Goal: Task Accomplishment & Management: Use online tool/utility

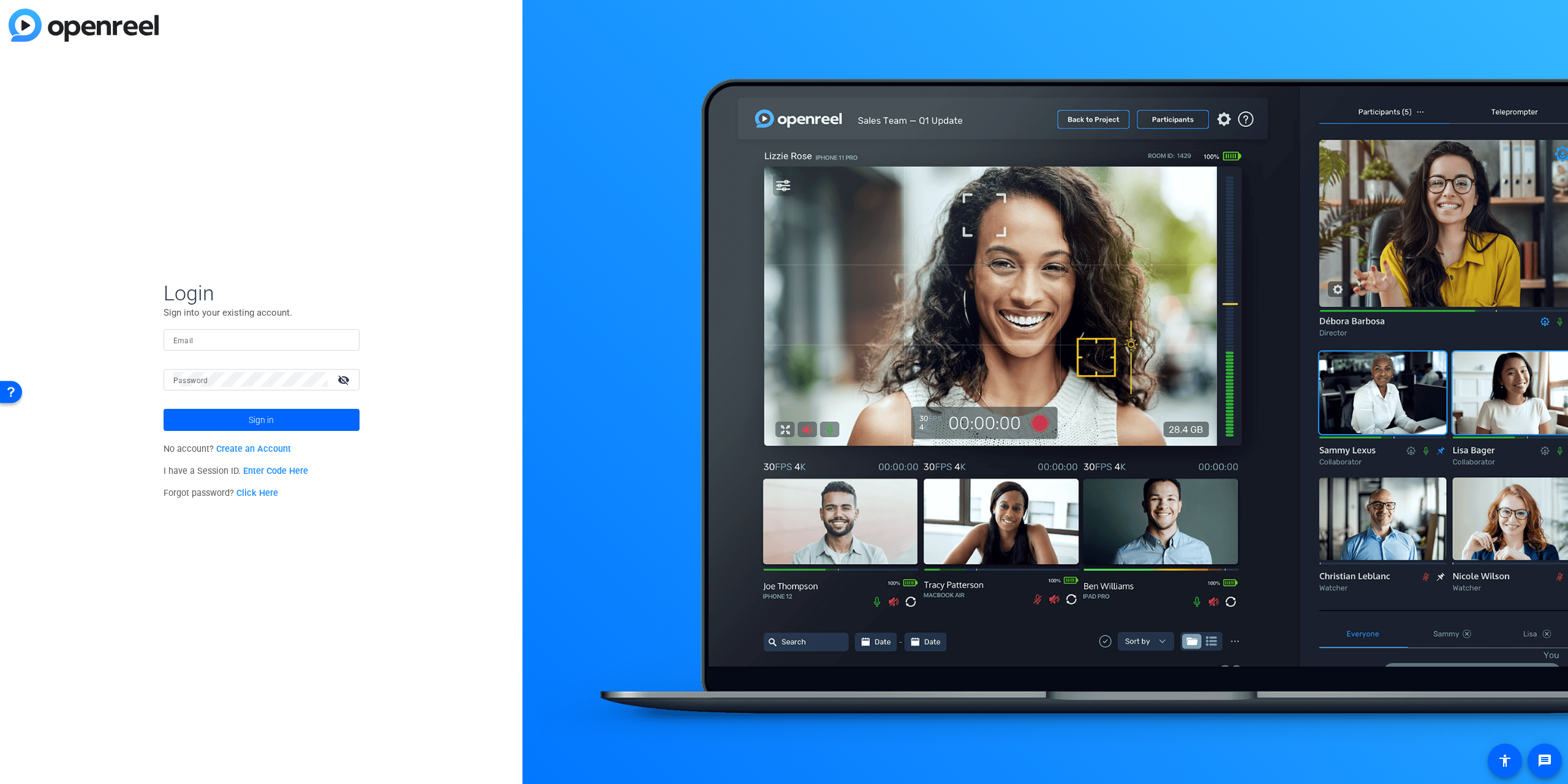
click at [212, 347] on input "Email" at bounding box center [261, 339] width 177 height 15
type input "[PERSON_NAME][EMAIL_ADDRESS][PERSON_NAME][DOMAIN_NAME]"
click at [163, 409] on button "Sign in" at bounding box center [261, 420] width 196 height 22
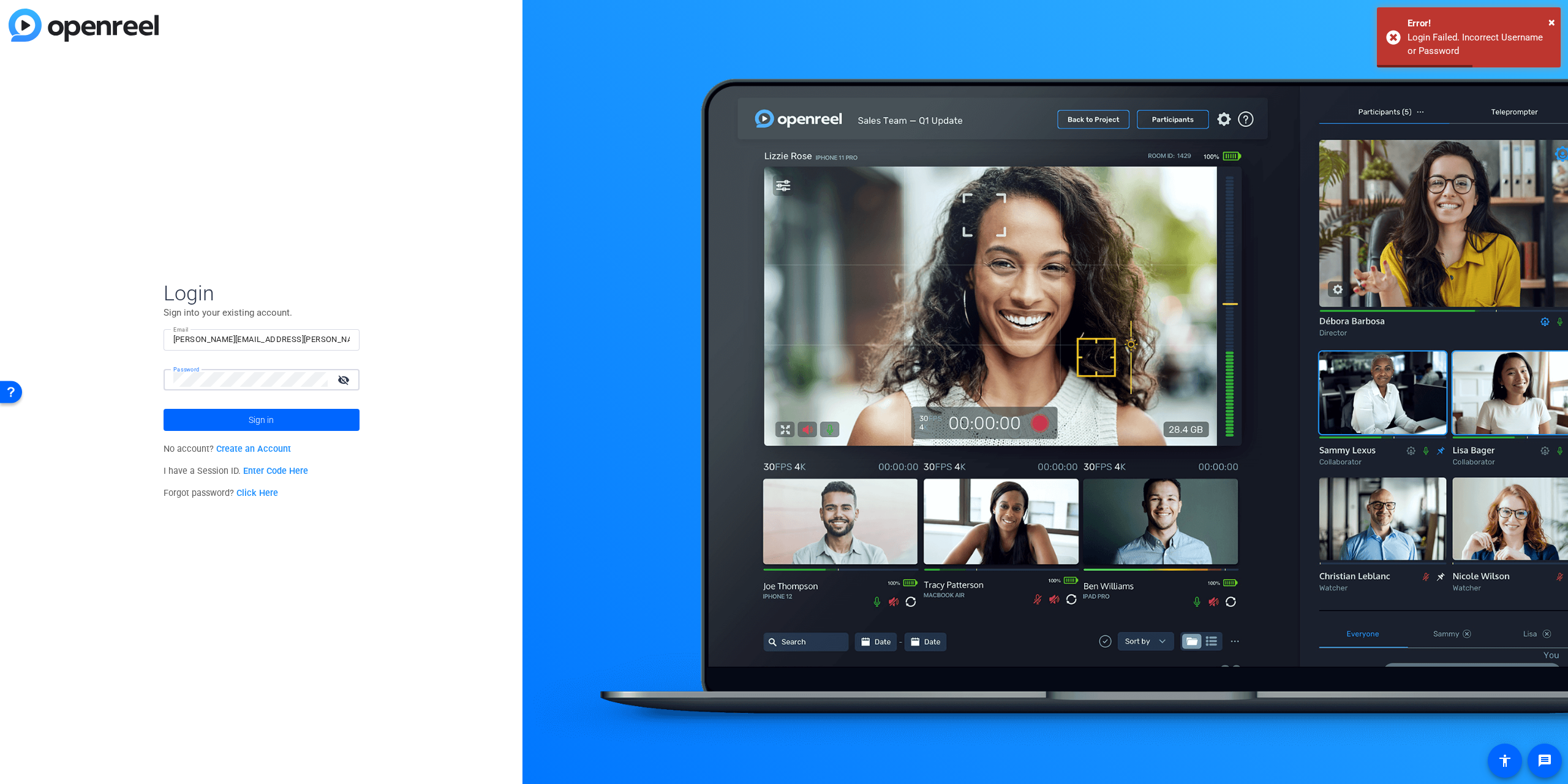
click at [50, 360] on div "Login Sign into your existing account. Email [PERSON_NAME][EMAIL_ADDRESS][PERSO…" at bounding box center [261, 392] width 522 height 784
click at [163, 409] on button "Sign in" at bounding box center [261, 420] width 196 height 22
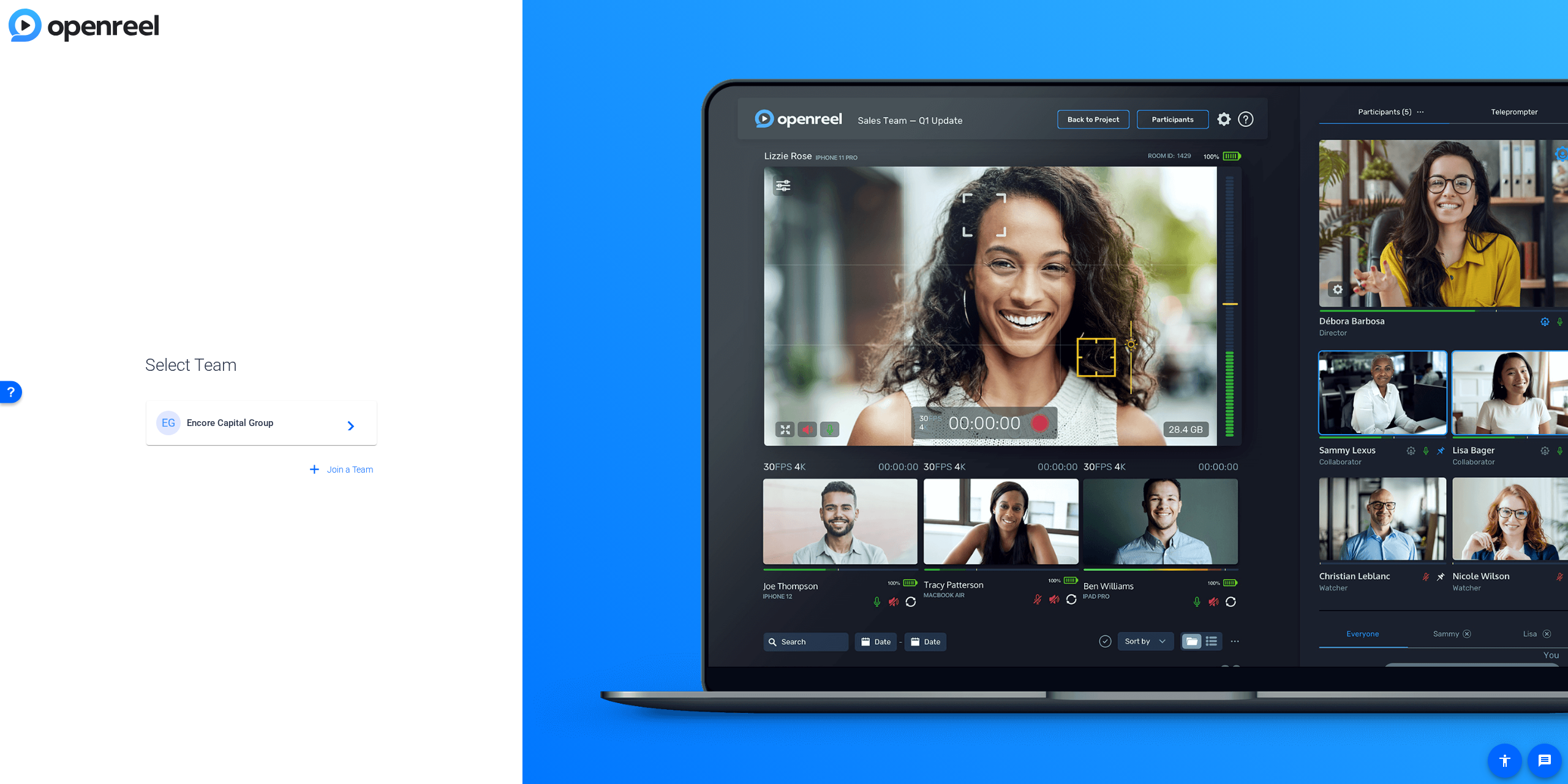
click at [261, 426] on span "Encore Capital Group" at bounding box center [263, 423] width 153 height 11
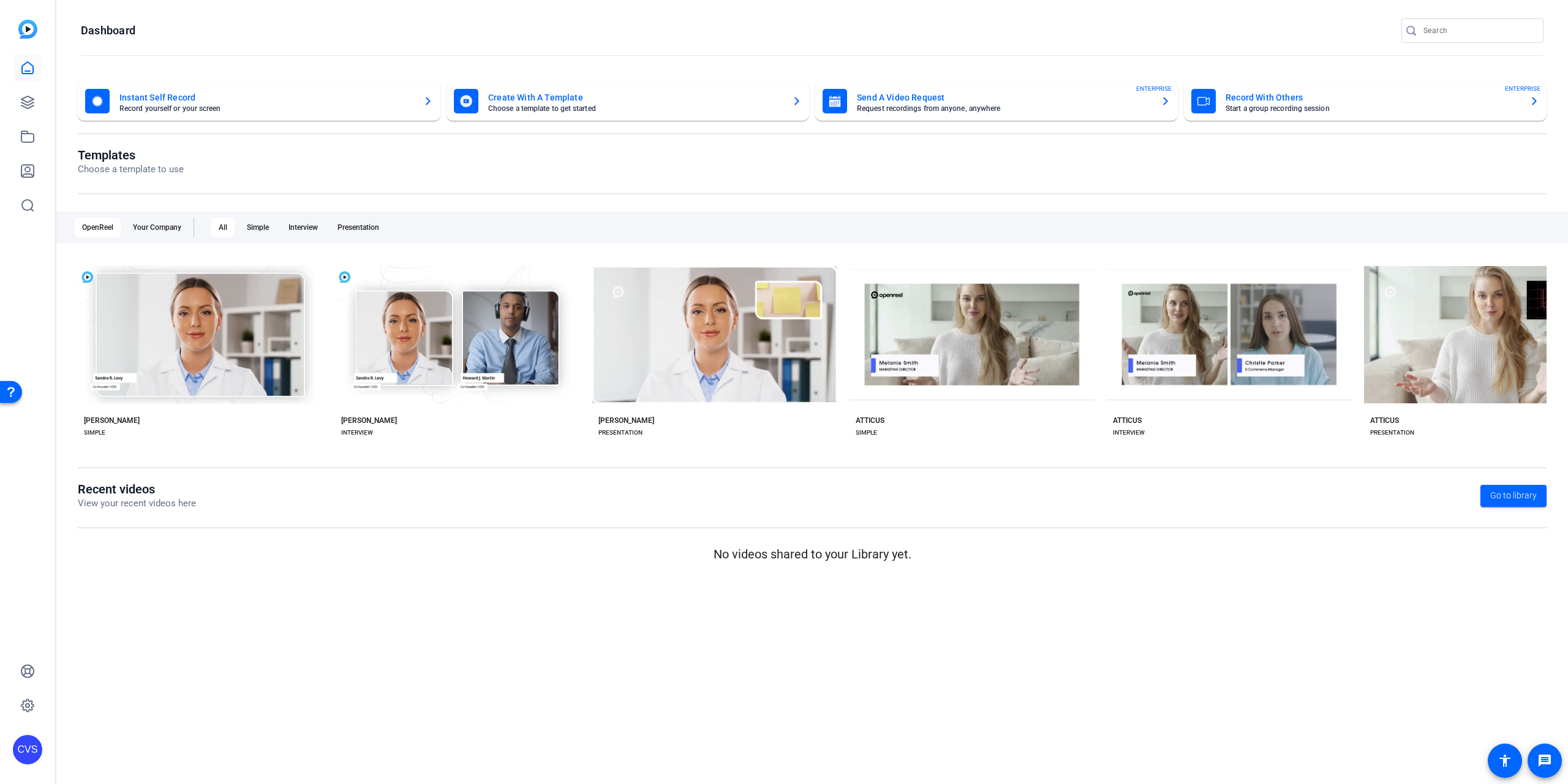
click at [228, 110] on mat-card-subtitle "Record yourself or your screen" at bounding box center [266, 108] width 294 height 8
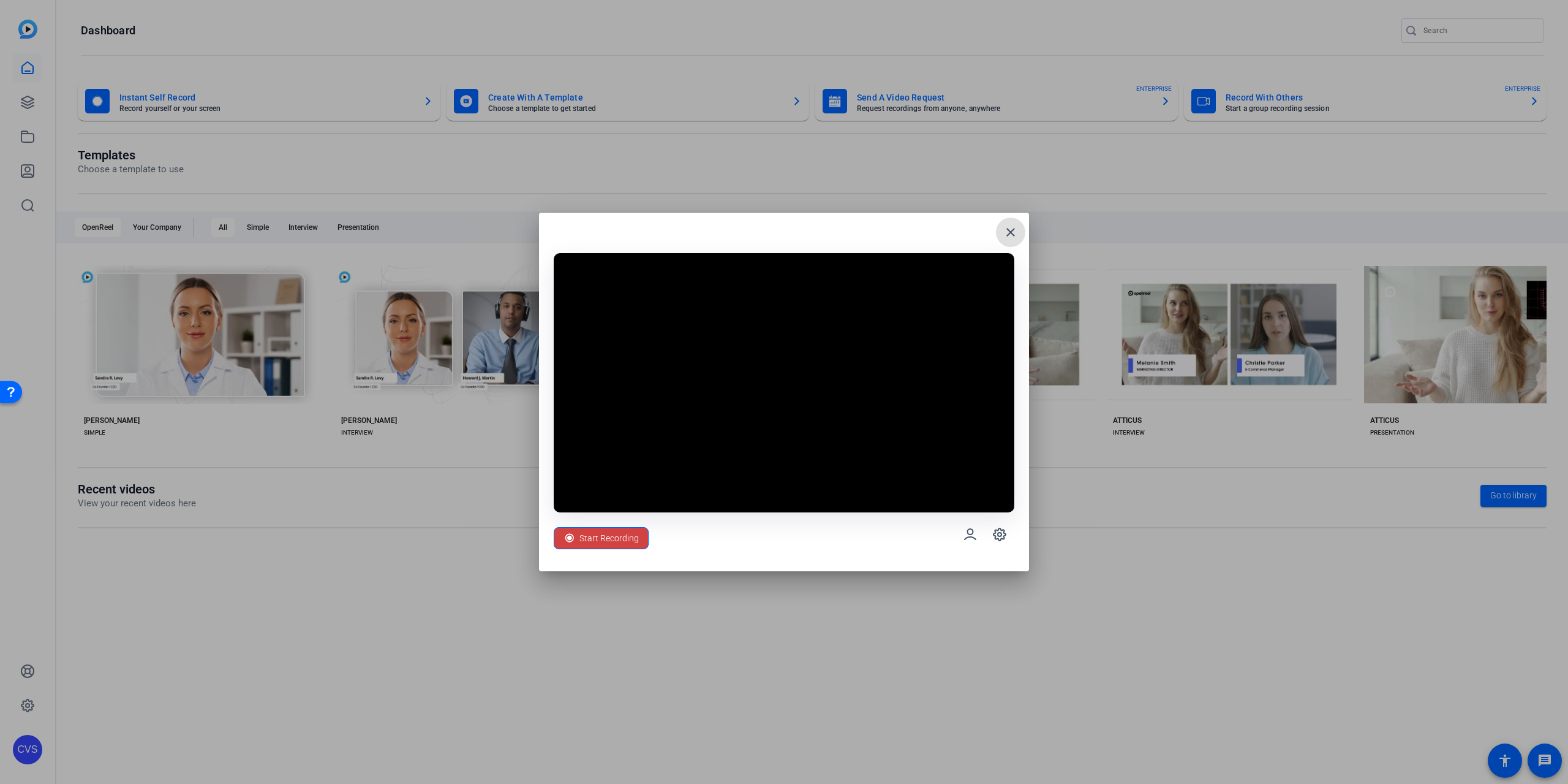
click at [997, 237] on span at bounding box center [1011, 232] width 29 height 29
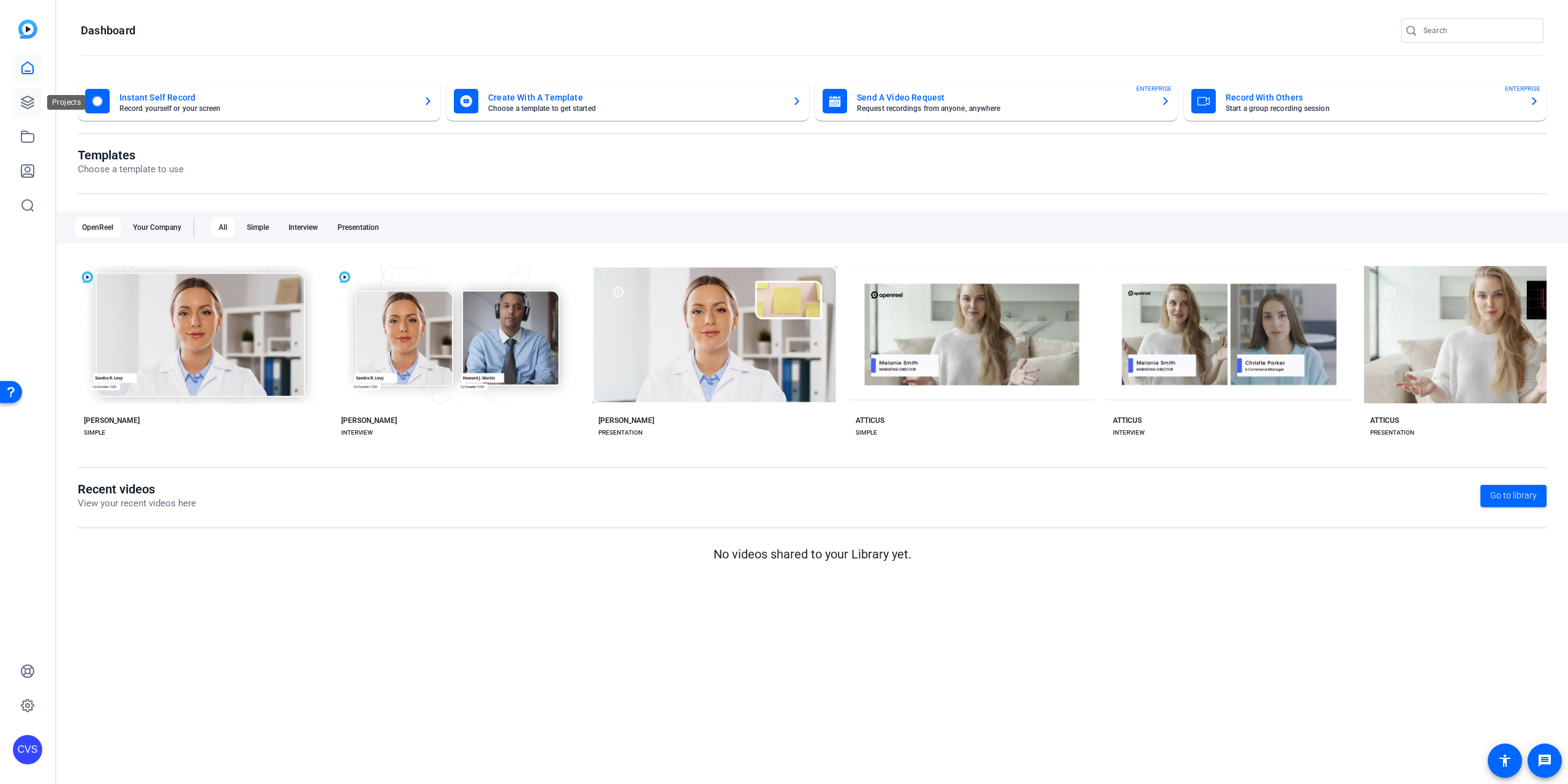
click at [33, 104] on icon at bounding box center [27, 102] width 15 height 15
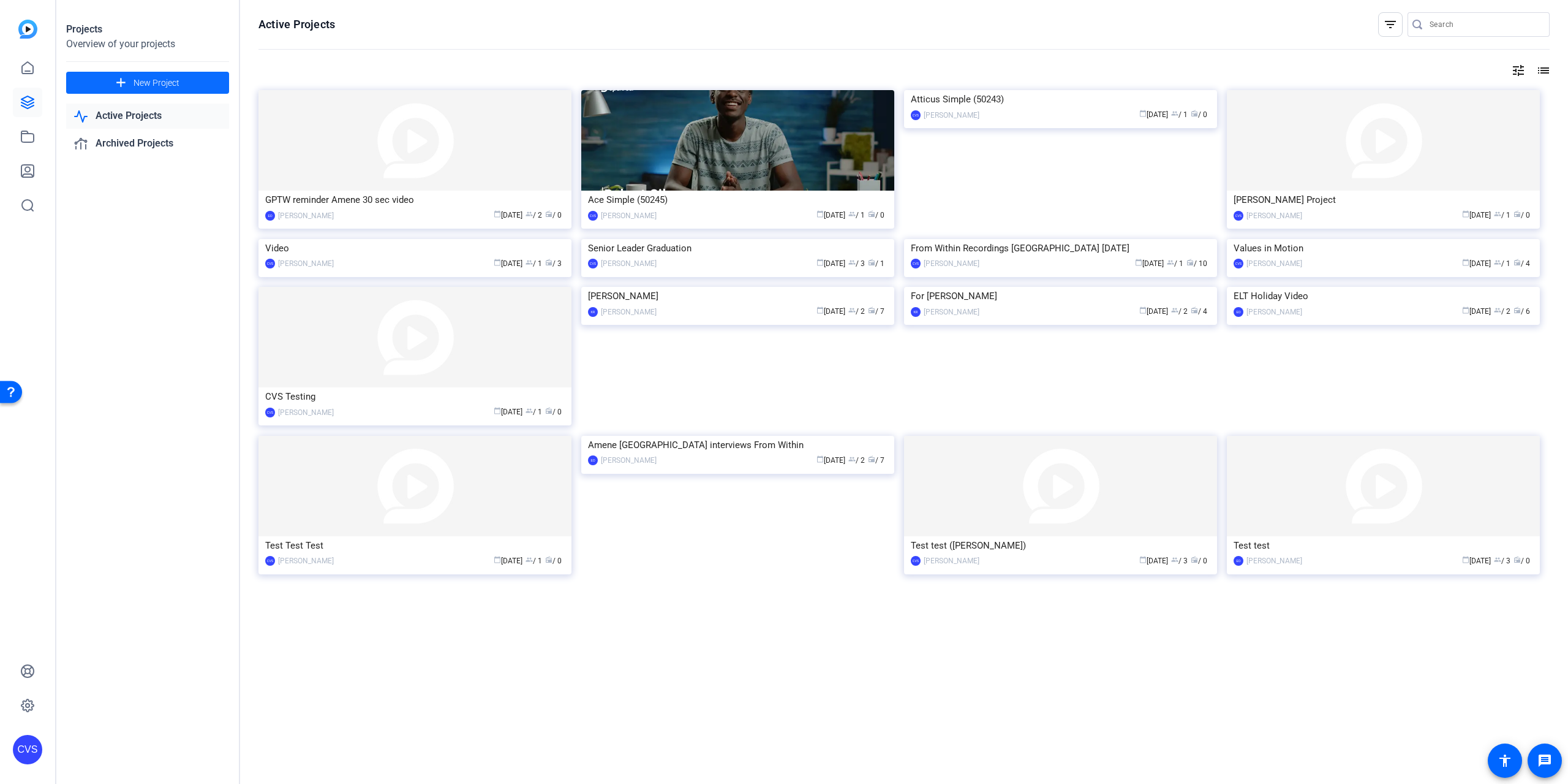
click at [161, 79] on span "New Project" at bounding box center [156, 83] width 46 height 13
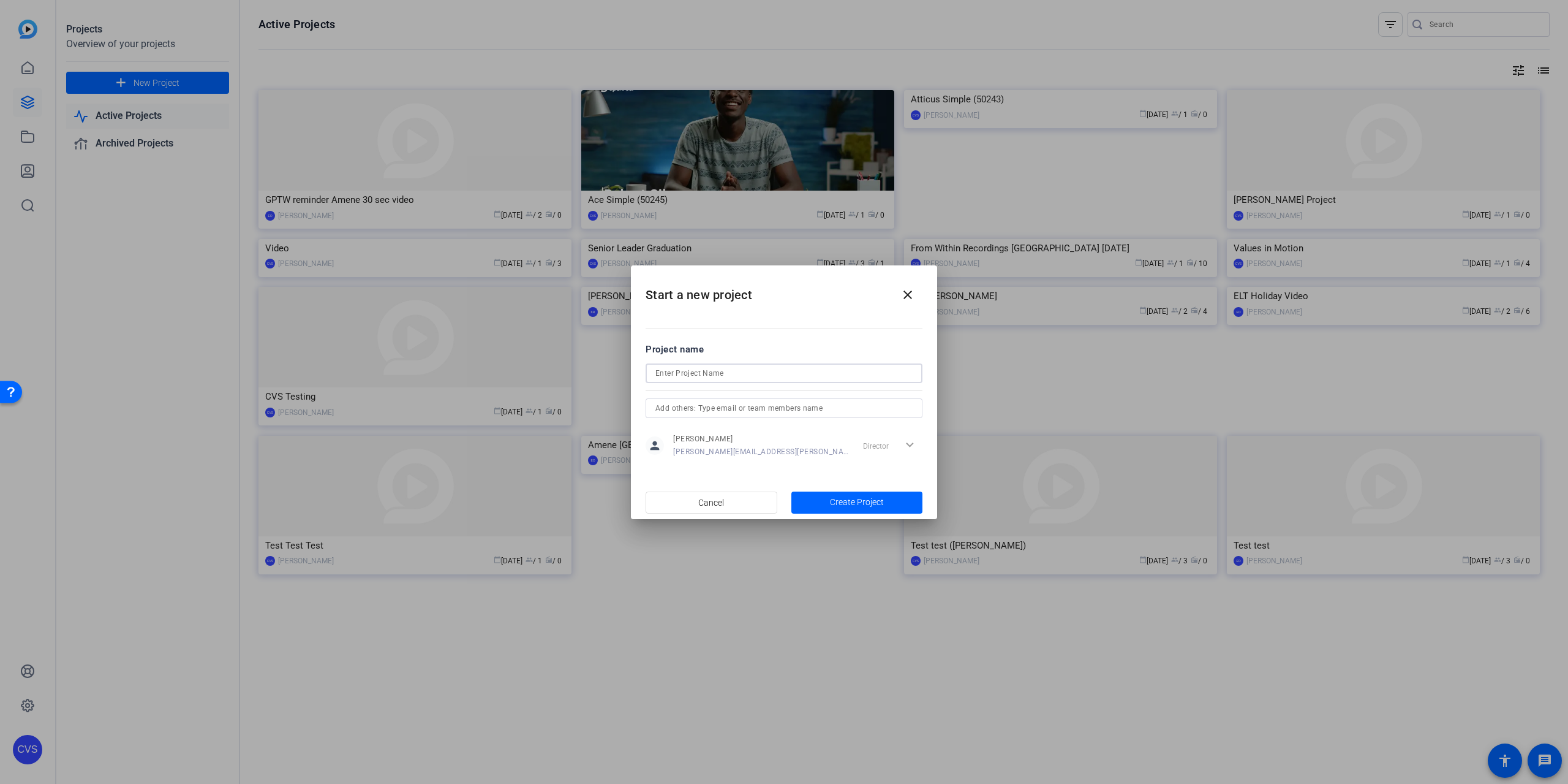
click at [725, 373] on input at bounding box center [784, 373] width 257 height 15
type input "Encore Connected Tutorial"
click at [851, 500] on span "Create Project" at bounding box center [856, 502] width 54 height 13
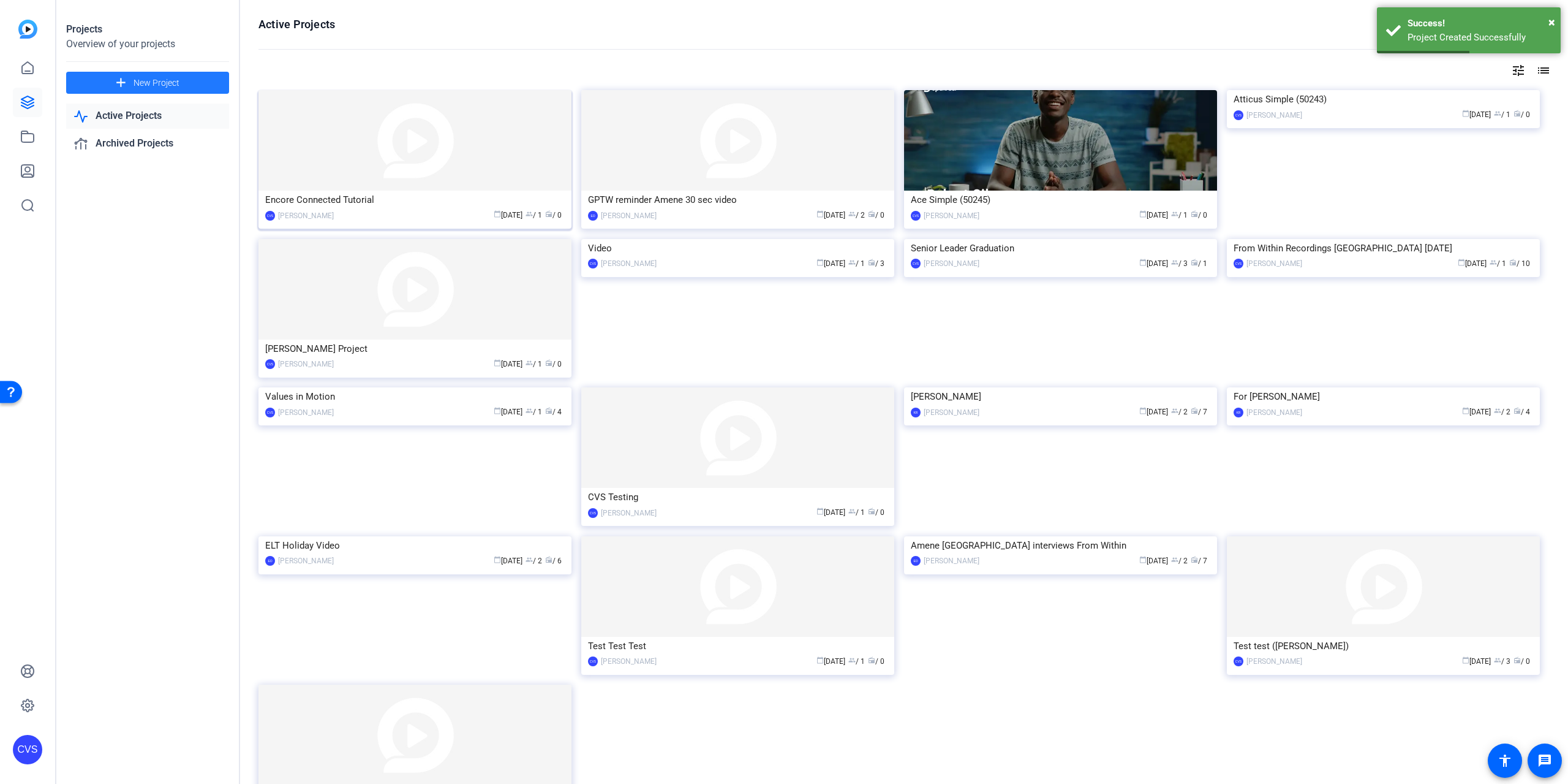
click at [471, 187] on img at bounding box center [415, 140] width 313 height 101
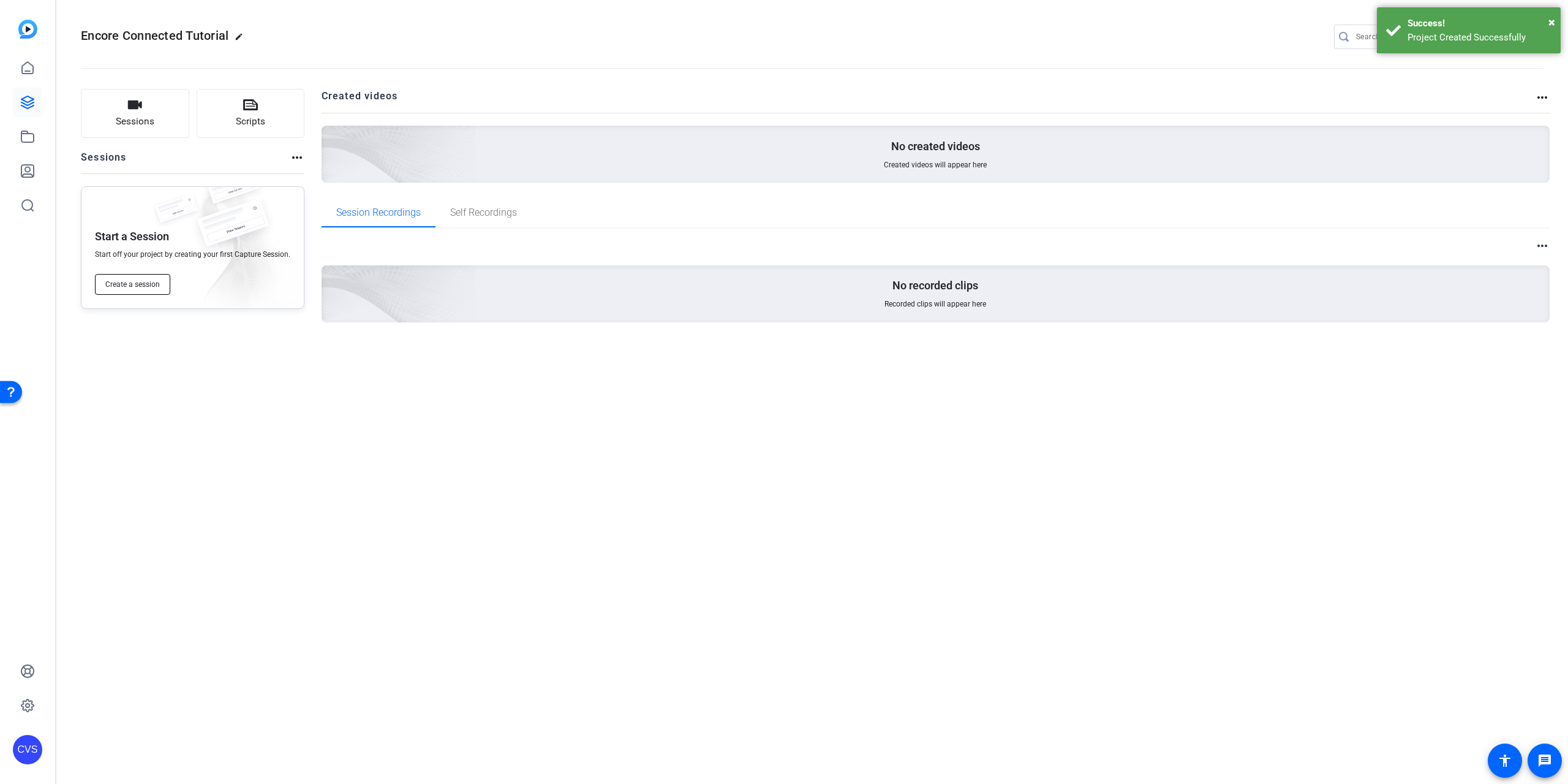
click at [125, 287] on span "Create a session" at bounding box center [133, 284] width 54 height 10
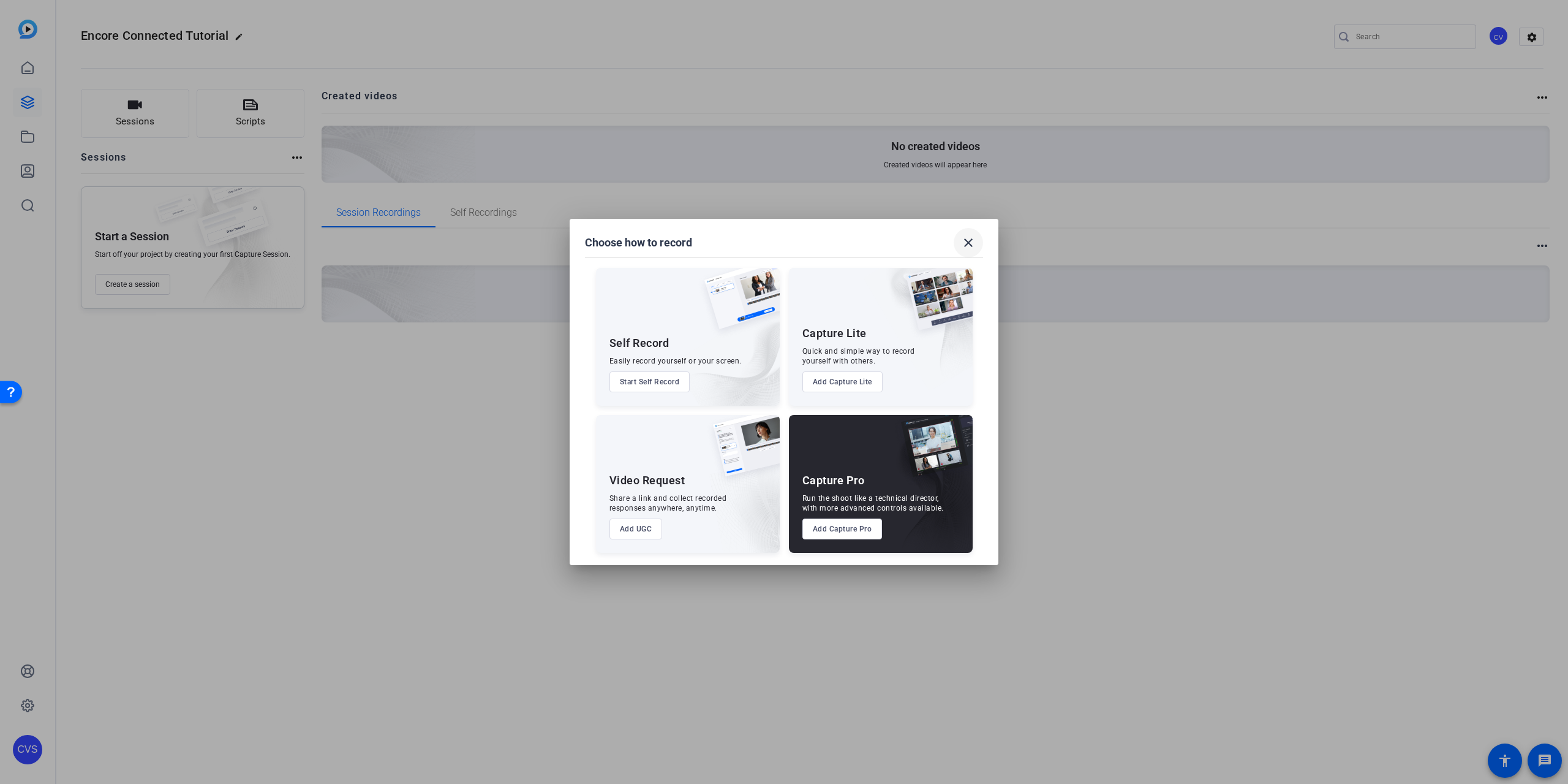
click at [967, 246] on mat-icon "close" at bounding box center [968, 242] width 15 height 15
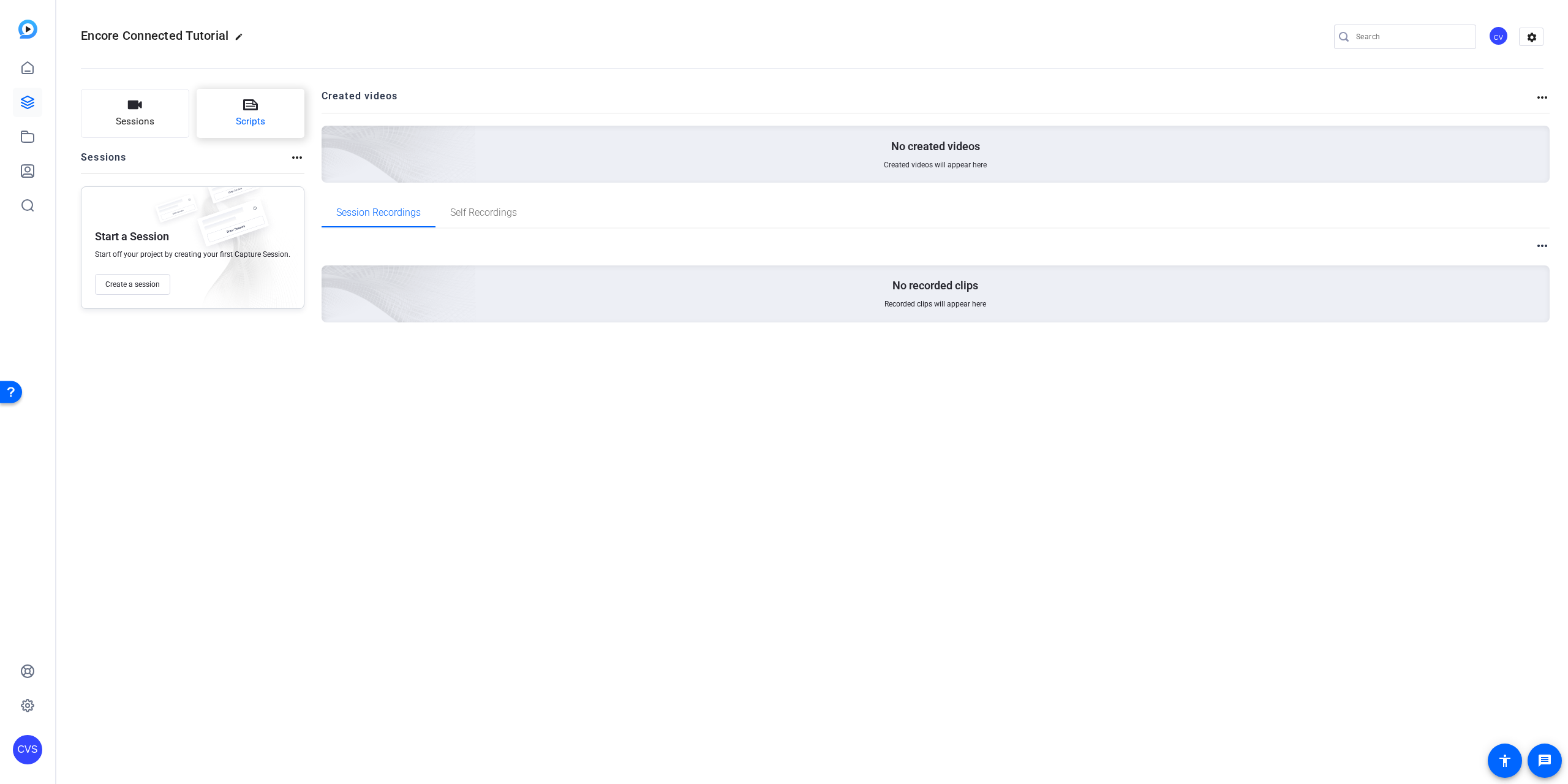
click at [270, 114] on button "Scripts" at bounding box center [251, 113] width 108 height 49
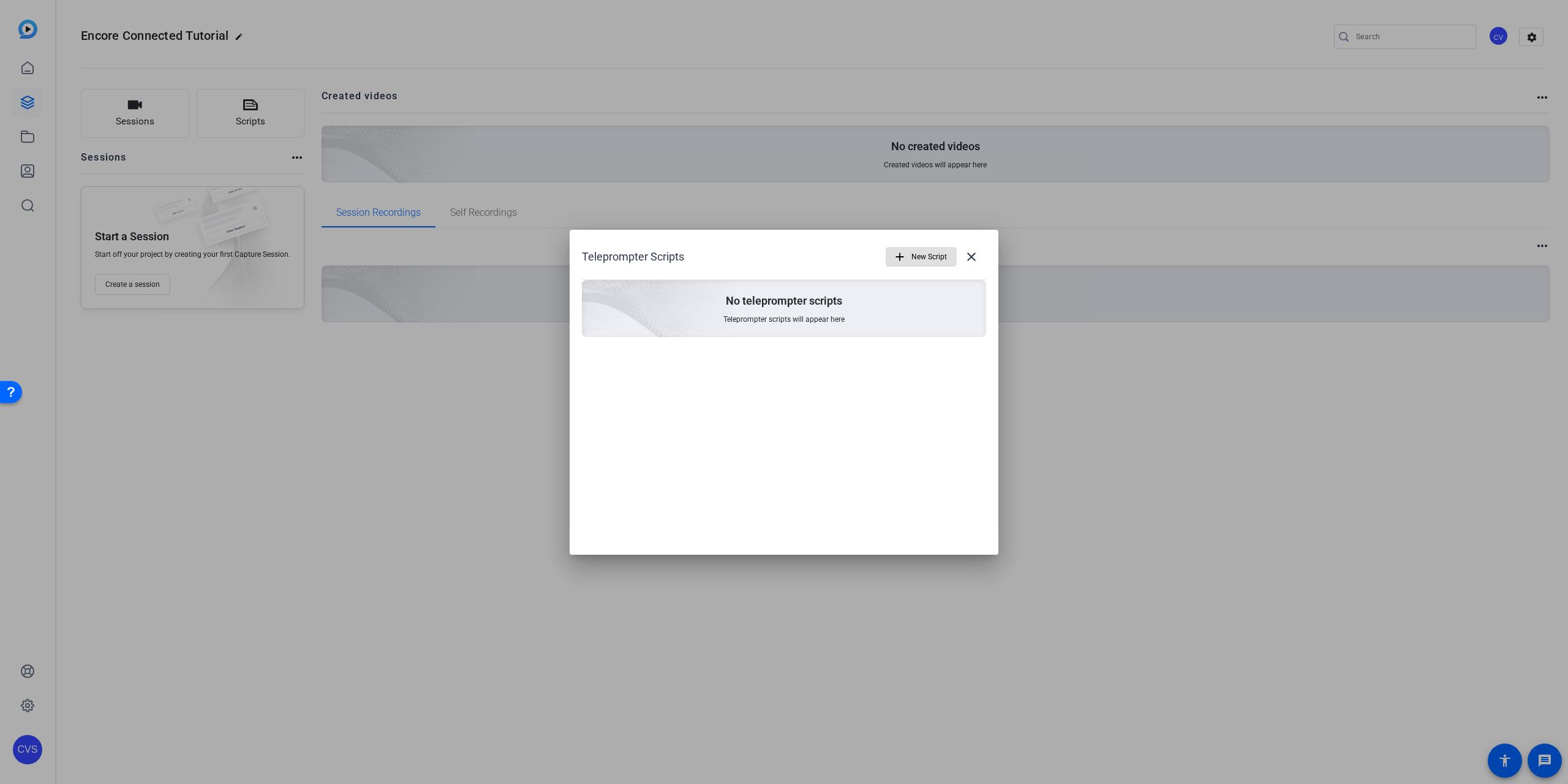
click at [911, 251] on span "button" at bounding box center [921, 256] width 70 height 29
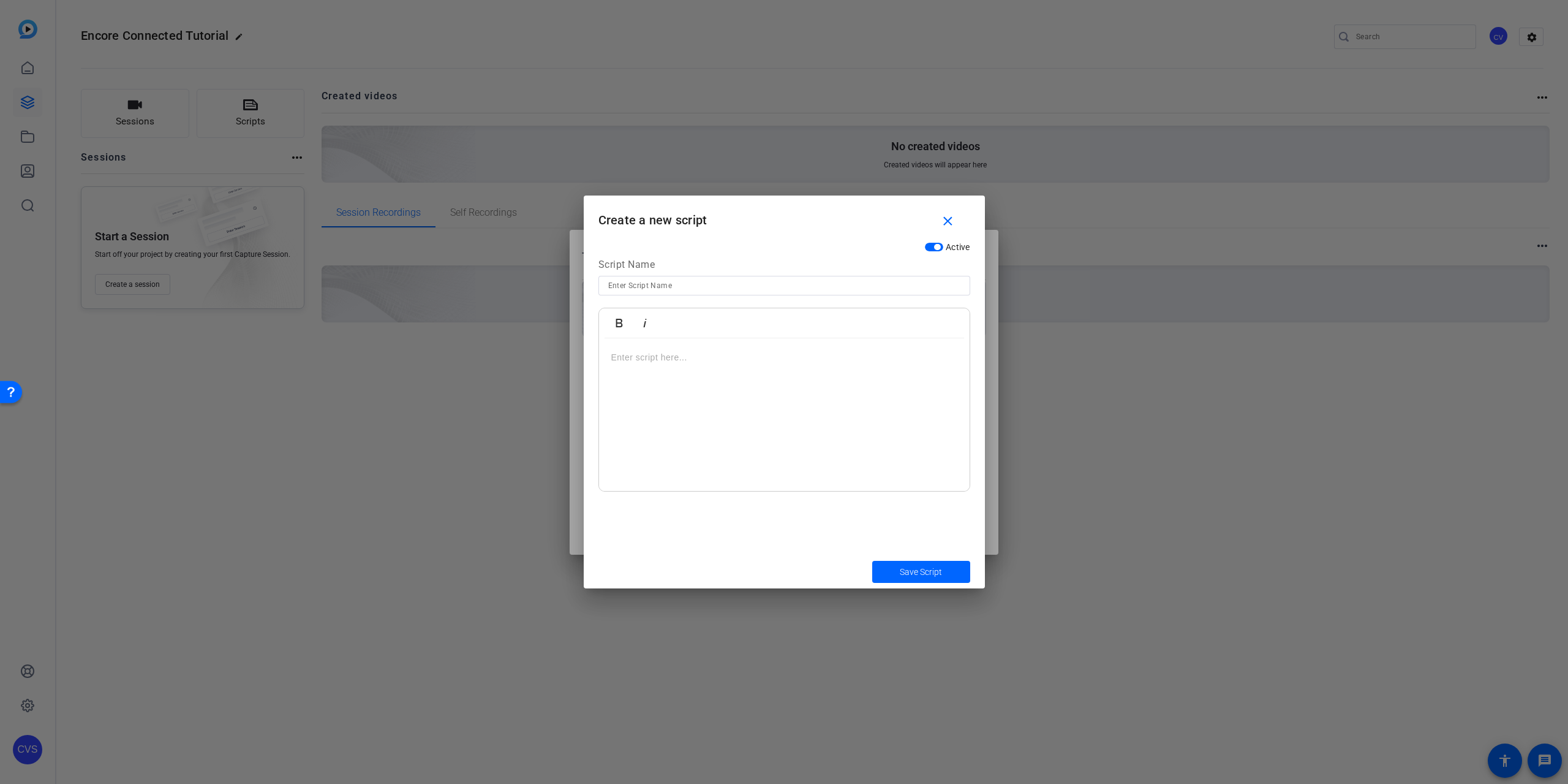
click at [670, 370] on div at bounding box center [784, 414] width 371 height 153
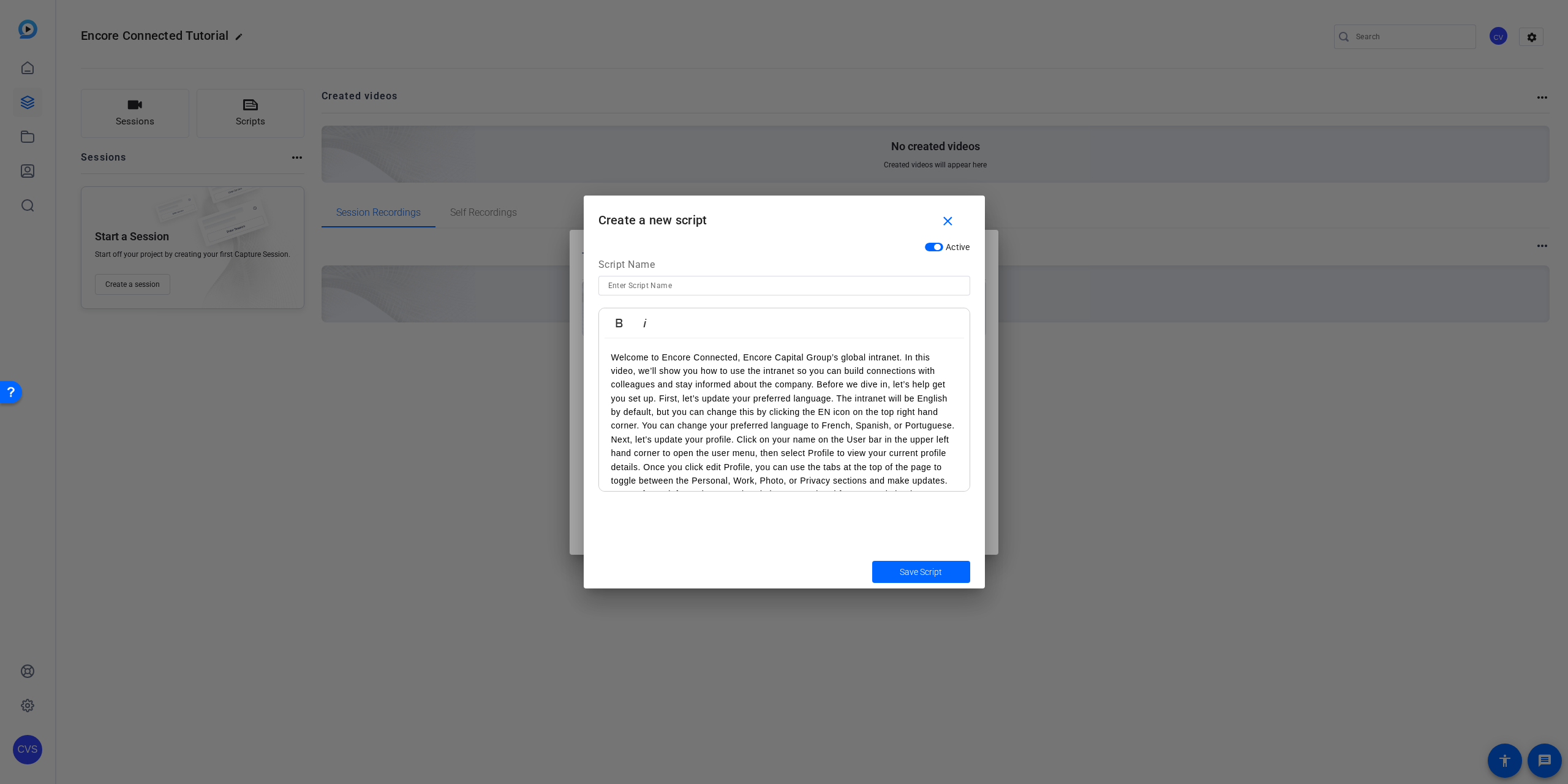
click at [756, 433] on p "Welcome to Encore Connected, Encore Capital Group’s global intranet. In this vi…" at bounding box center [784, 392] width 346 height 82
click at [725, 433] on p "Next, let’s update your profile. Click on your name on the User bar in the uppe…" at bounding box center [784, 378] width 346 height 110
click at [748, 414] on p "Now that you’re all set up, let’s explore. Let’s start with the homepage. Here,…" at bounding box center [784, 339] width 346 height 151
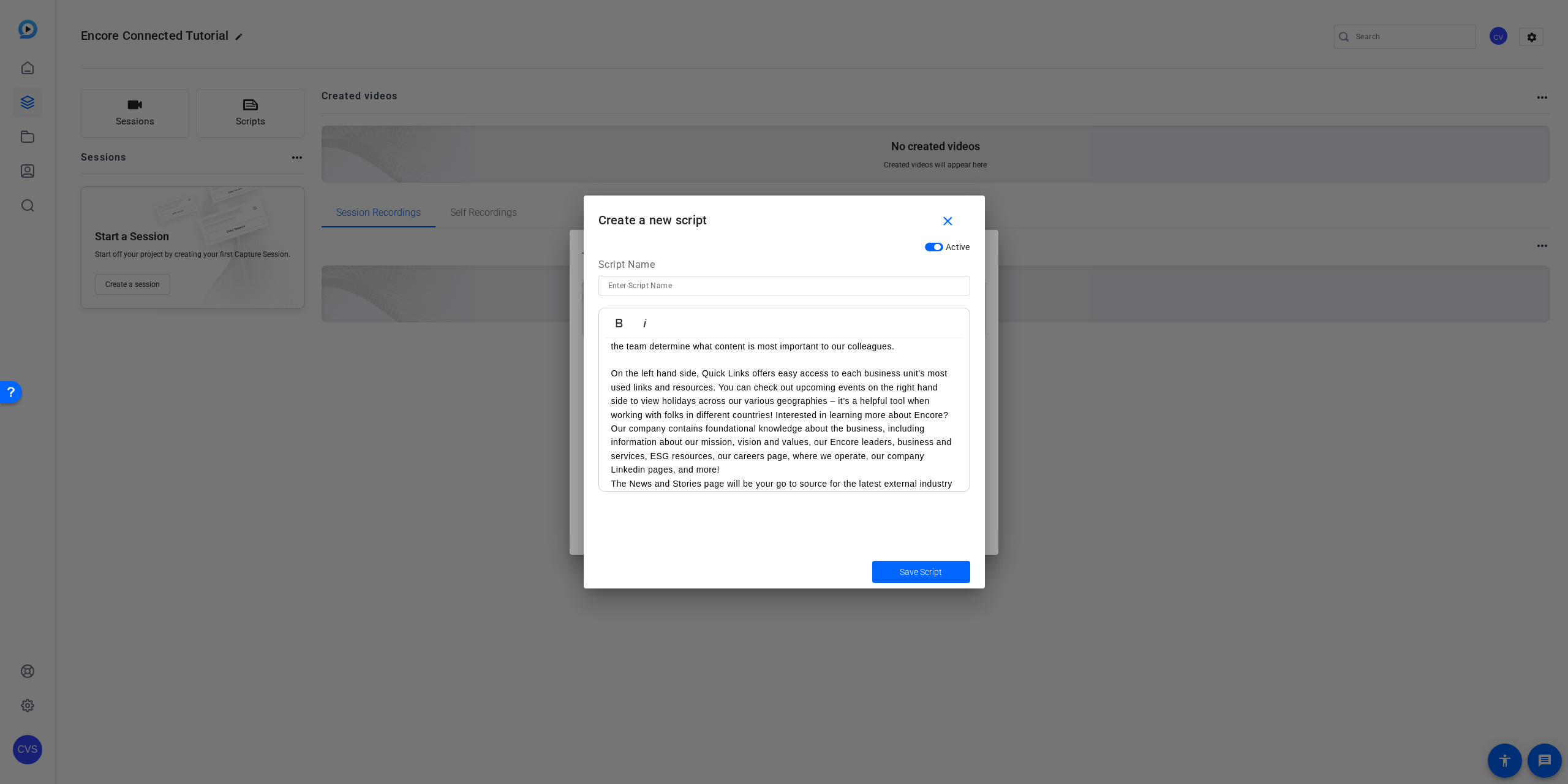
scroll to position [429, 0]
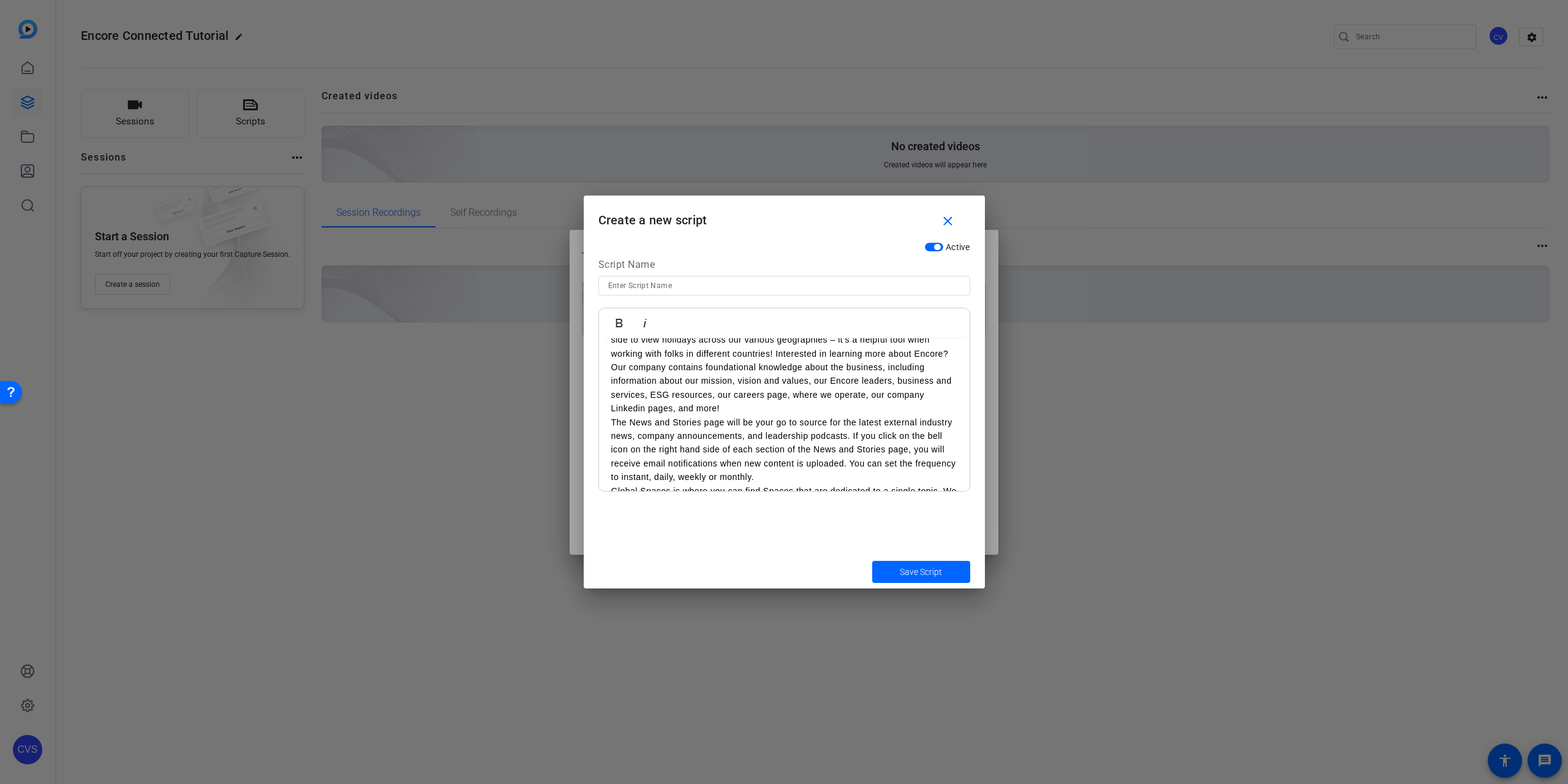
click at [745, 415] on p "On the left hand side, Quick Links offers easy access to each business unit's m…" at bounding box center [784, 360] width 346 height 110
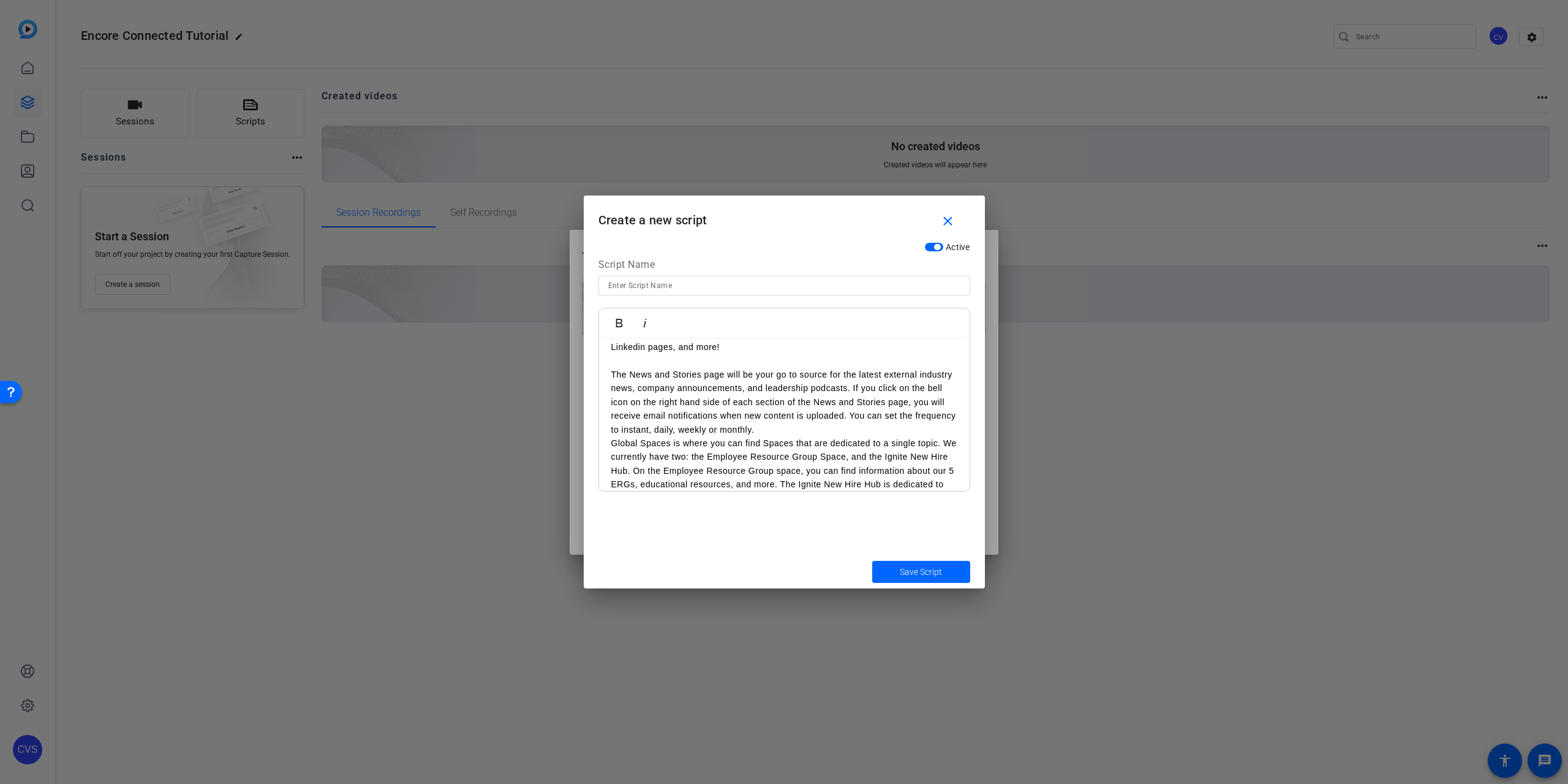
scroll to position [551, 0]
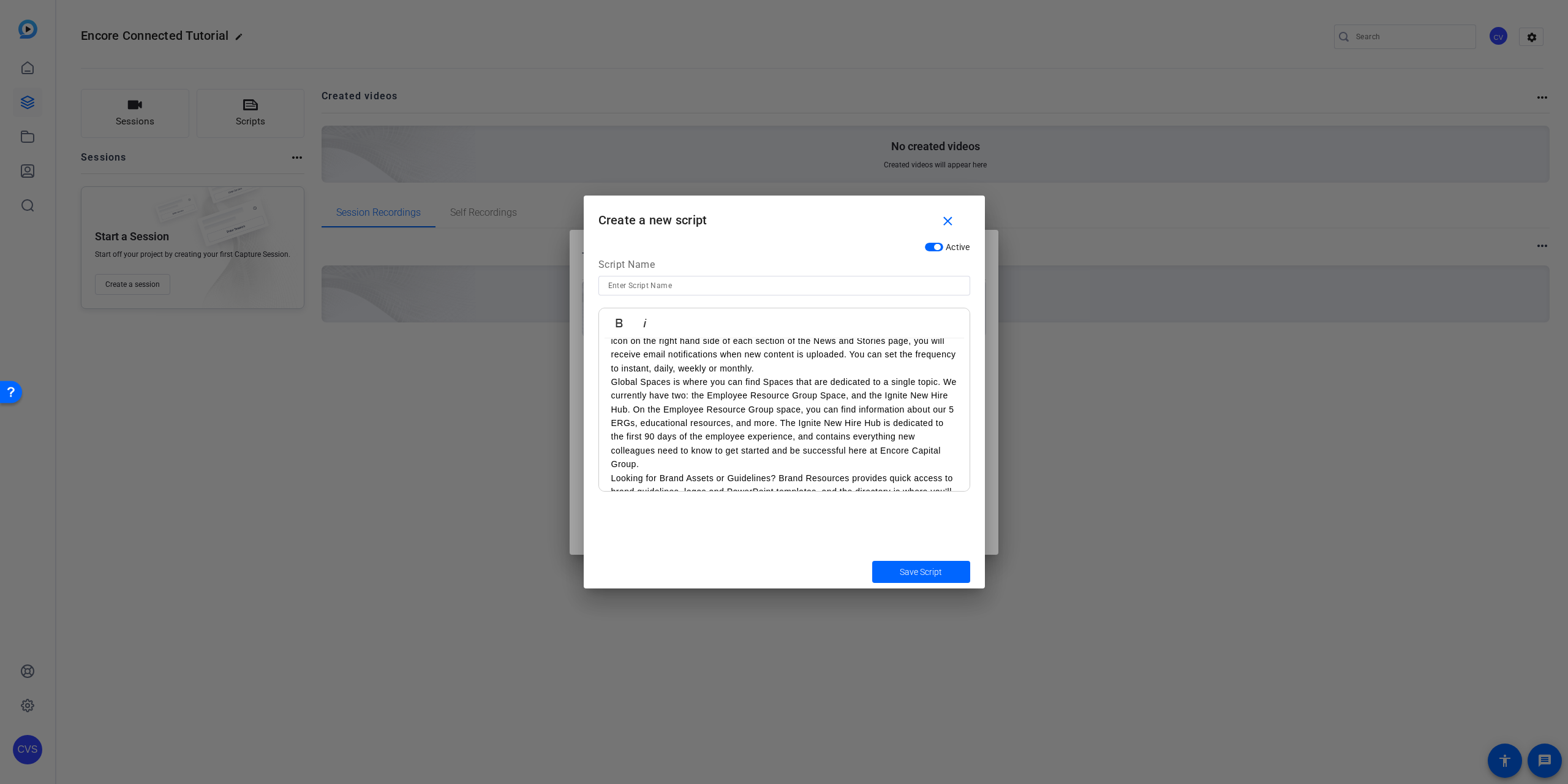
click at [820, 375] on p "The News and Stories page will be your go to source for the latest external ind…" at bounding box center [784, 341] width 346 height 68
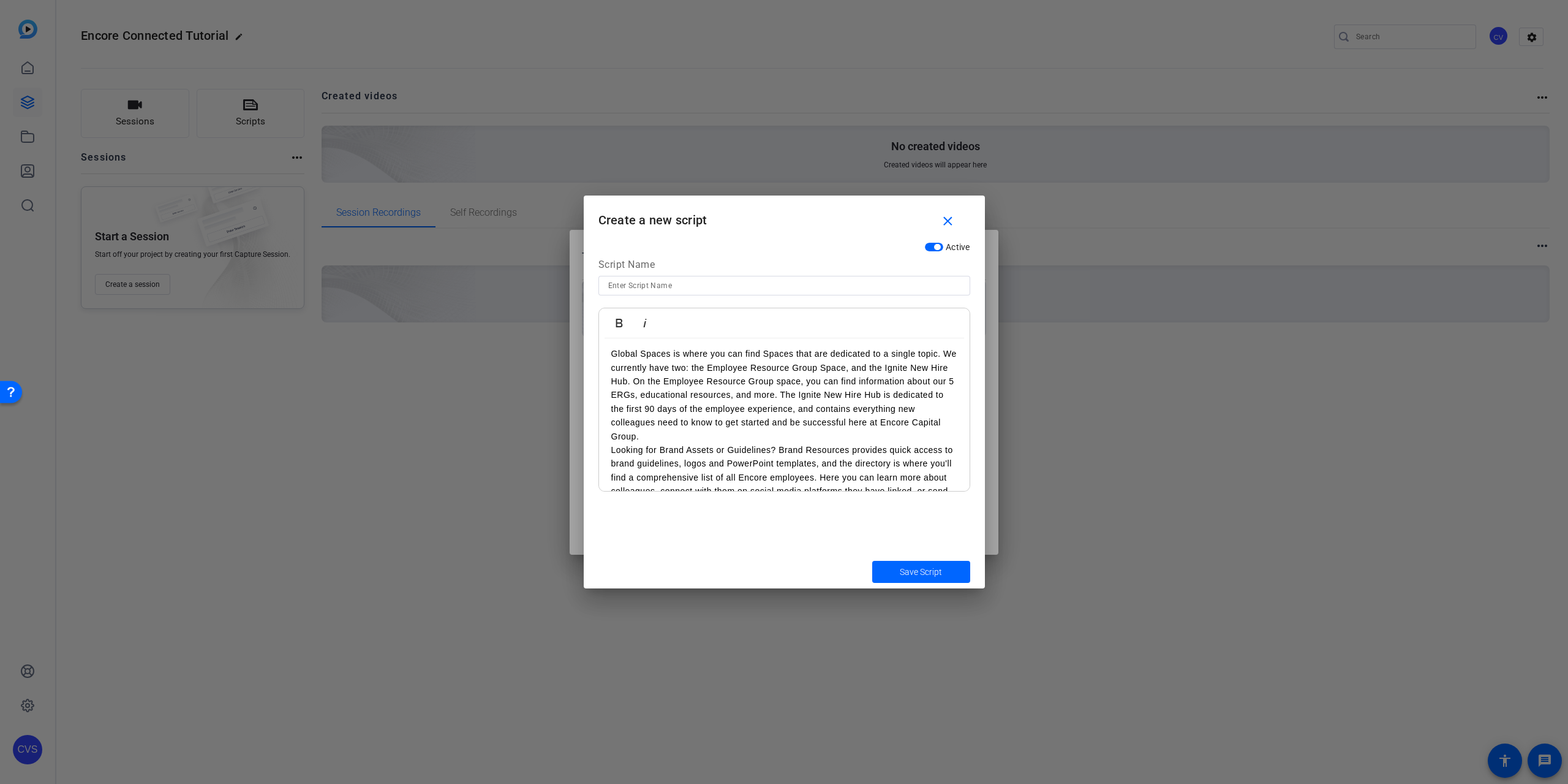
scroll to position [613, 0]
click at [703, 423] on p "Global Spaces is where you can find Spaces that are dedicated to a single topic…" at bounding box center [784, 375] width 346 height 96
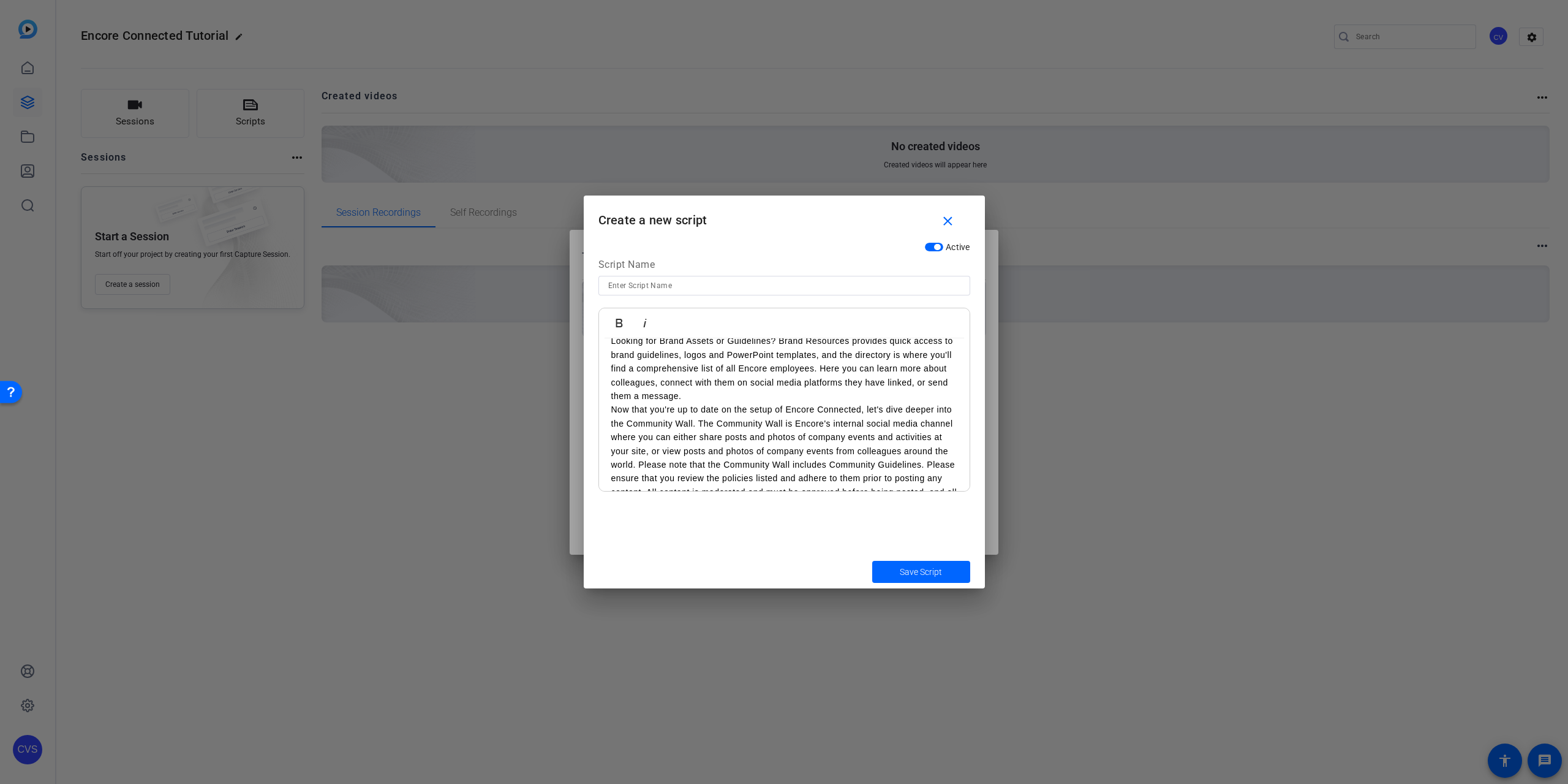
scroll to position [736, 0]
click at [731, 383] on p "Looking for Brand Assets or Guidelines? Brand Resources provides quick access t…" at bounding box center [784, 349] width 346 height 68
click at [909, 446] on p "Now that you're up to date on the setup of Encore Connected, let's dive deeper …" at bounding box center [784, 391] width 346 height 110
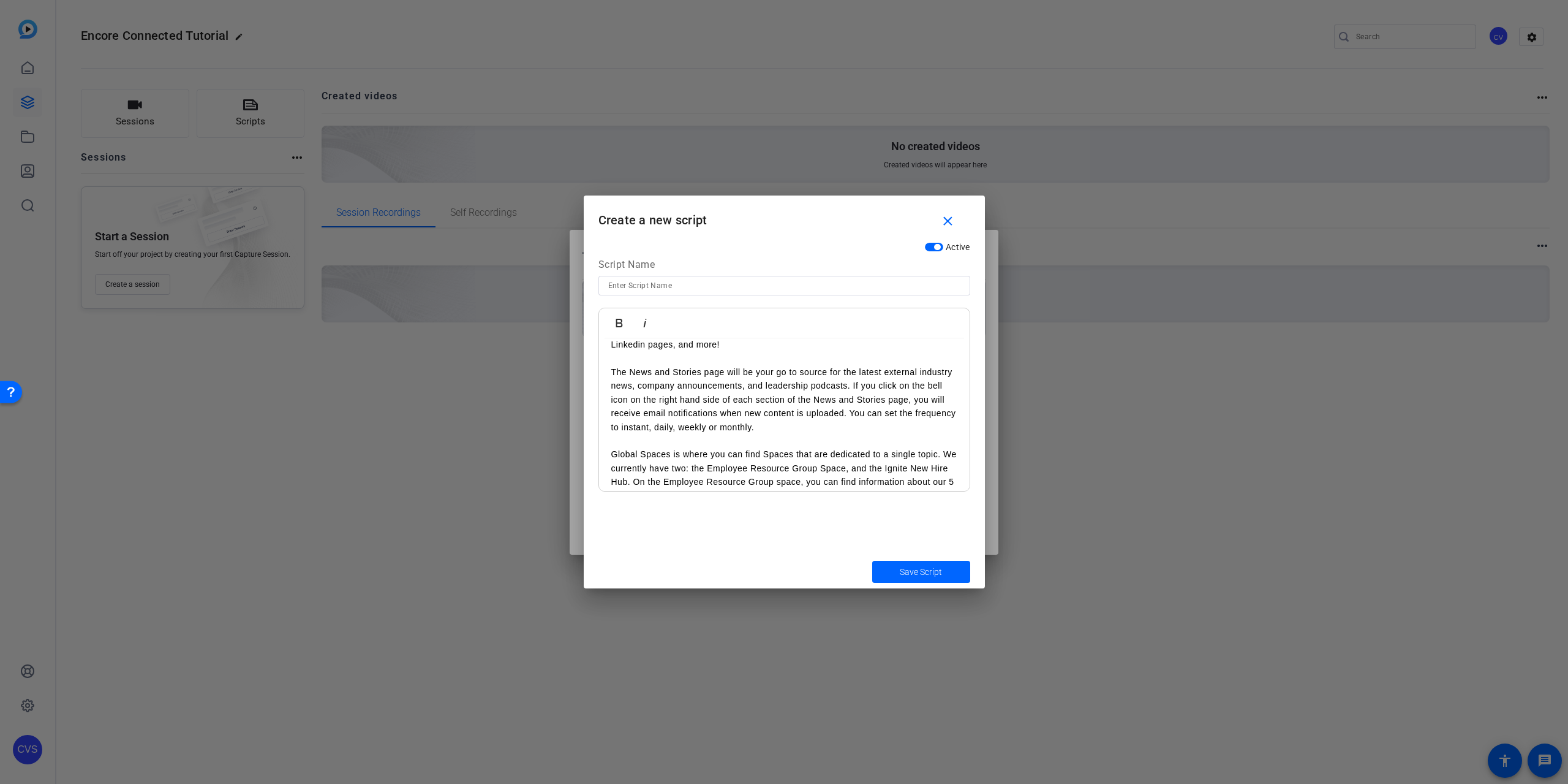
scroll to position [431, 0]
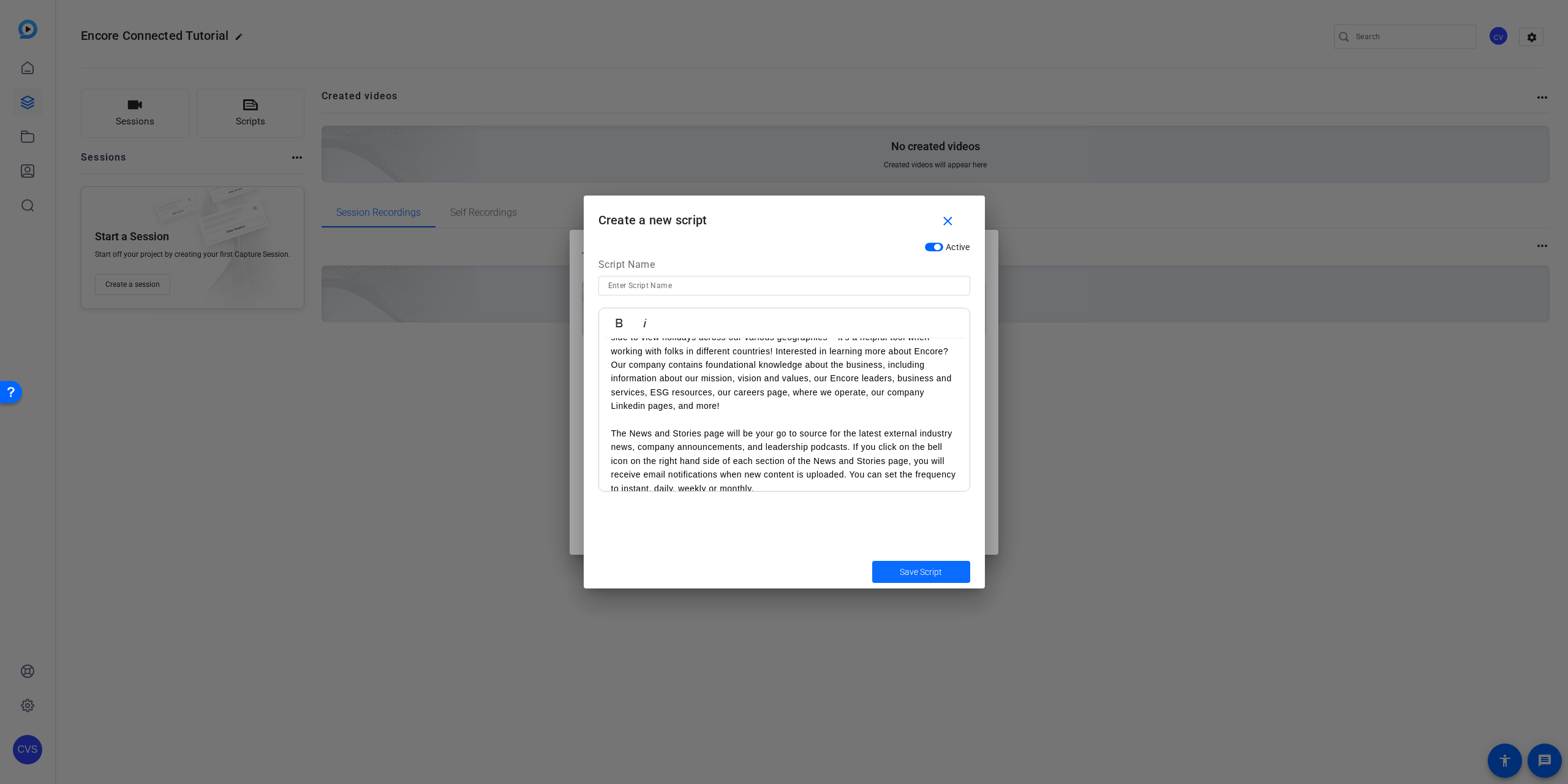
click at [932, 571] on span "Save Script" at bounding box center [921, 572] width 43 height 13
click at [656, 296] on div at bounding box center [784, 302] width 372 height 13
click at [656, 284] on input at bounding box center [784, 285] width 352 height 15
type input "Script 1"
click at [872, 561] on button "Save Script" at bounding box center [921, 572] width 98 height 22
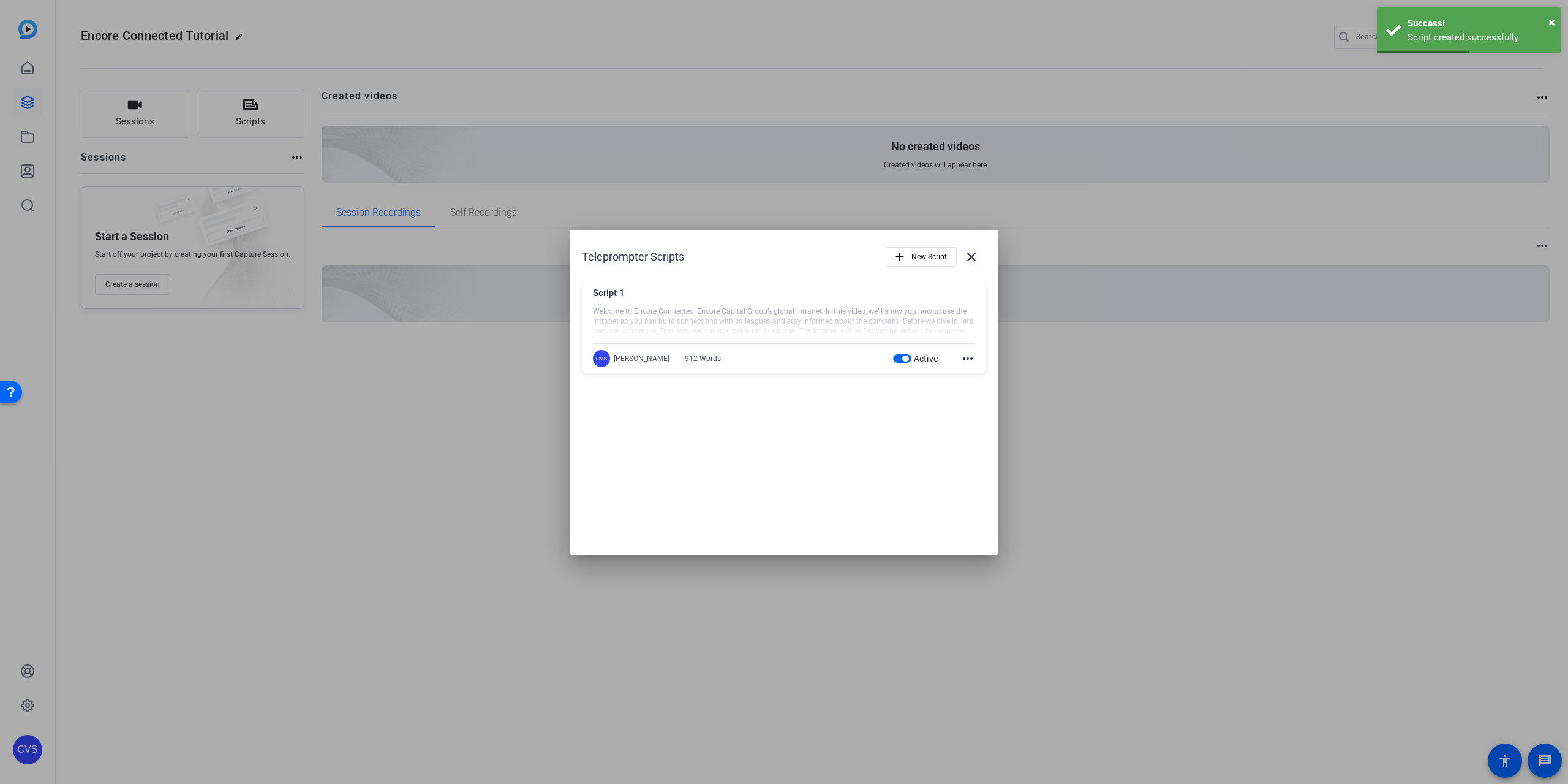
click at [966, 360] on mat-icon "more_horiz" at bounding box center [967, 358] width 15 height 15
click at [969, 372] on button "Edit" at bounding box center [995, 376] width 68 height 15
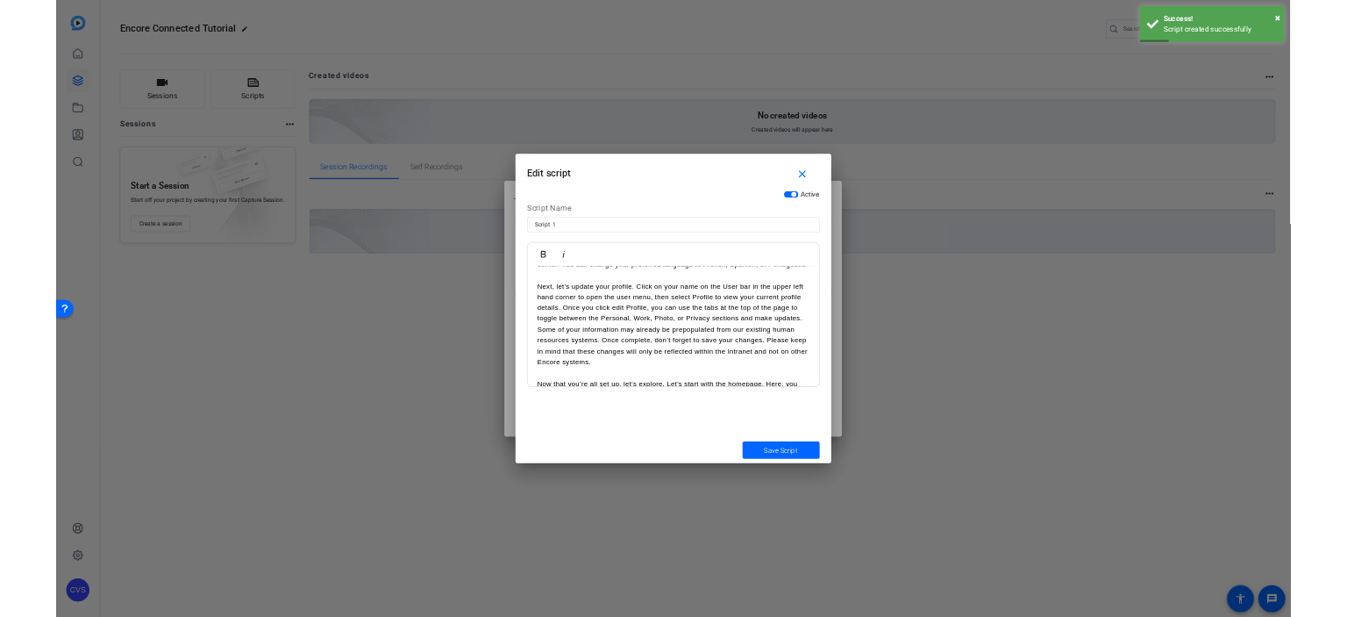
scroll to position [351, 0]
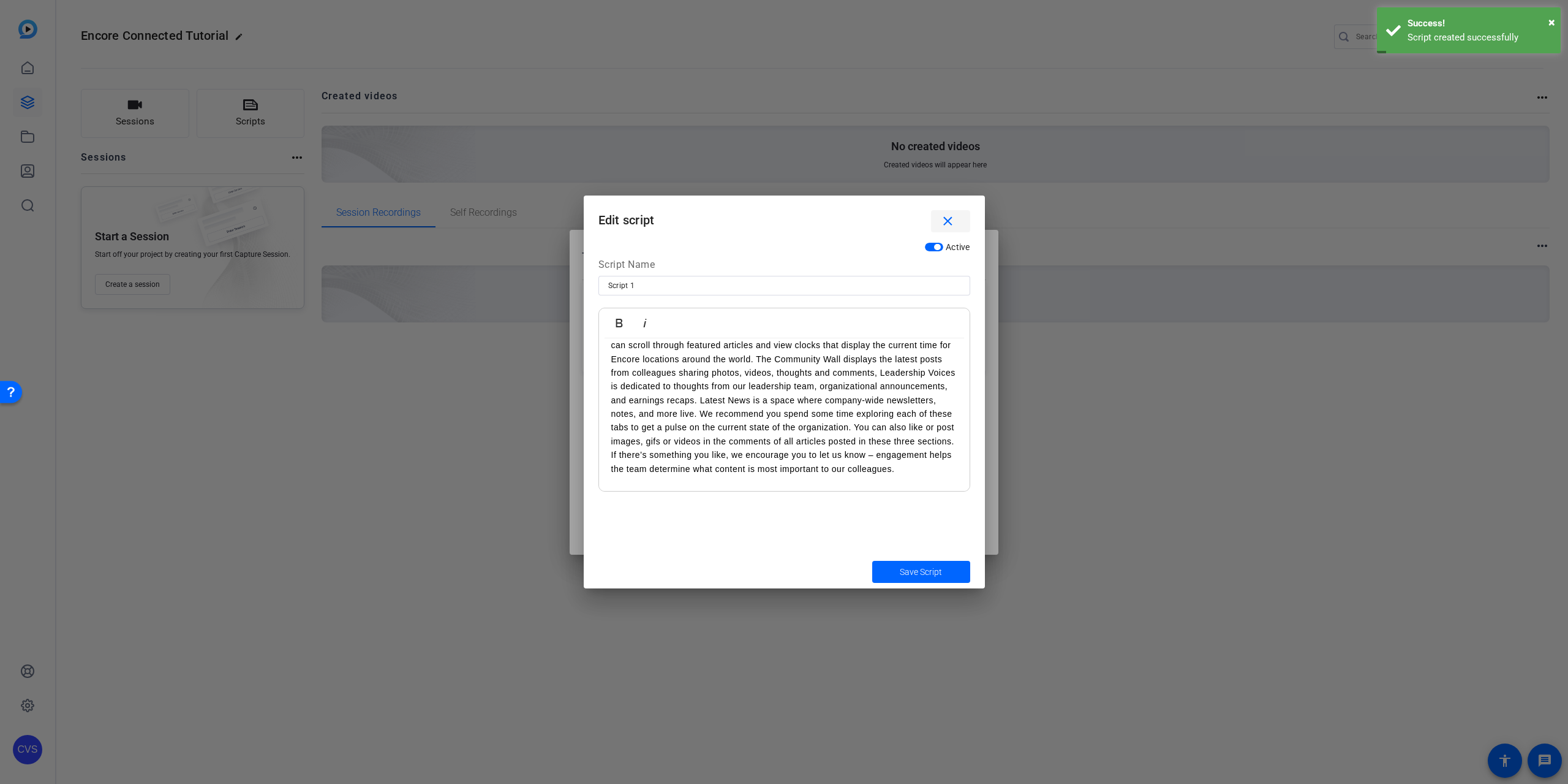
click at [961, 220] on span "button" at bounding box center [951, 222] width 39 height 29
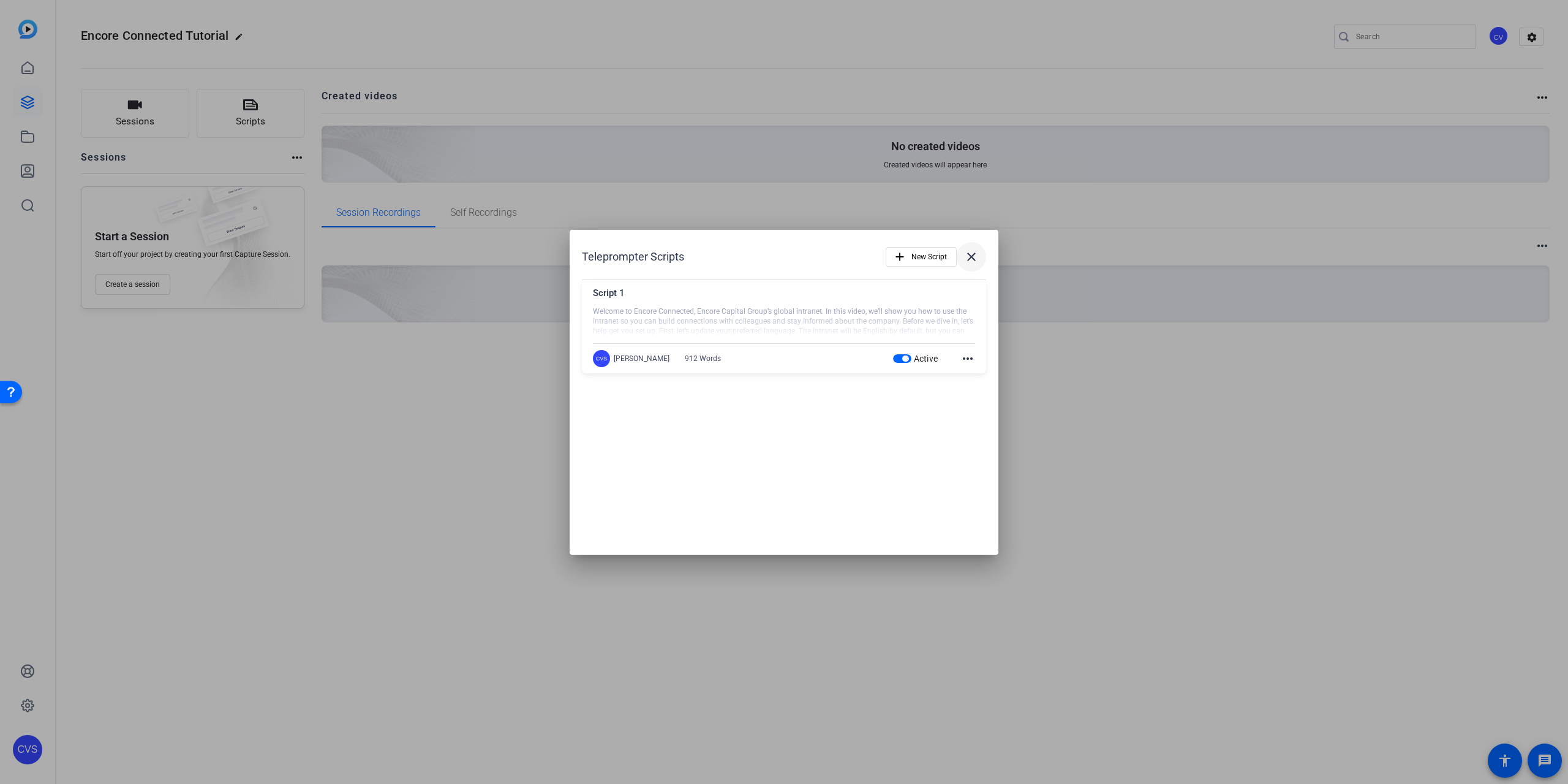
click at [979, 257] on mat-icon "close" at bounding box center [972, 256] width 15 height 15
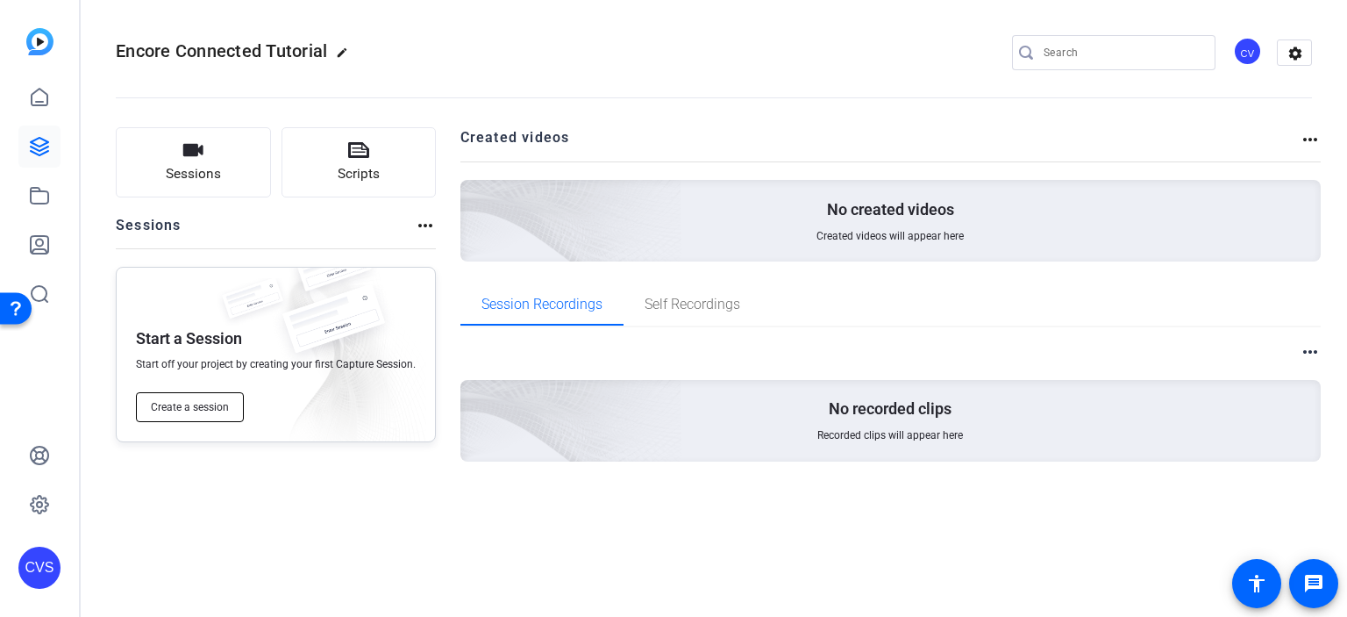
click at [166, 406] on span "Create a session" at bounding box center [190, 407] width 78 height 14
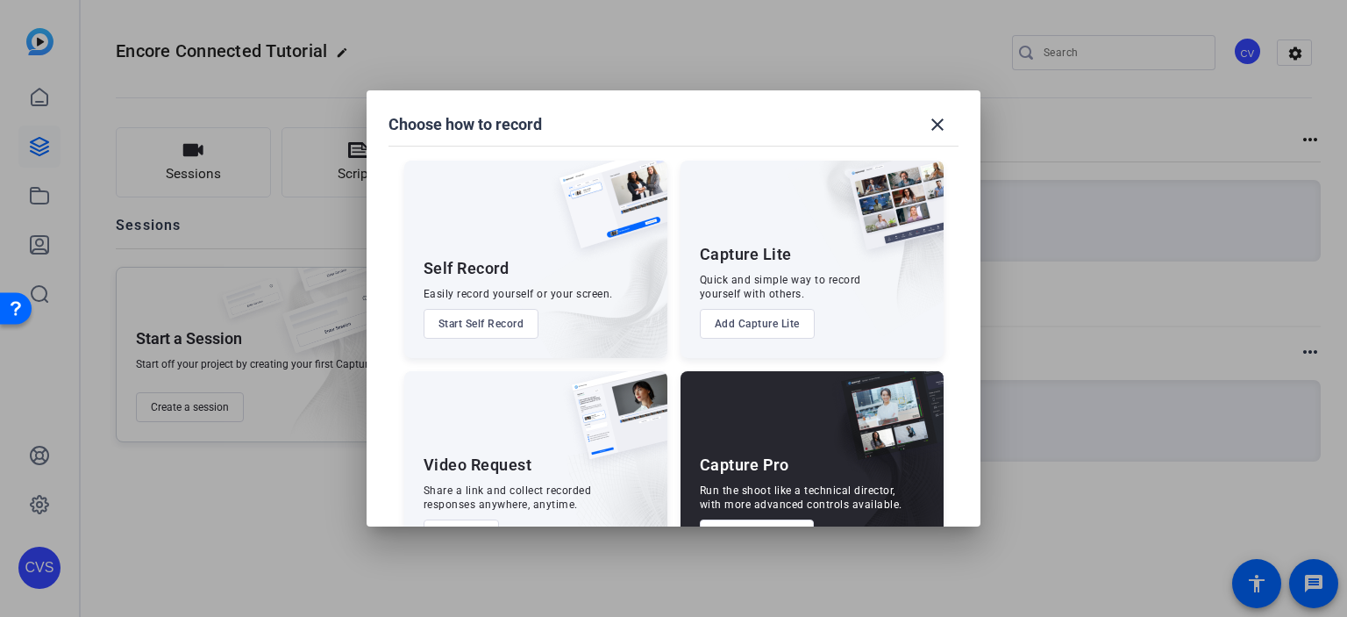
click at [475, 325] on button "Start Self Record" at bounding box center [482, 324] width 116 height 30
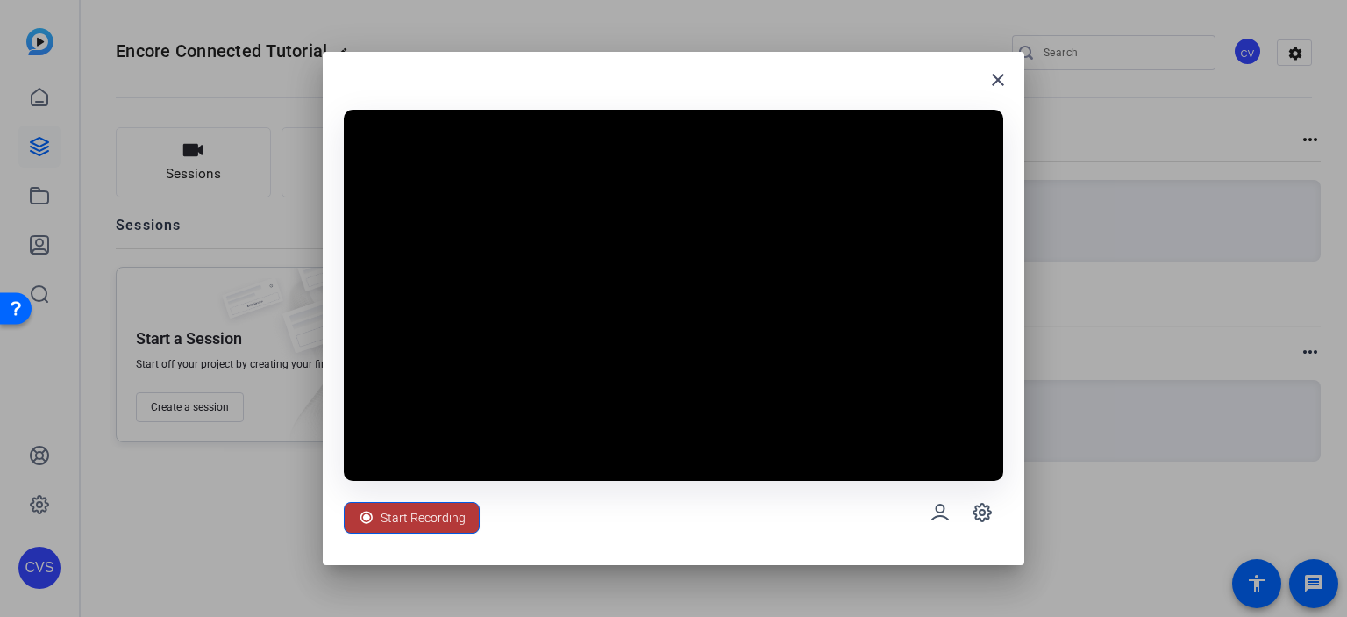
click at [403, 511] on span "Start Recording" at bounding box center [423, 517] width 85 height 33
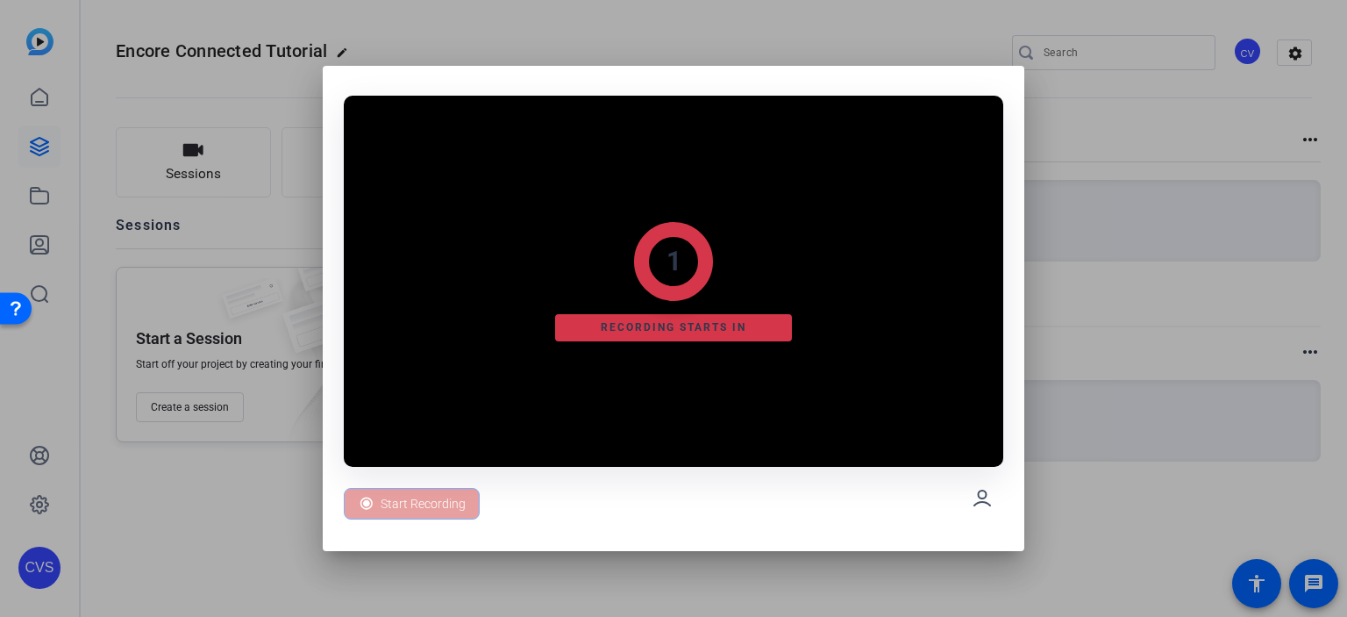
click at [646, 279] on div "1" at bounding box center [673, 261] width 79 height 79
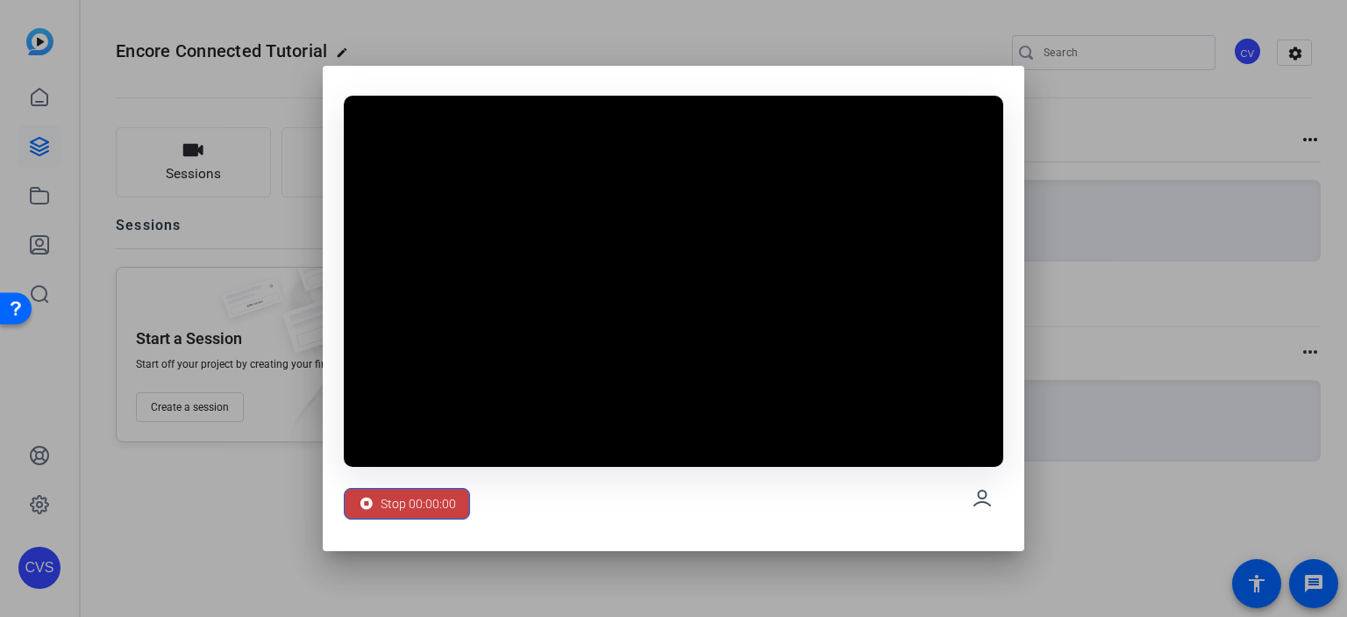
click at [435, 488] on span "Stop 00:00:00" at bounding box center [418, 503] width 75 height 33
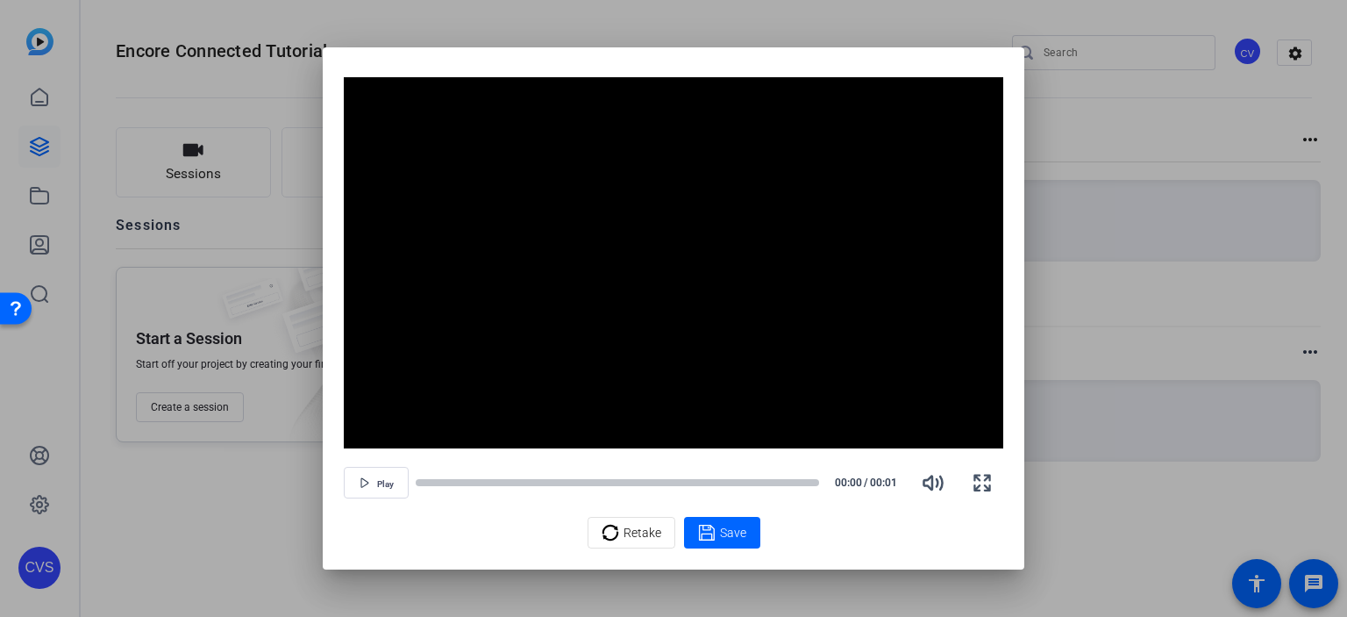
click at [1126, 502] on div at bounding box center [673, 308] width 1347 height 617
click at [741, 532] on span "Save" at bounding box center [733, 533] width 26 height 18
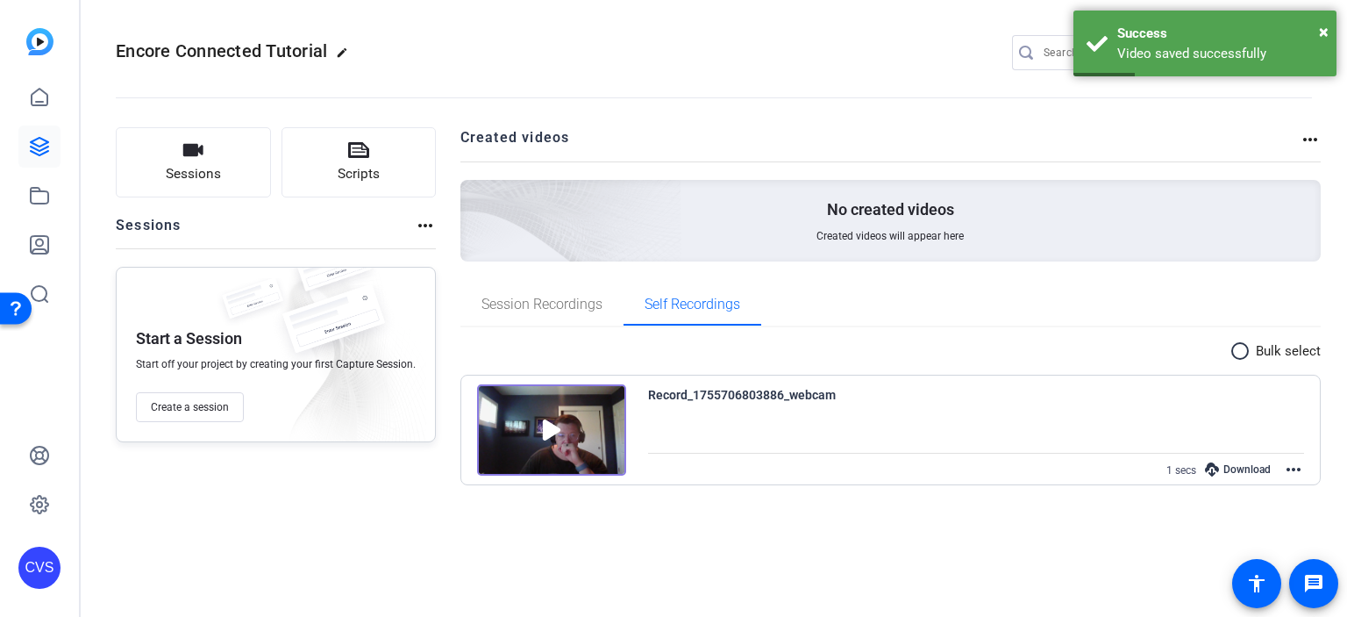
click at [1297, 462] on mat-icon "more_horiz" at bounding box center [1293, 469] width 21 height 21
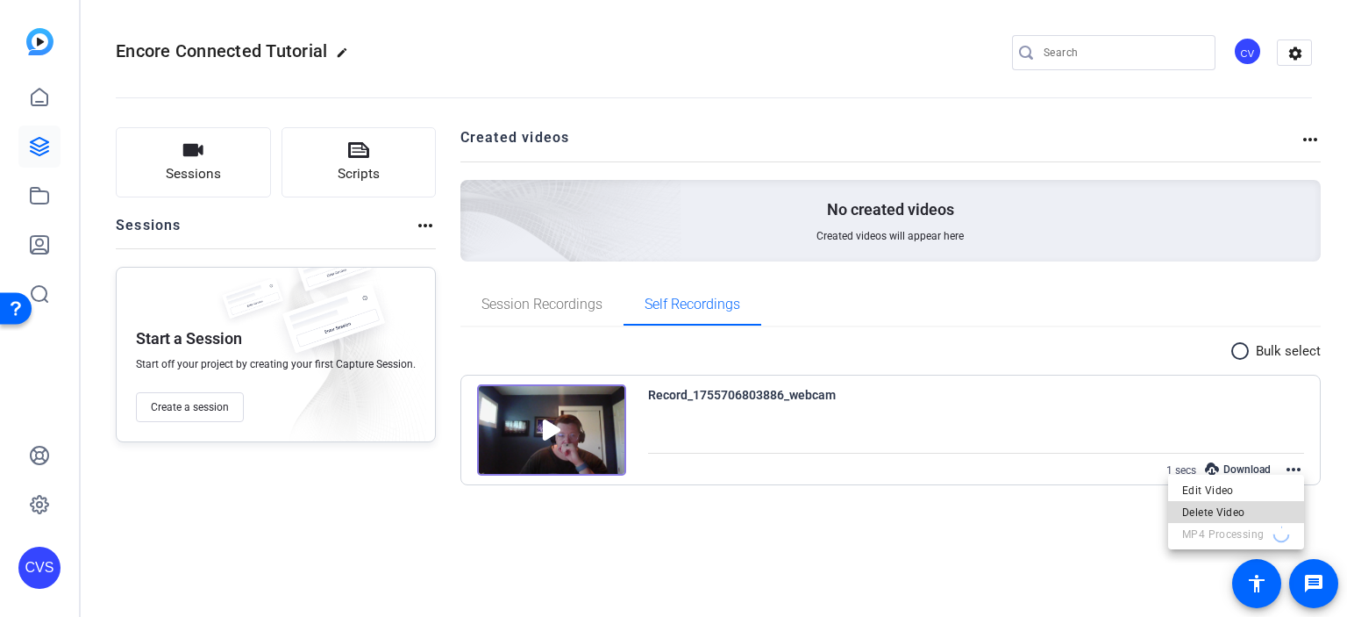
click at [1218, 511] on span "Delete Video" at bounding box center [1236, 511] width 108 height 21
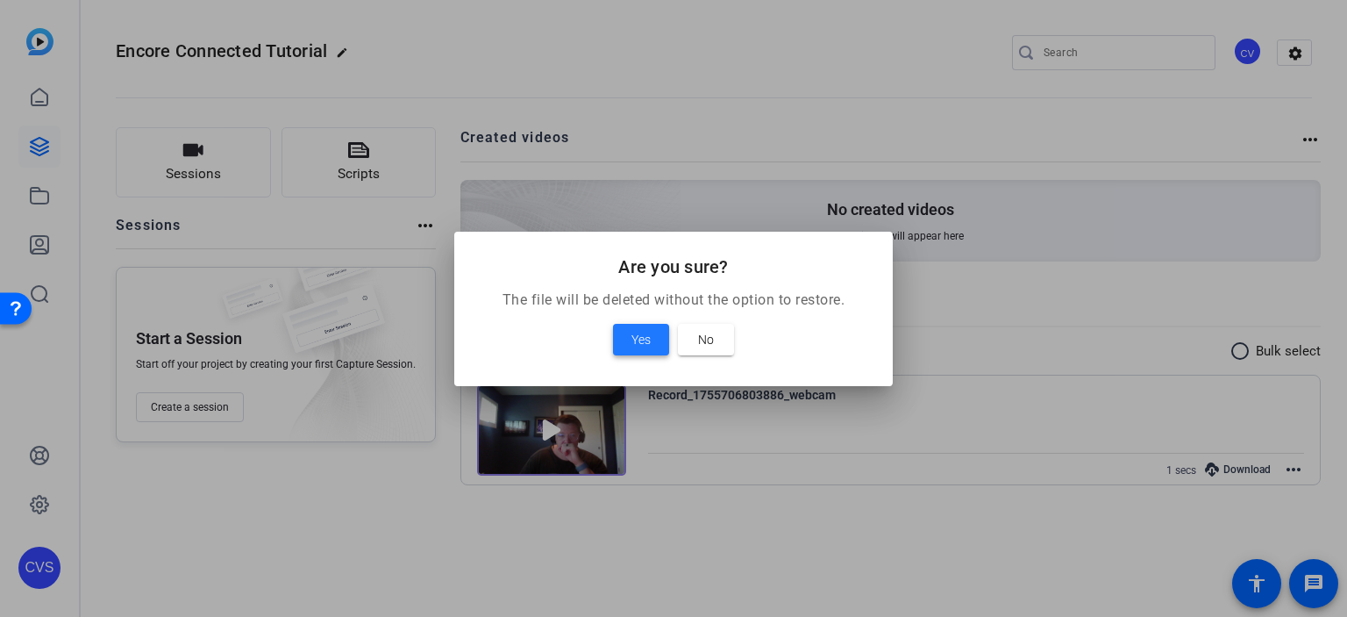
click at [633, 339] on span "Yes" at bounding box center [641, 339] width 19 height 21
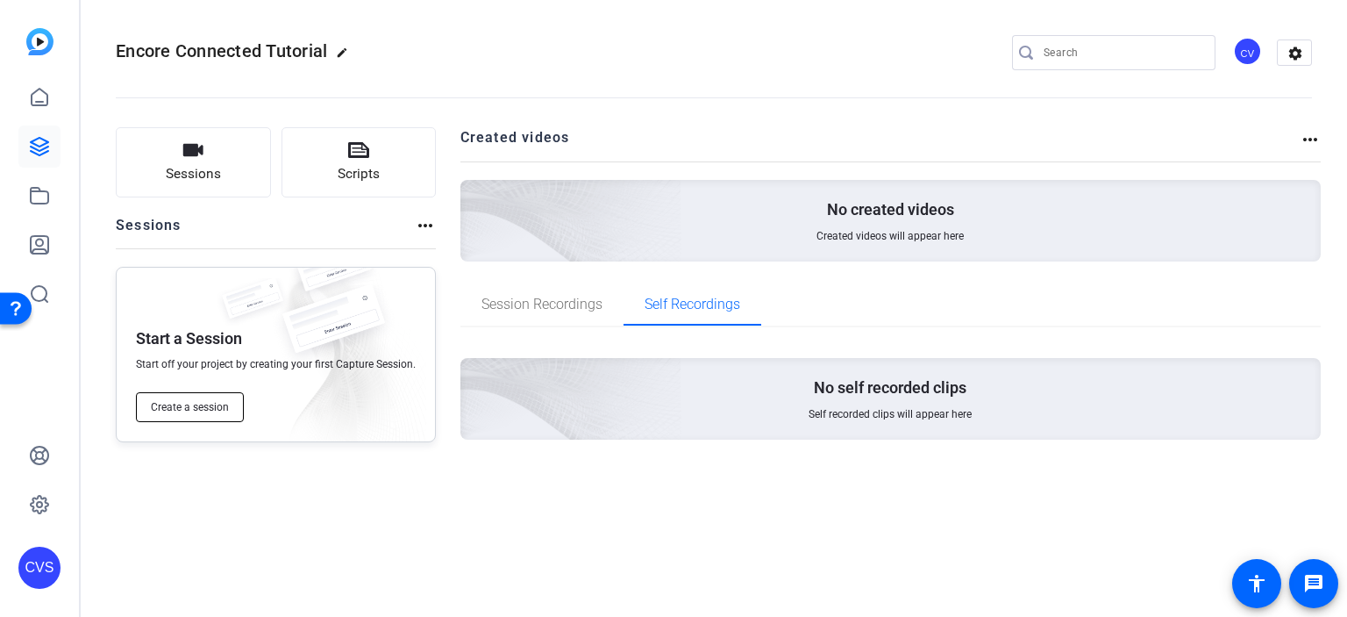
click at [201, 394] on button "Create a session" at bounding box center [190, 407] width 108 height 30
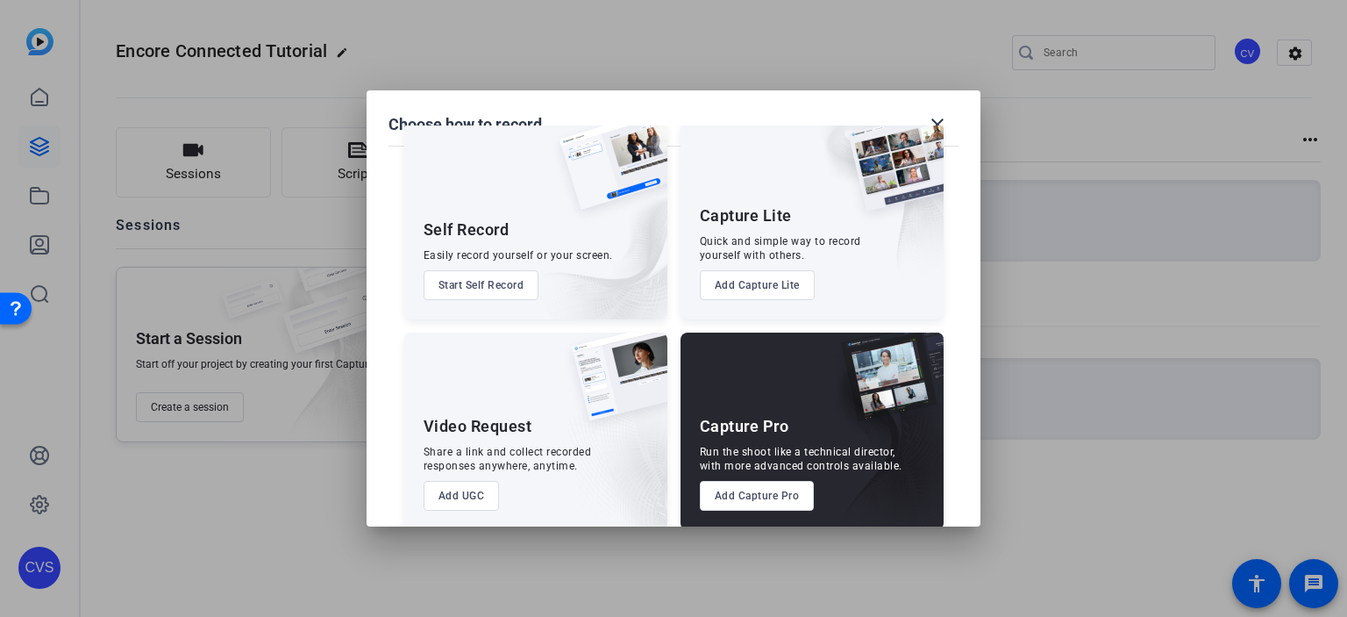
scroll to position [60, 0]
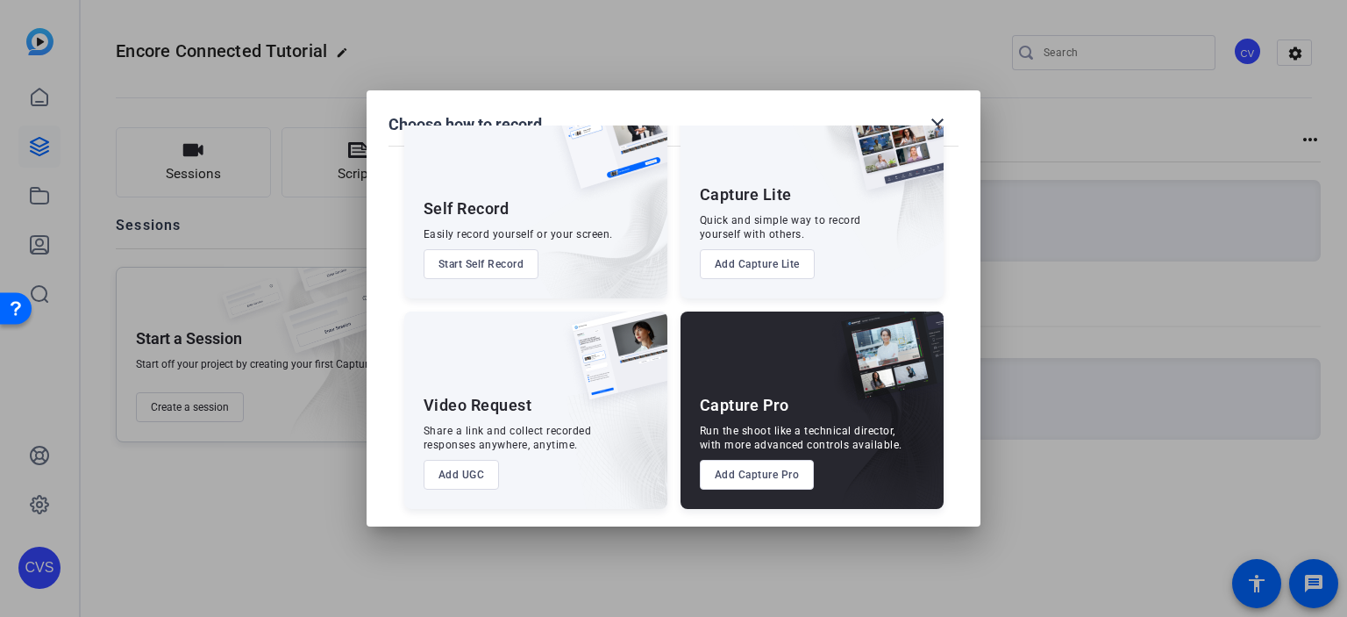
click at [452, 466] on button "Add UGC" at bounding box center [462, 475] width 76 height 30
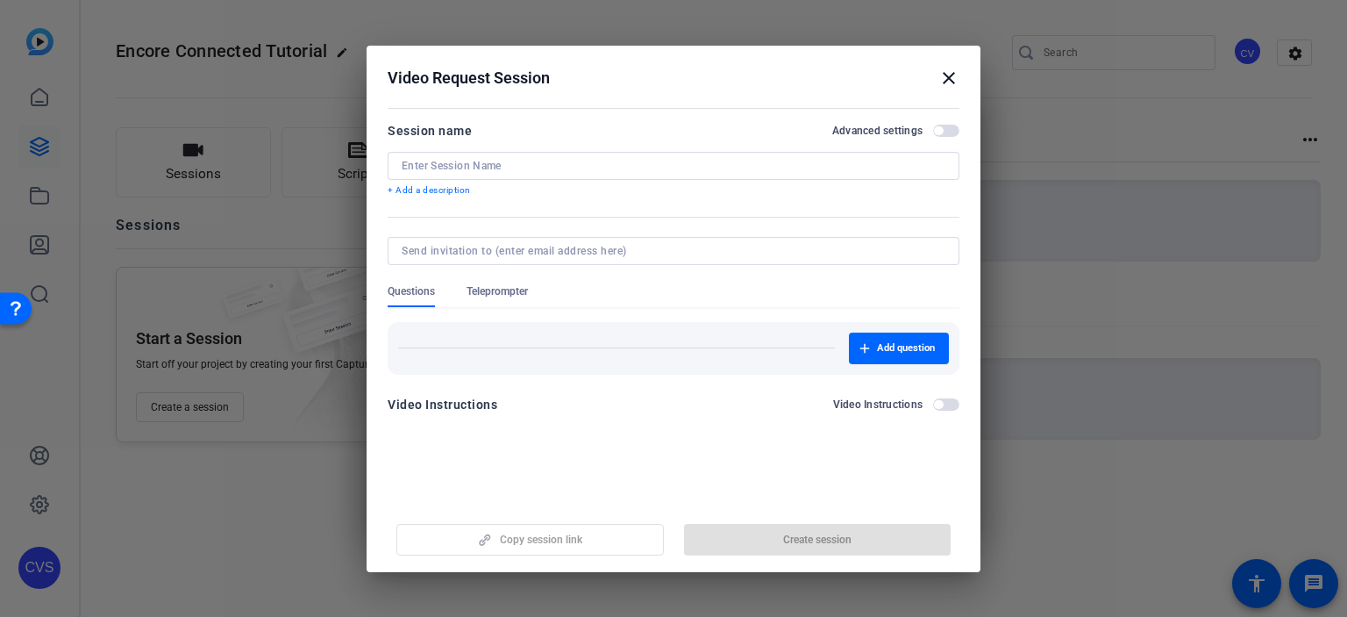
click at [503, 166] on input at bounding box center [674, 166] width 544 height 14
click at [953, 125] on span "button" at bounding box center [946, 131] width 26 height 12
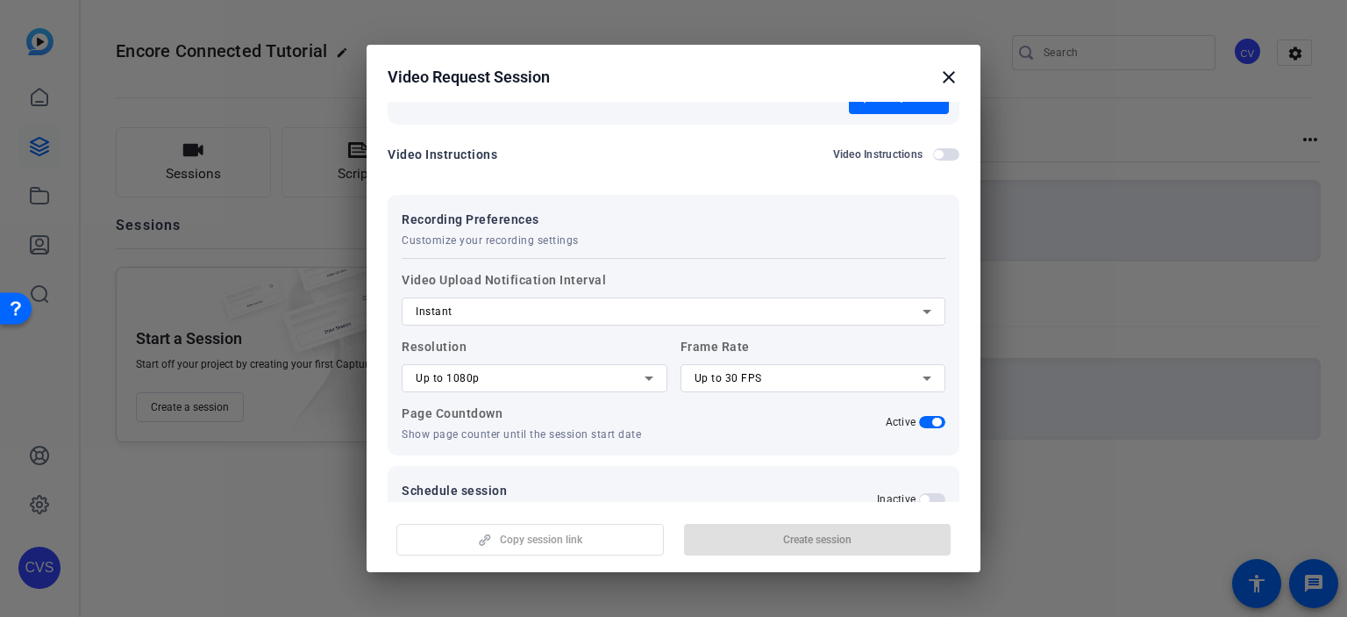
scroll to position [227, 0]
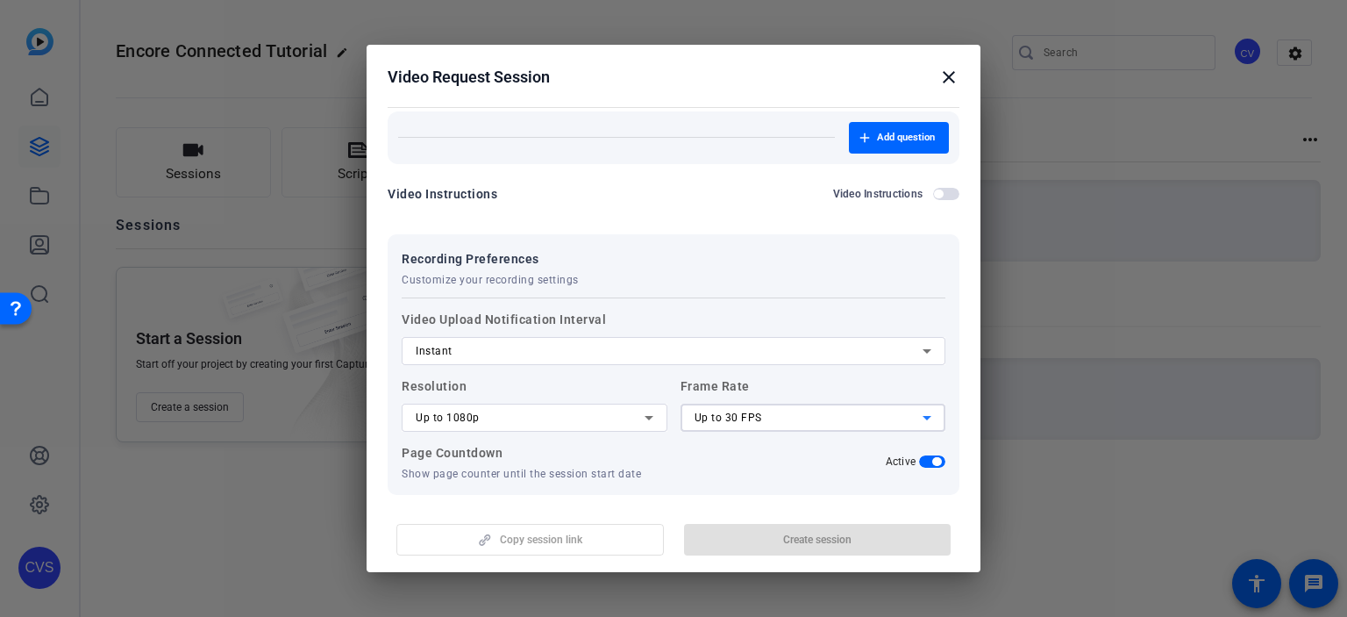
click at [789, 407] on div "Up to 30 FPS" at bounding box center [809, 417] width 229 height 21
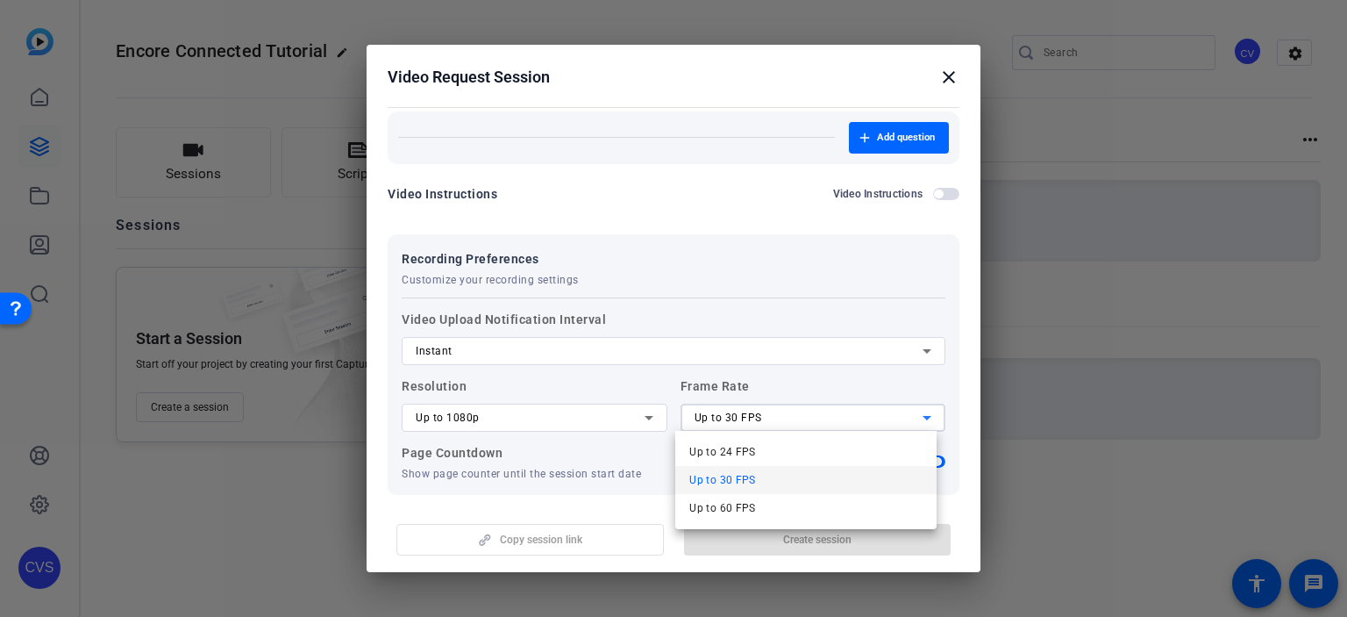
click at [657, 388] on div at bounding box center [673, 308] width 1347 height 617
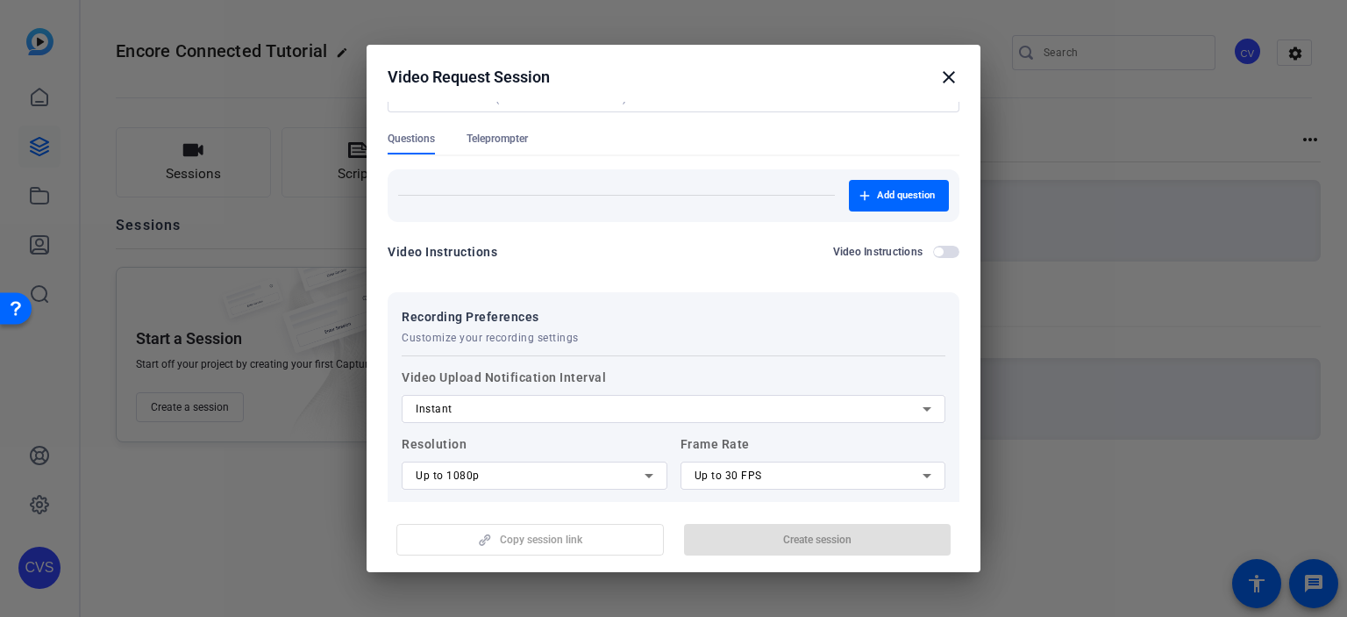
scroll to position [139, 0]
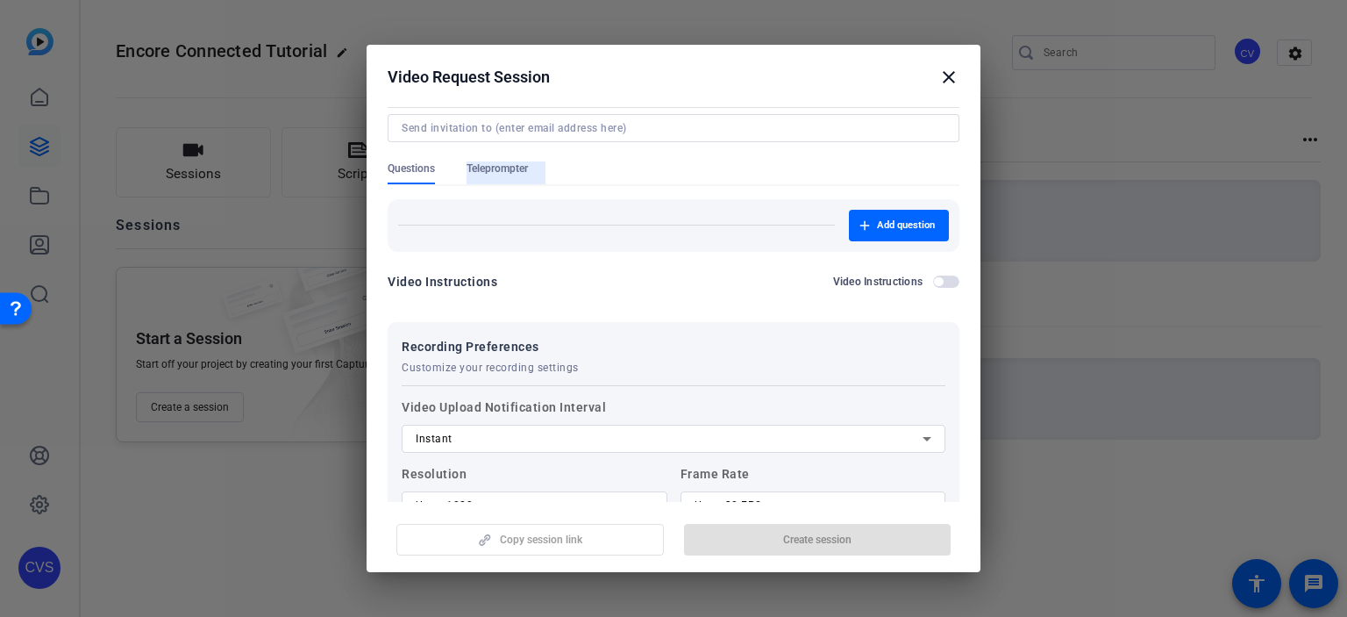
click at [520, 166] on span "Teleprompter" at bounding box center [497, 168] width 61 height 14
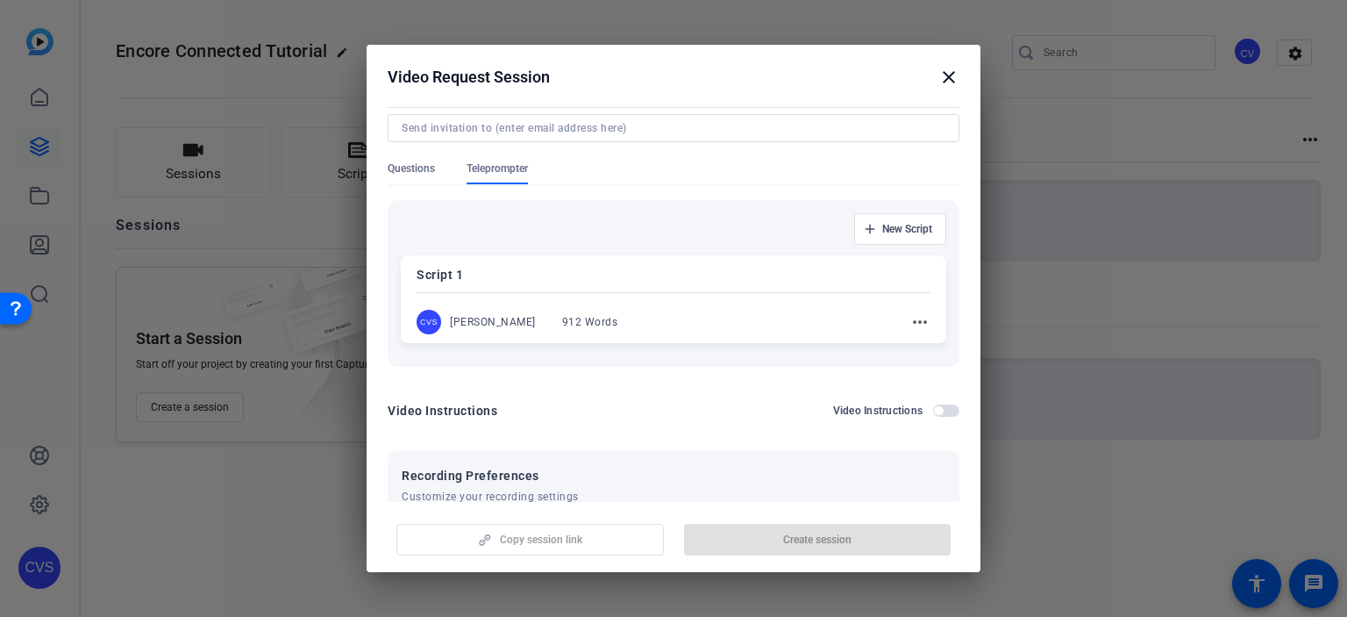
click at [641, 304] on div "Script 1 CVS [PERSON_NAME] 912 Words more_horiz" at bounding box center [674, 299] width 546 height 88
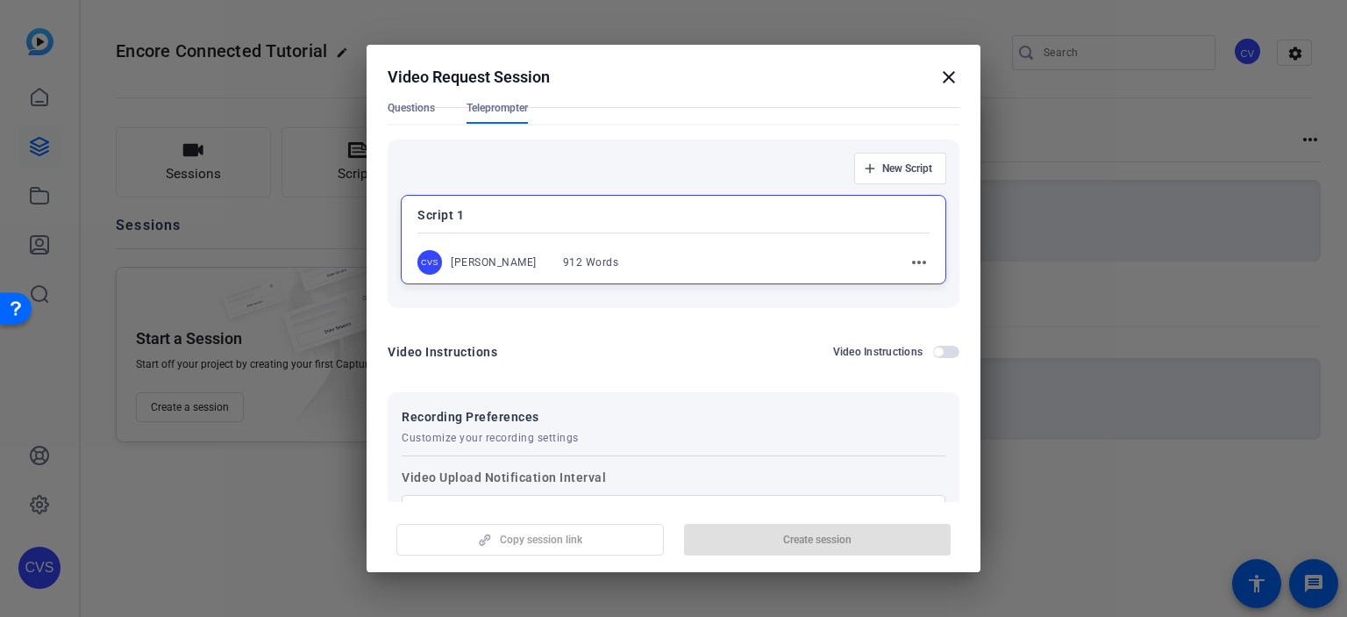
scroll to position [0, 0]
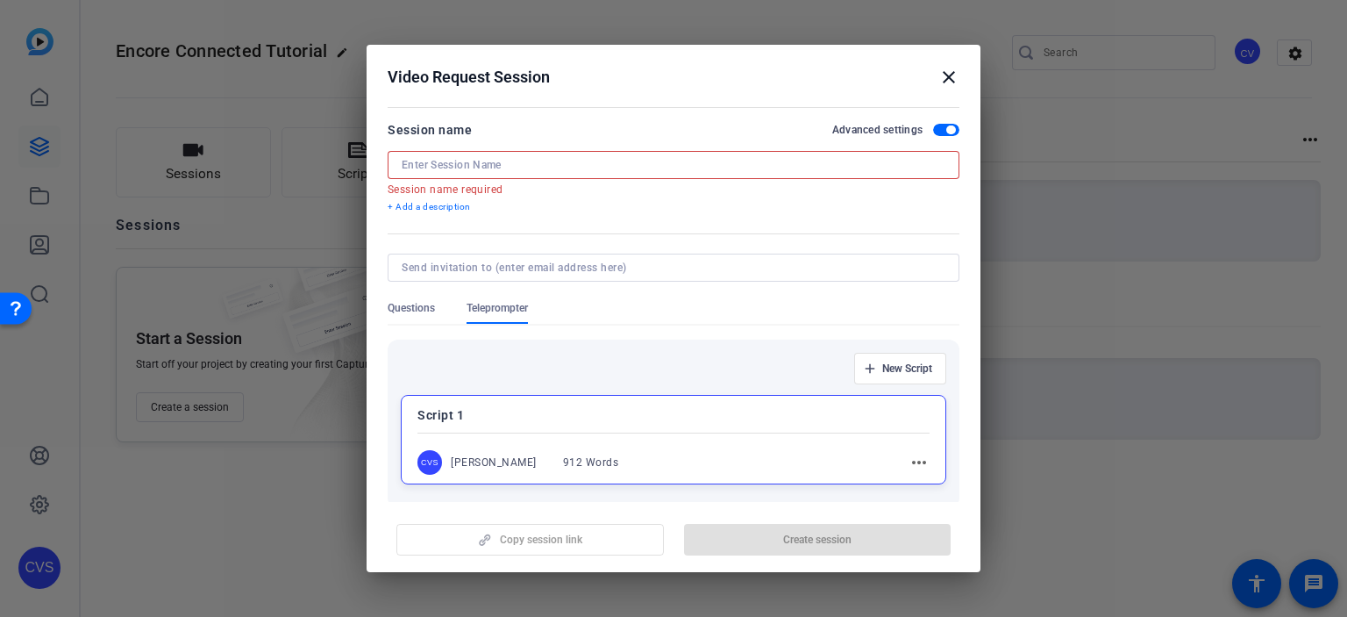
click at [503, 164] on input at bounding box center [674, 165] width 544 height 14
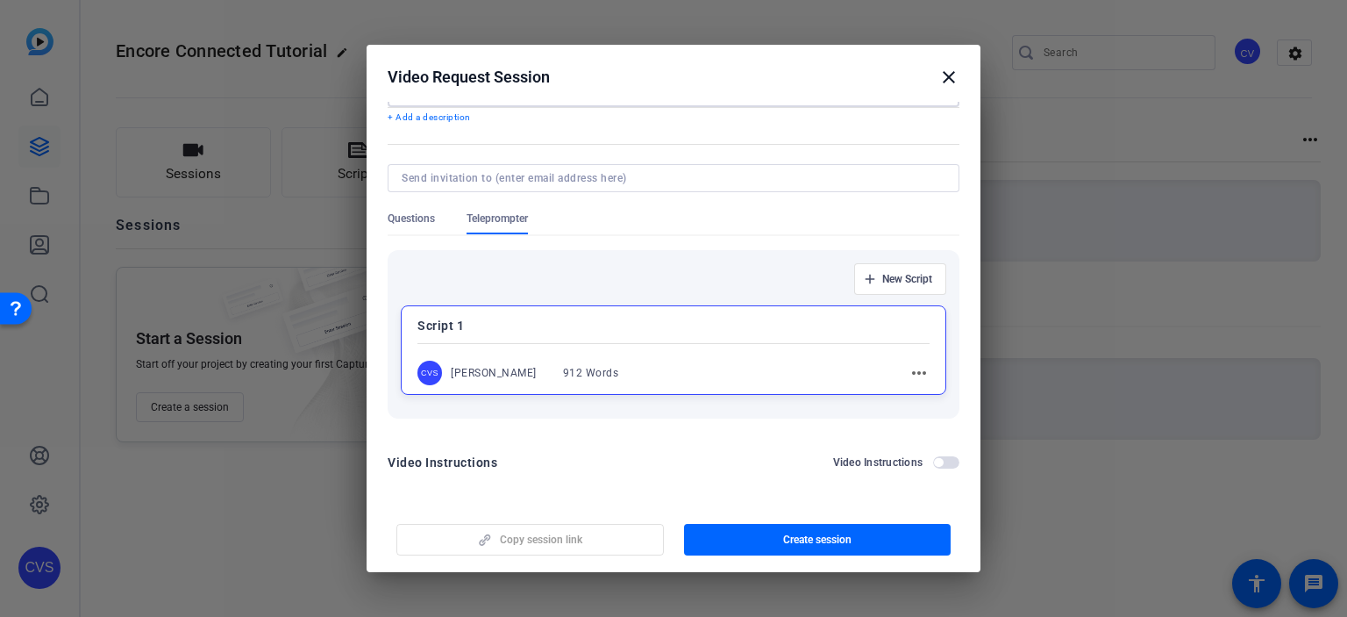
scroll to position [263, 0]
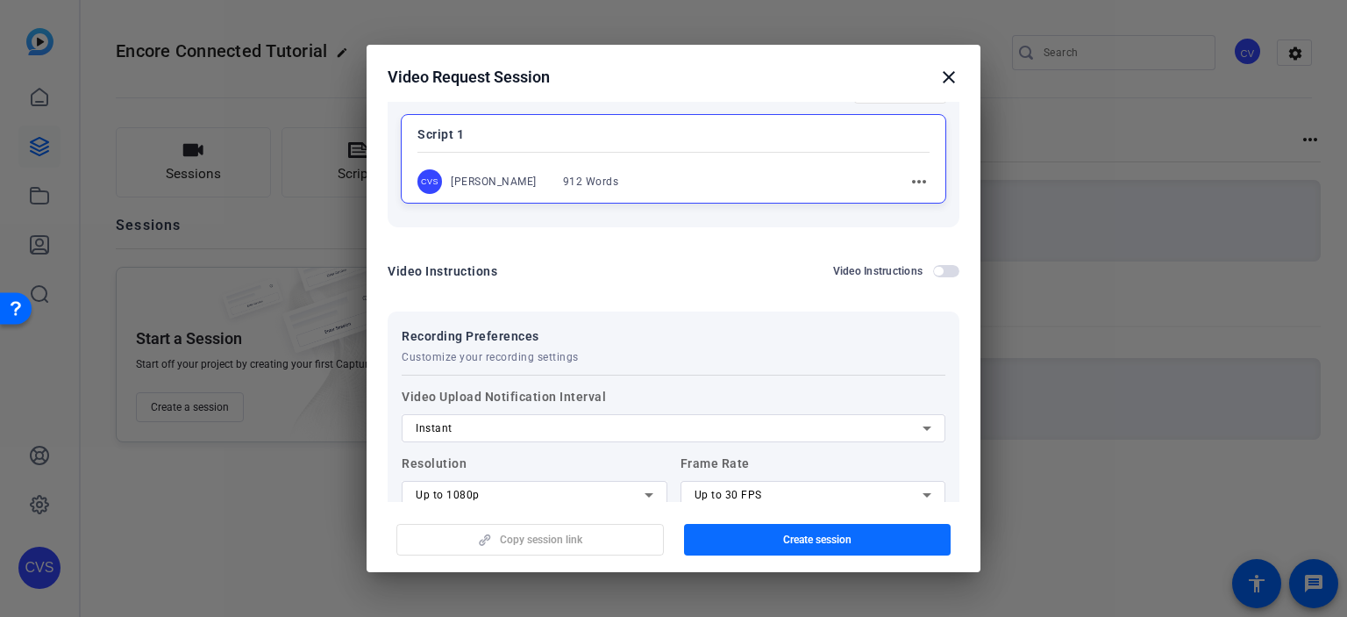
type input "[PERSON_NAME]"
click at [824, 539] on span "Create session" at bounding box center [817, 539] width 68 height 14
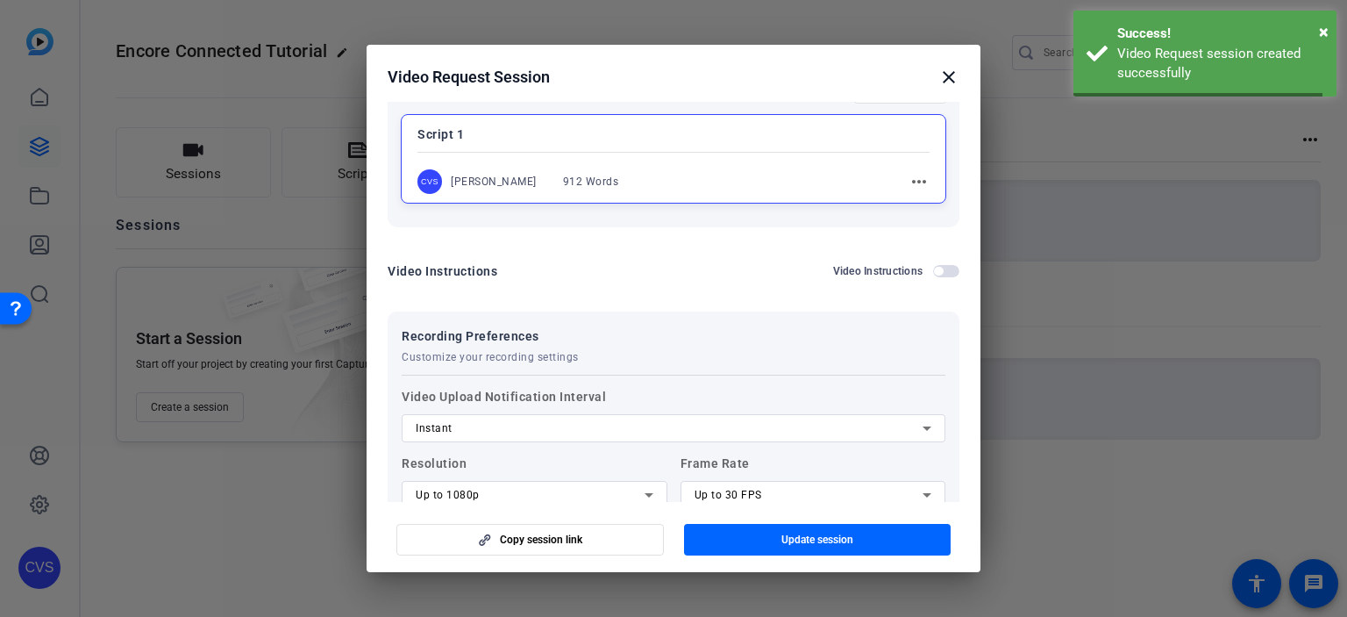
scroll to position [71, 0]
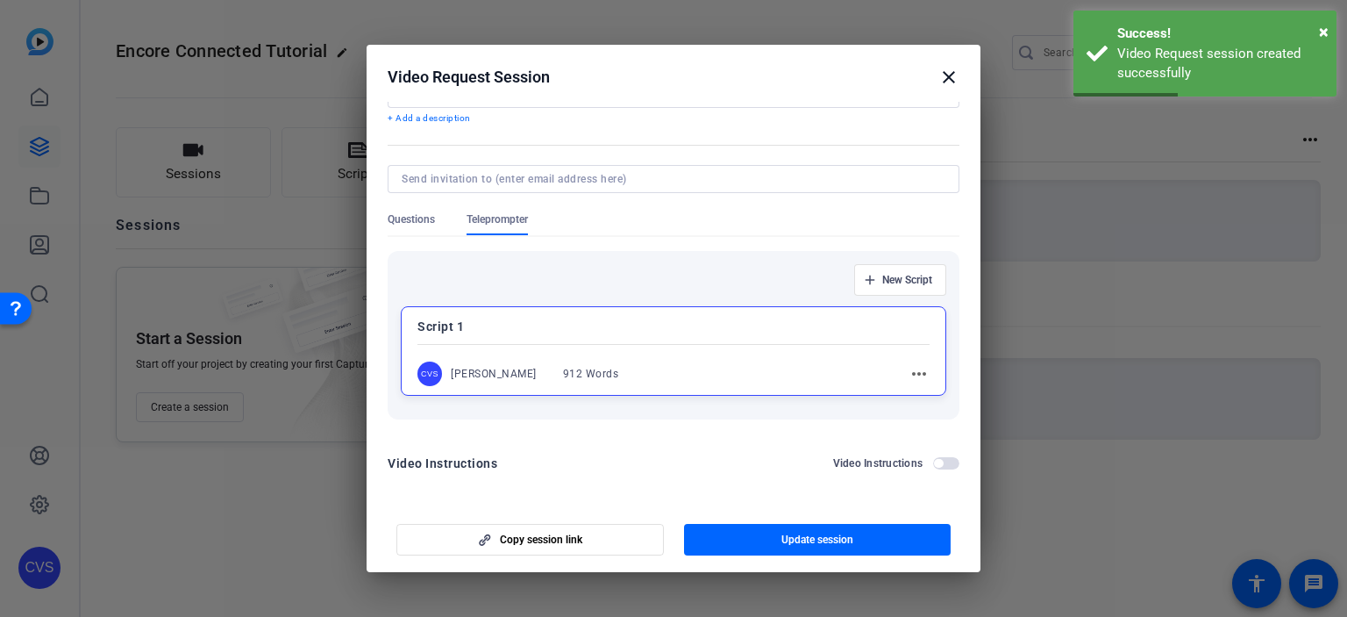
click at [940, 83] on mat-icon "close" at bounding box center [949, 77] width 21 height 21
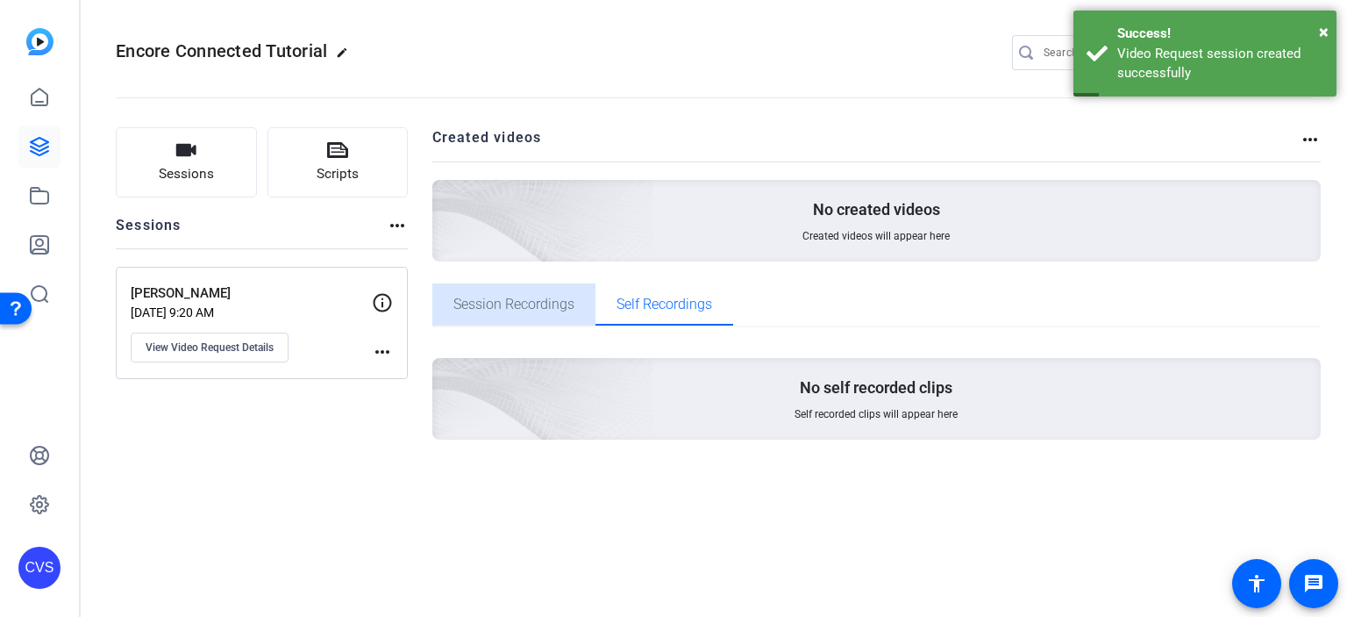
click at [497, 299] on span "Session Recordings" at bounding box center [513, 304] width 121 height 14
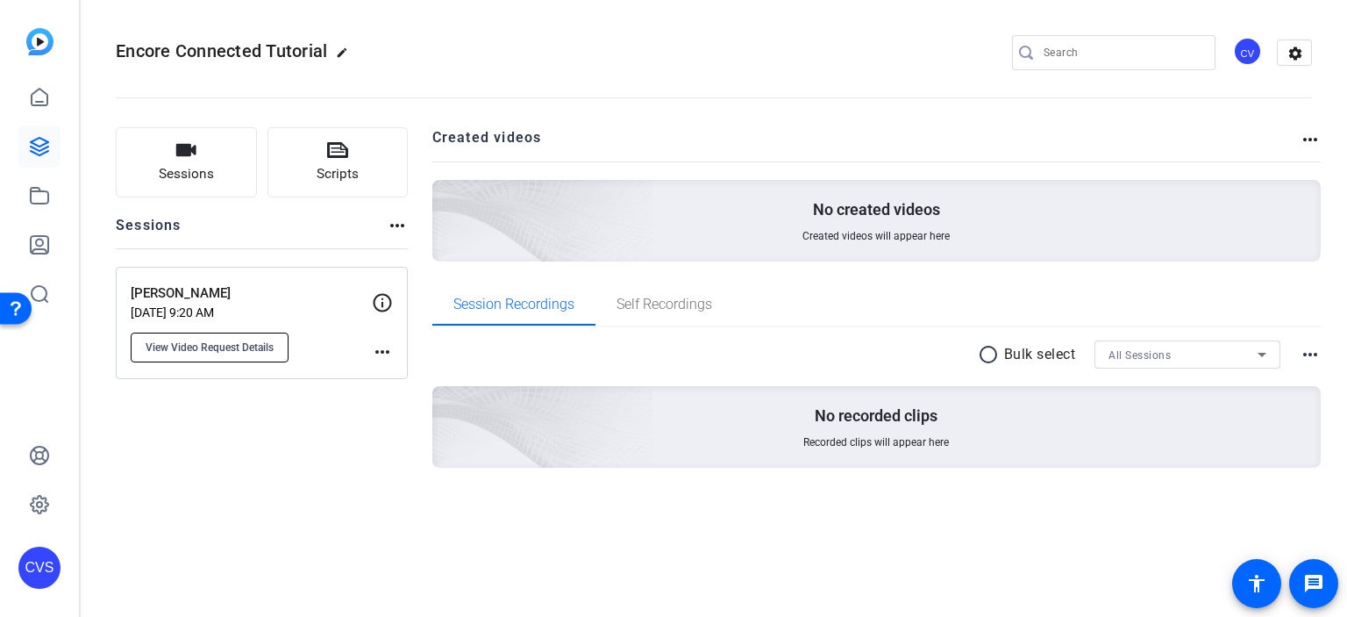
click at [188, 347] on span "View Video Request Details" at bounding box center [210, 347] width 128 height 14
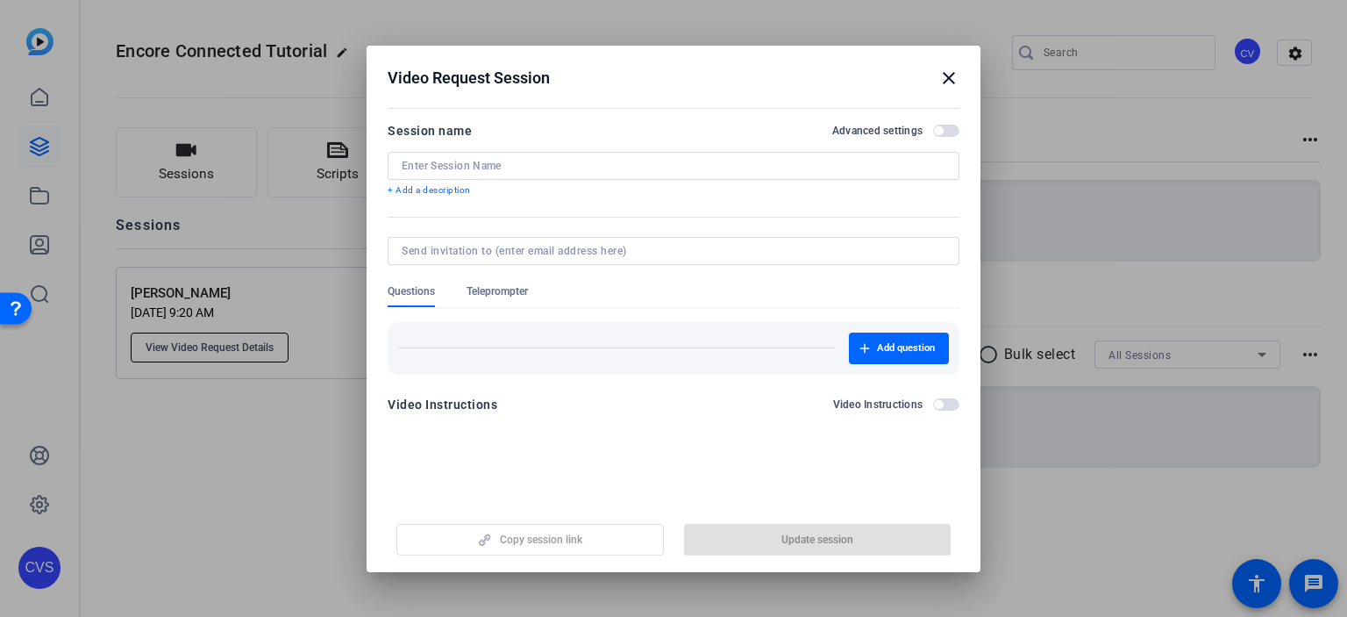
type input "[PERSON_NAME]"
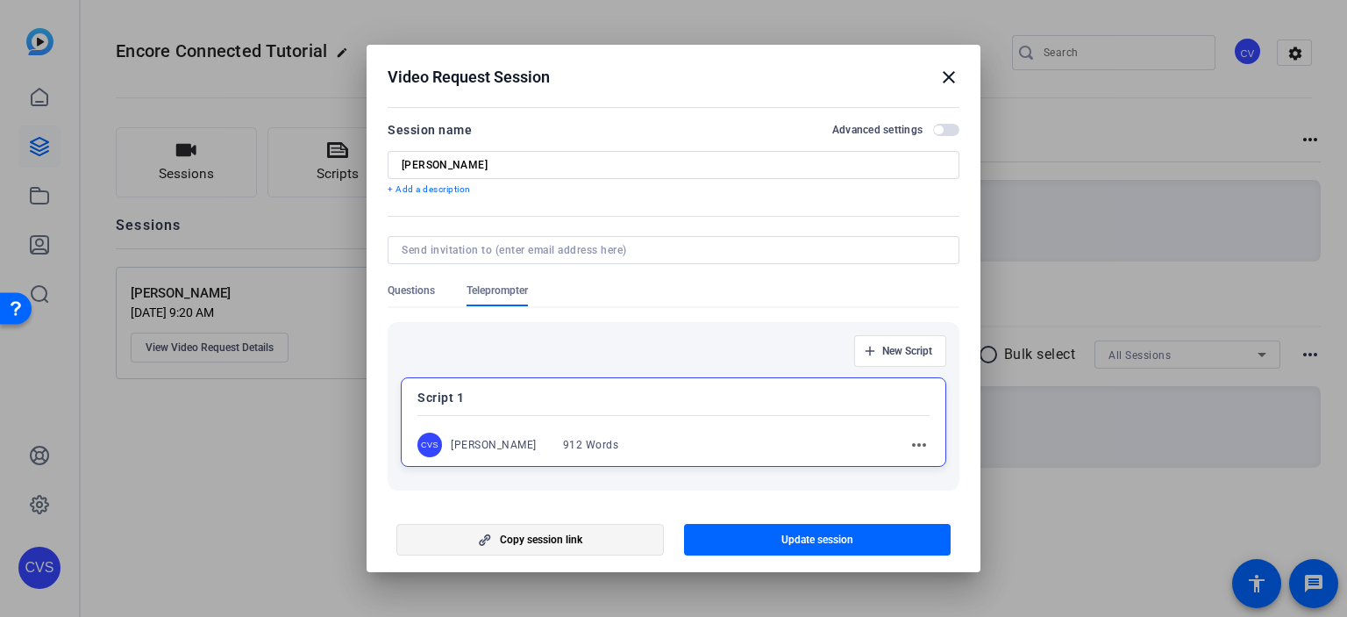
click at [547, 537] on span "Copy session link" at bounding box center [541, 539] width 82 height 14
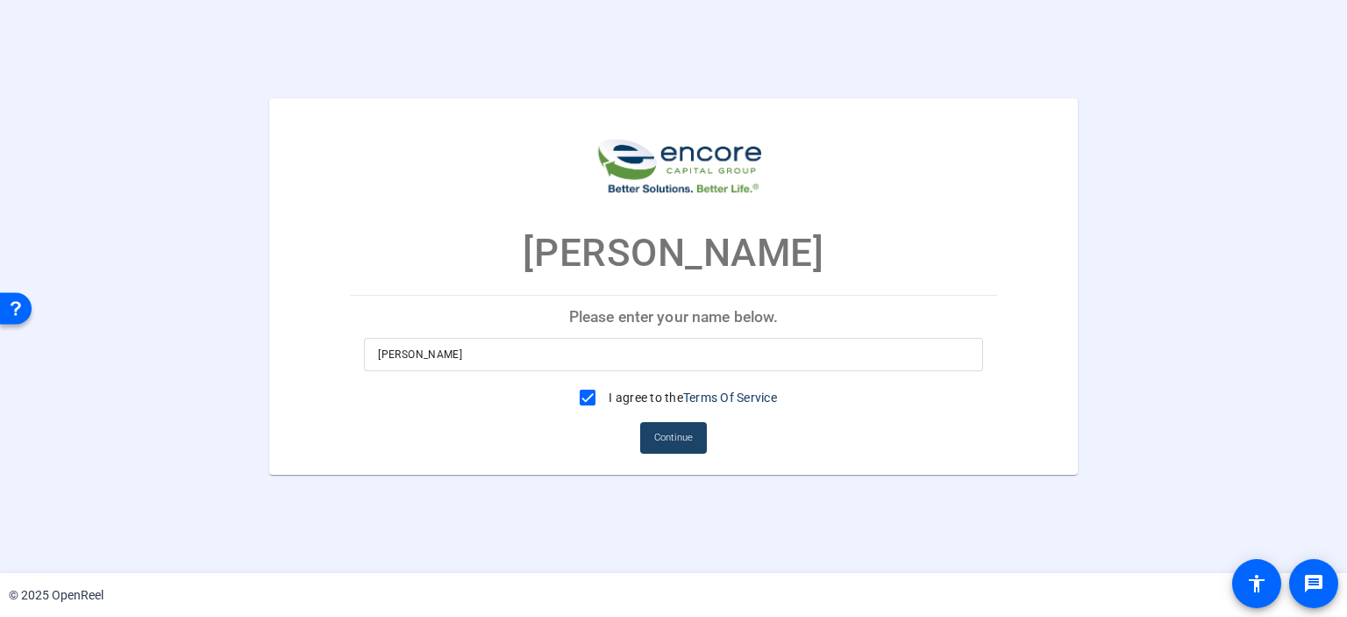
click at [667, 448] on span "Continue" at bounding box center [673, 438] width 39 height 26
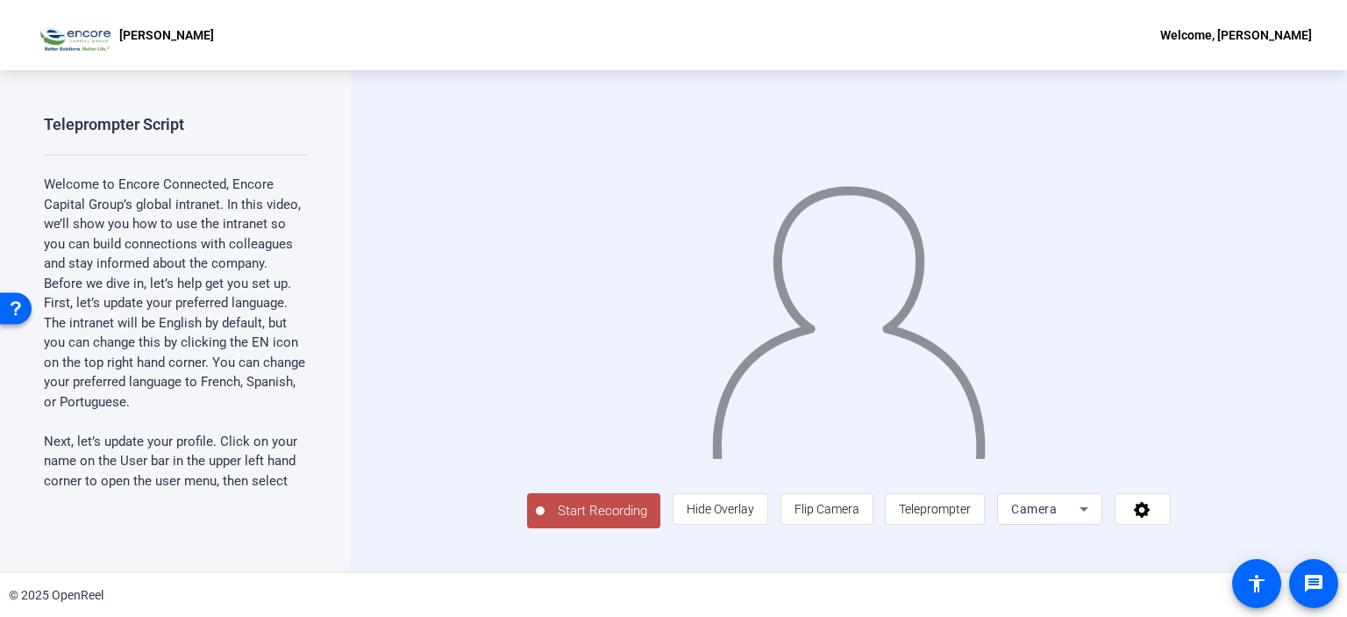
scroll to position [25, 0]
click at [1088, 525] on div "person Hide Overlay flip Flip Camera article Teleprompter Camera" at bounding box center [922, 509] width 498 height 32
click at [1057, 516] on span "Camera" at bounding box center [1034, 509] width 46 height 14
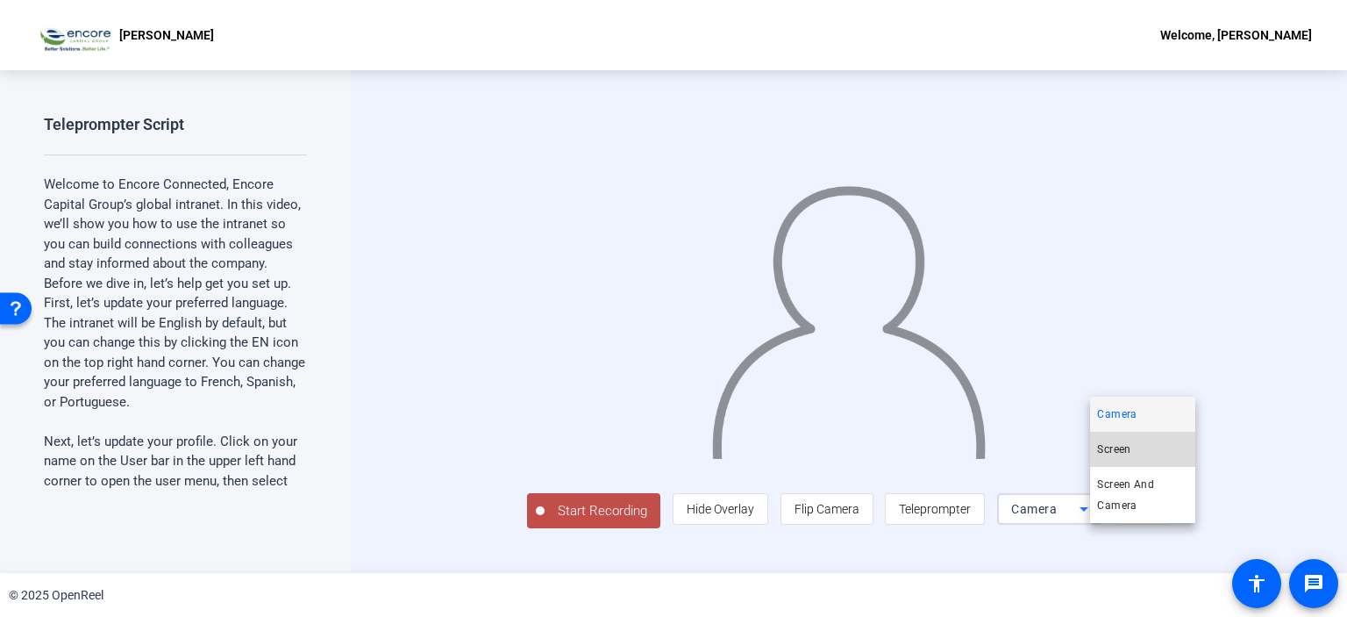
click at [1136, 444] on mat-option "Screen" at bounding box center [1142, 449] width 105 height 35
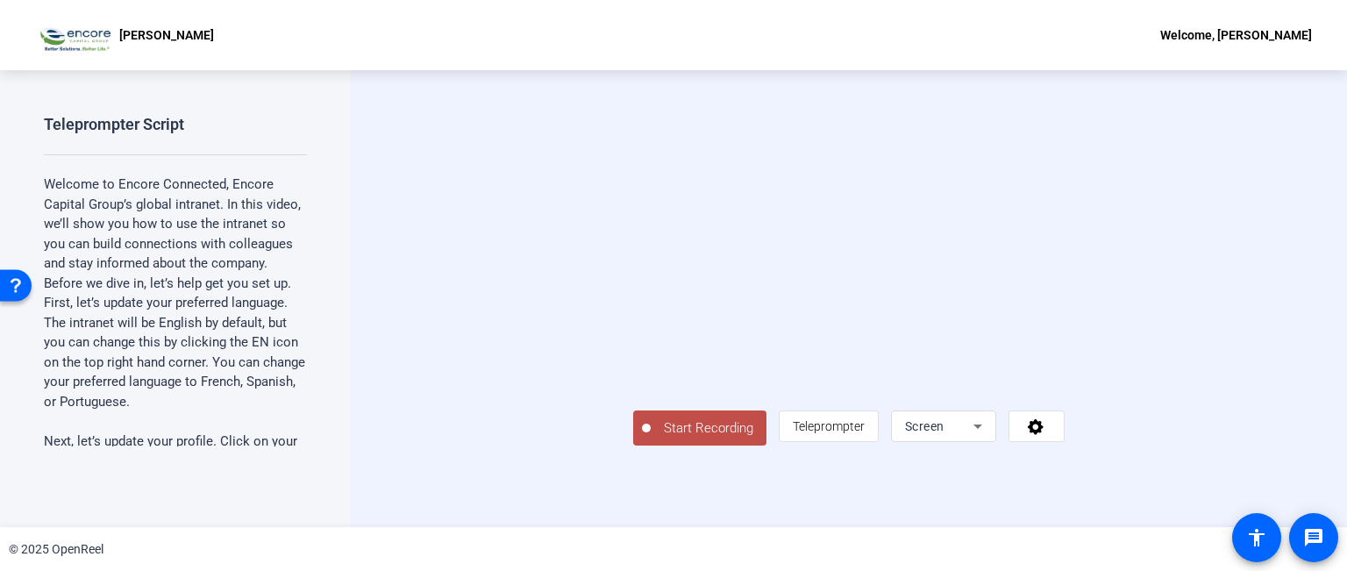
scroll to position [49, 0]
click at [865, 433] on span "Teleprompter" at bounding box center [829, 426] width 72 height 14
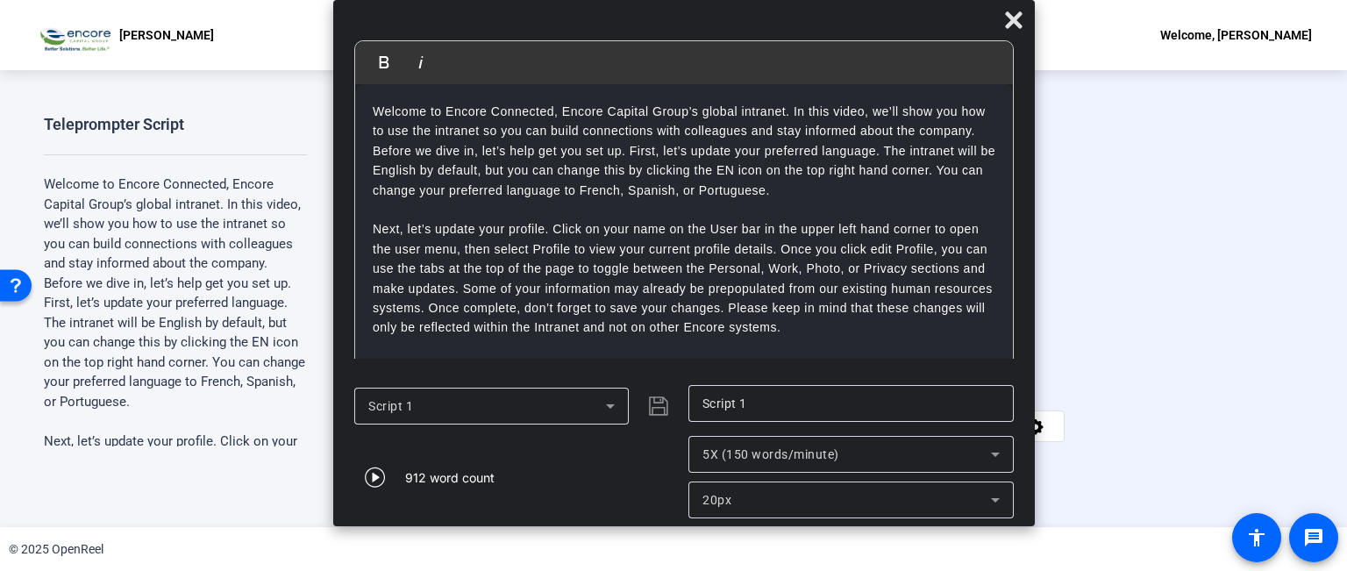
drag, startPoint x: 704, startPoint y: 19, endPoint x: 710, endPoint y: -39, distance: 59.1
click at [710, 0] on html "Accessibility Screen-Reader Guide, Feedback, and Issue Reporting | New window C…" at bounding box center [673, 285] width 1347 height 571
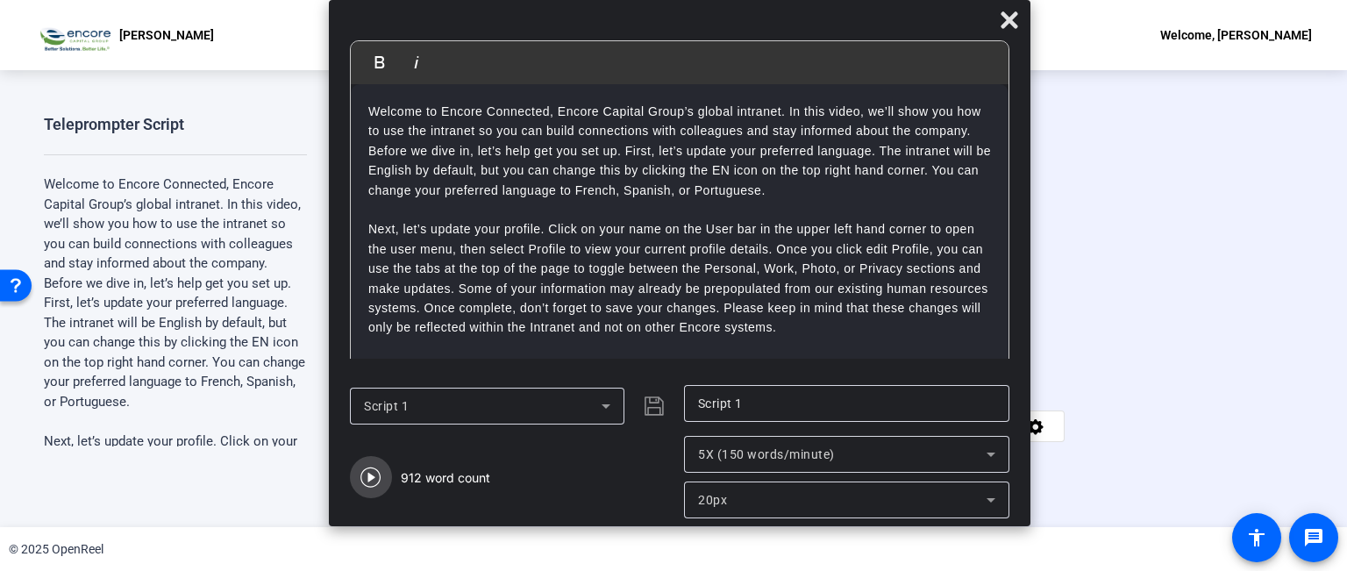
click at [368, 468] on icon "button" at bounding box center [370, 478] width 20 height 20
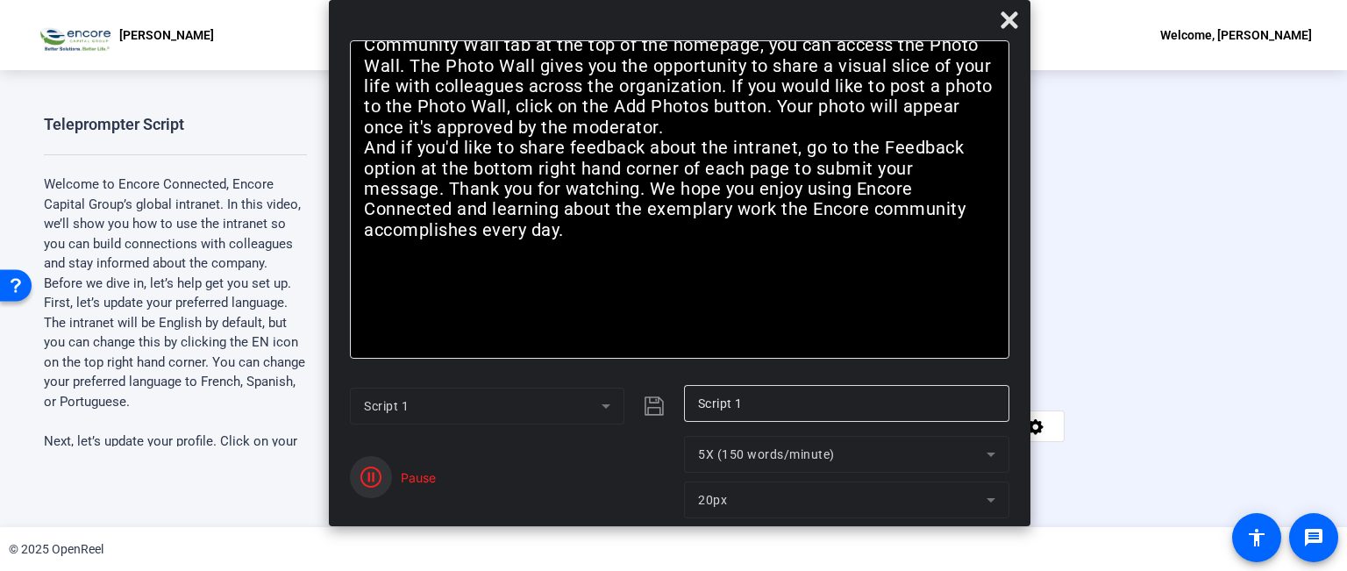
click at [376, 480] on icon "button" at bounding box center [370, 477] width 21 height 21
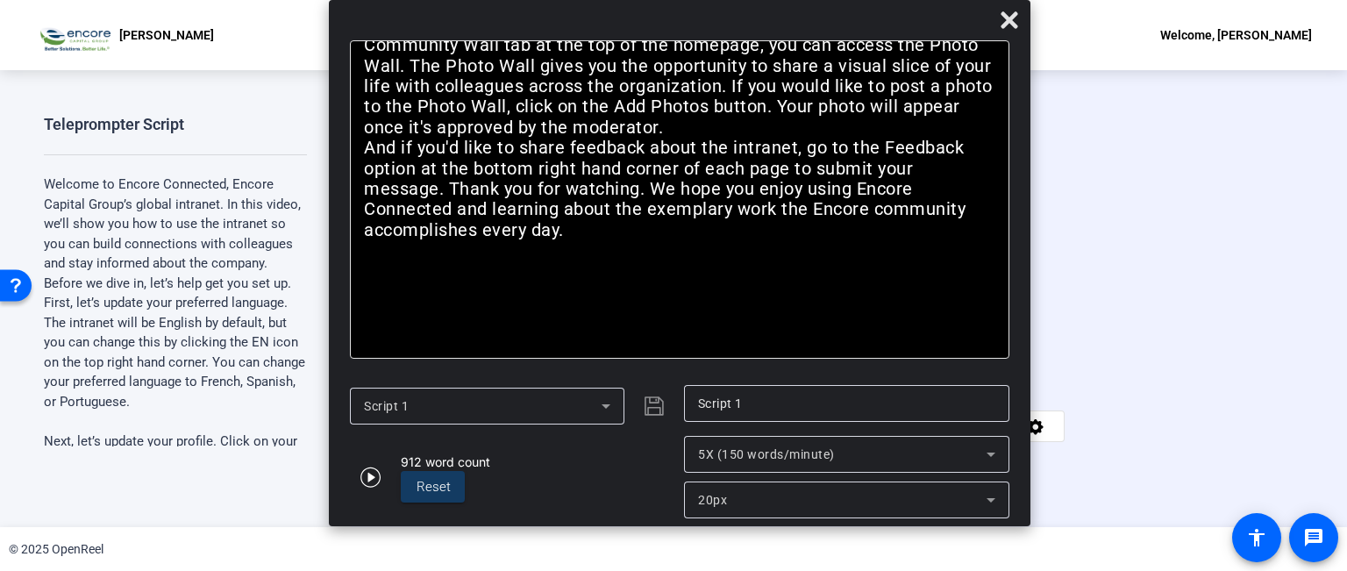
click at [779, 452] on span "5X (150 words/minute)" at bounding box center [766, 454] width 137 height 14
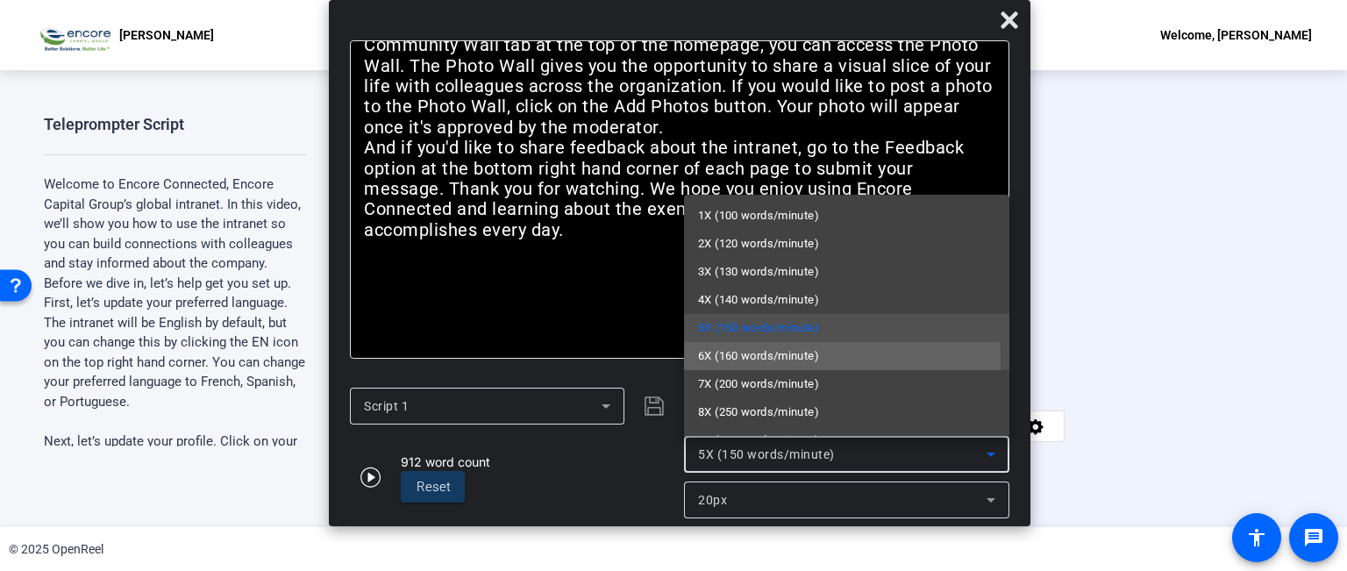
click at [745, 360] on span "6X (160 words/minute)" at bounding box center [758, 356] width 121 height 21
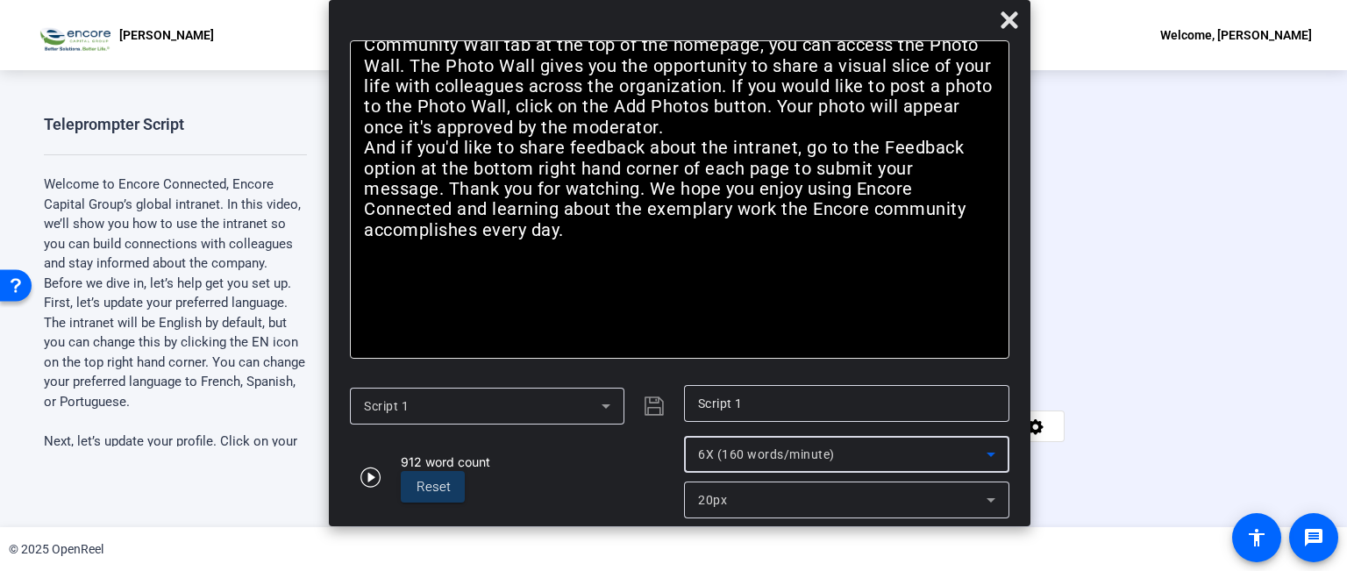
click at [763, 455] on span "6X (160 words/minute)" at bounding box center [766, 454] width 137 height 14
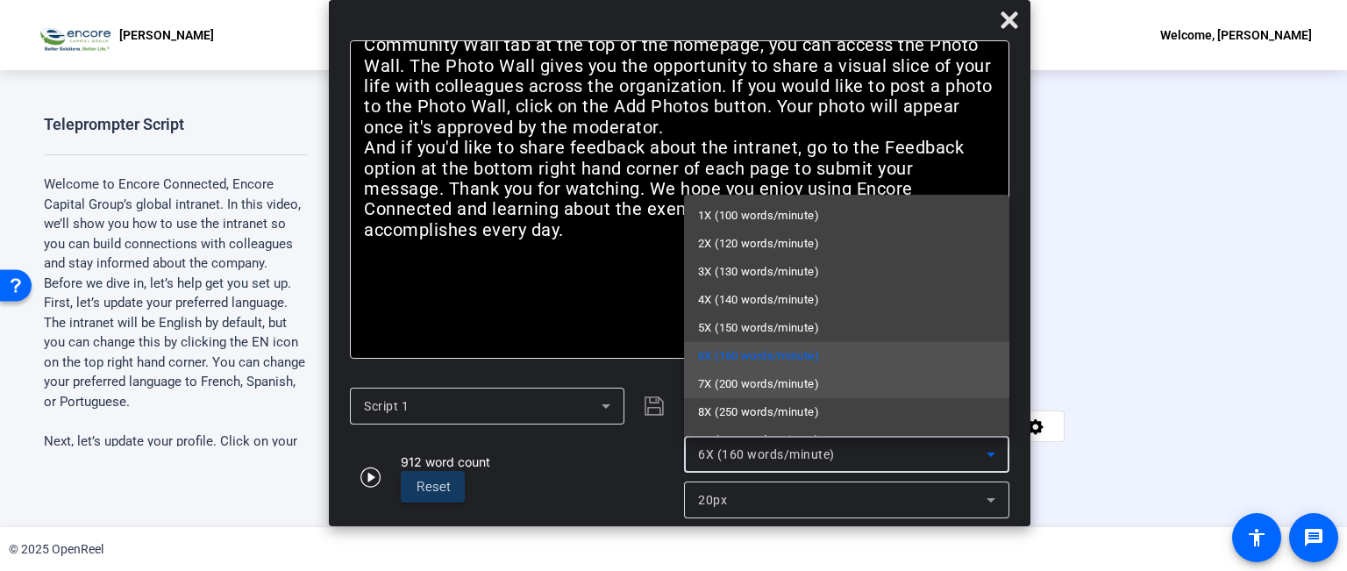
click at [740, 389] on span "7X (200 words/minute)" at bounding box center [758, 384] width 121 height 21
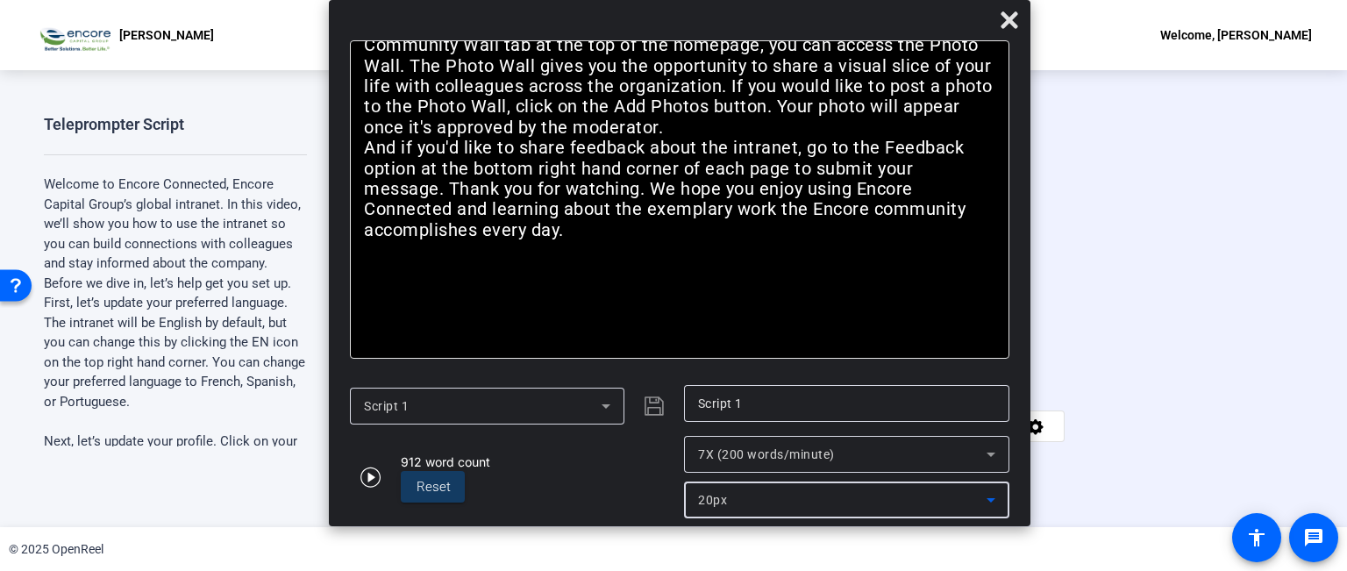
click at [735, 498] on div "20px" at bounding box center [842, 499] width 289 height 21
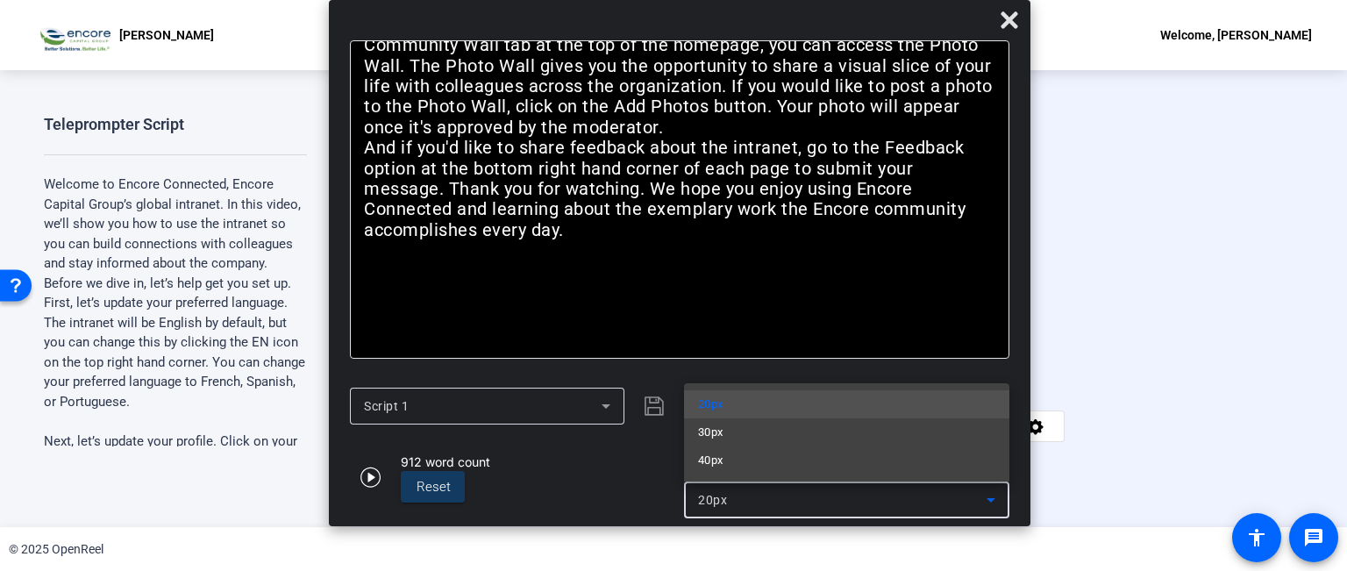
click at [735, 453] on mat-option "40px" at bounding box center [846, 460] width 325 height 28
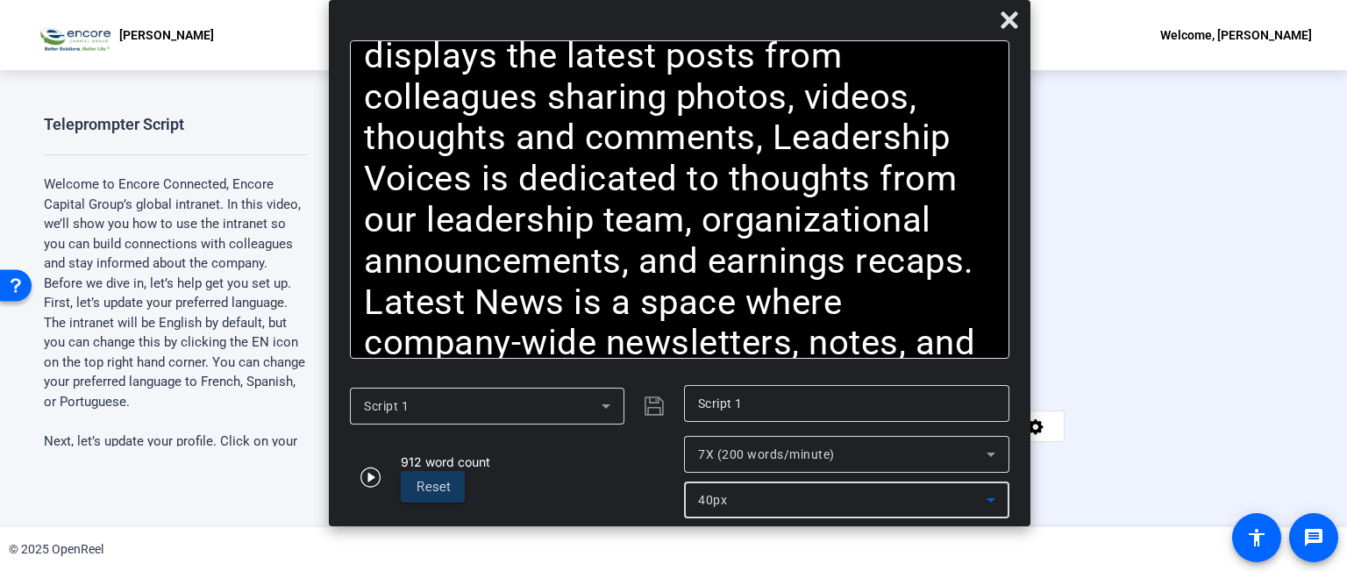
click at [748, 491] on div "40px" at bounding box center [842, 499] width 289 height 21
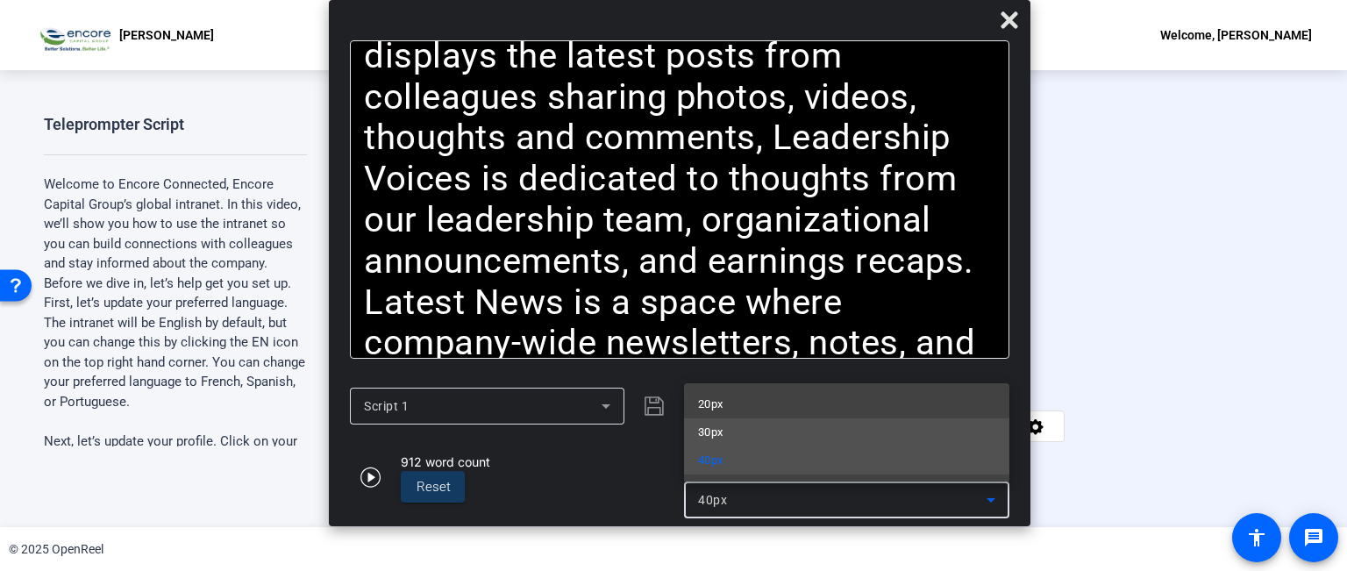
click at [727, 429] on mat-option "30px" at bounding box center [846, 432] width 325 height 28
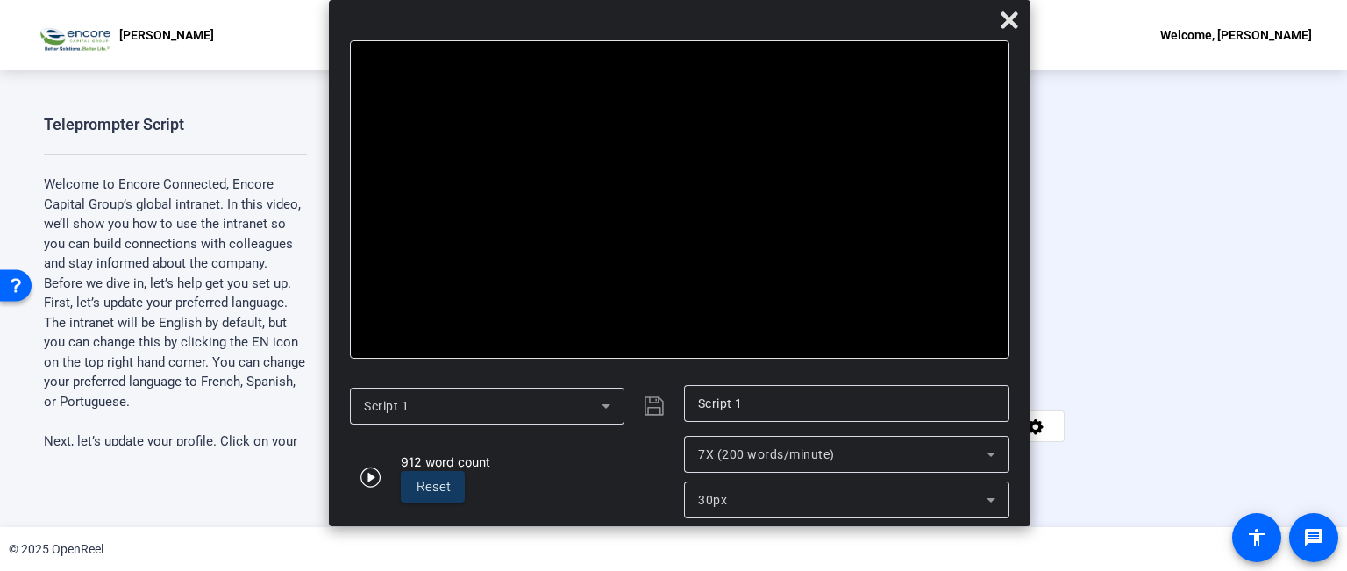
click at [610, 480] on div "912 word count Reset" at bounding box center [512, 477] width 325 height 82
click at [372, 474] on icon "button" at bounding box center [370, 477] width 21 height 21
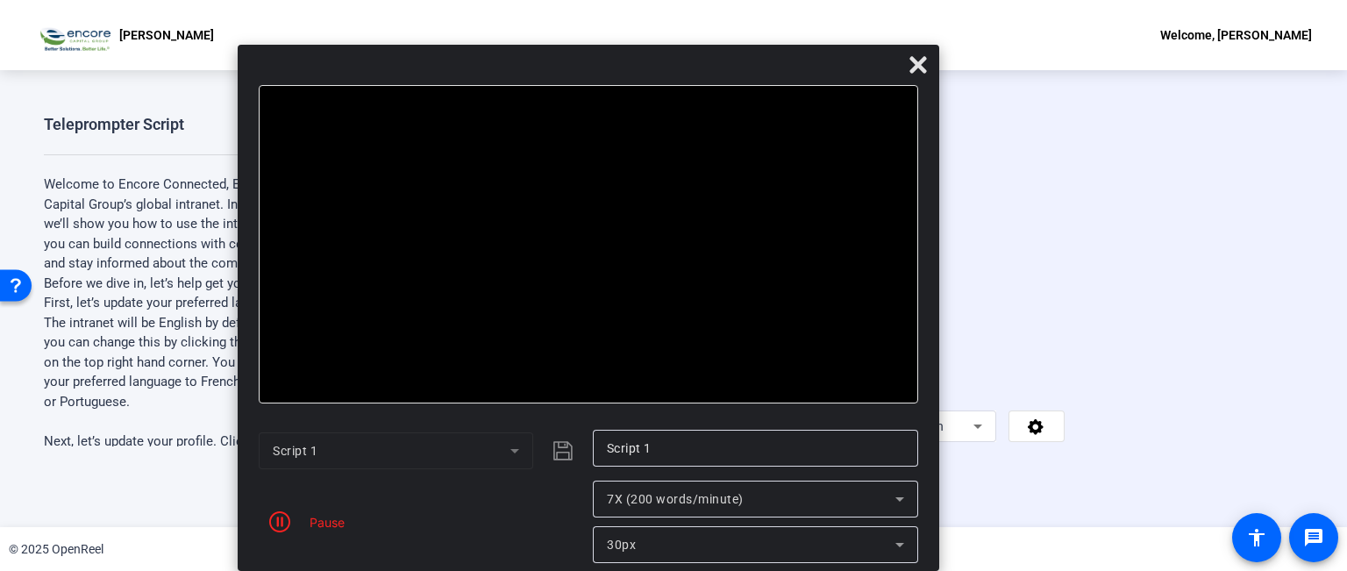
drag, startPoint x: 656, startPoint y: 24, endPoint x: 563, endPoint y: 76, distance: 106.8
click at [563, 76] on div at bounding box center [589, 69] width 702 height 31
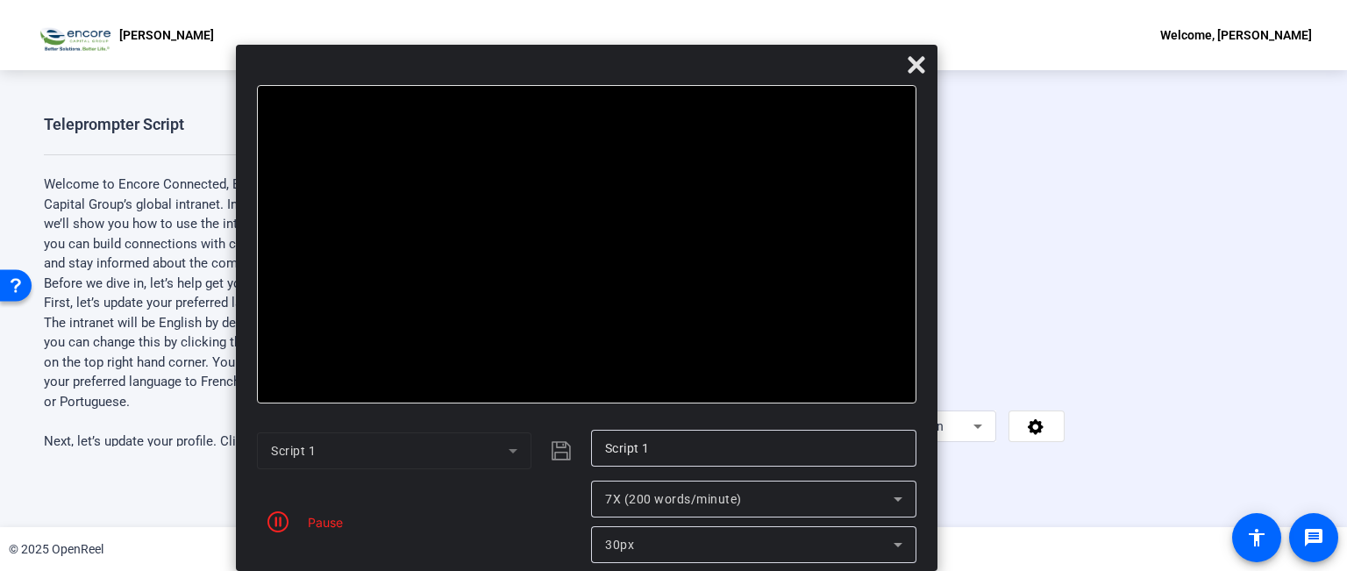
click at [325, 522] on div "Pause" at bounding box center [321, 522] width 44 height 18
click at [915, 66] on icon at bounding box center [916, 64] width 17 height 17
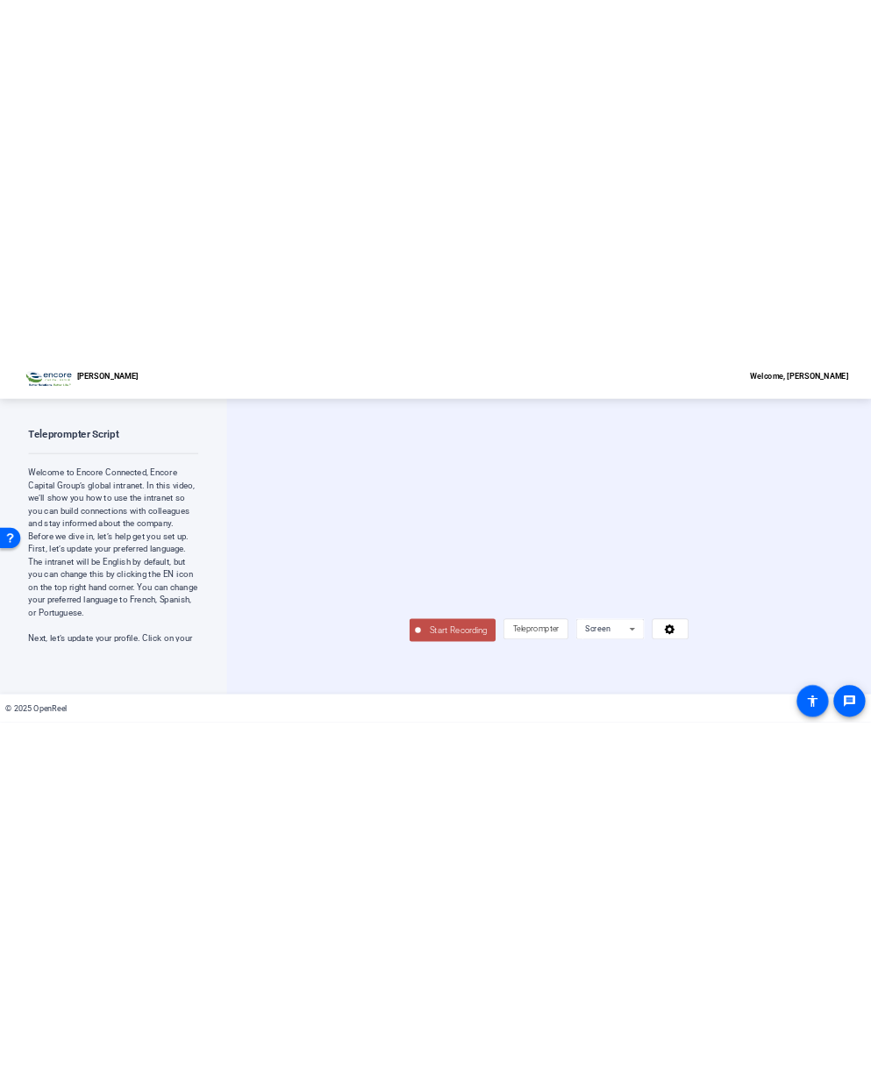
scroll to position [0, 0]
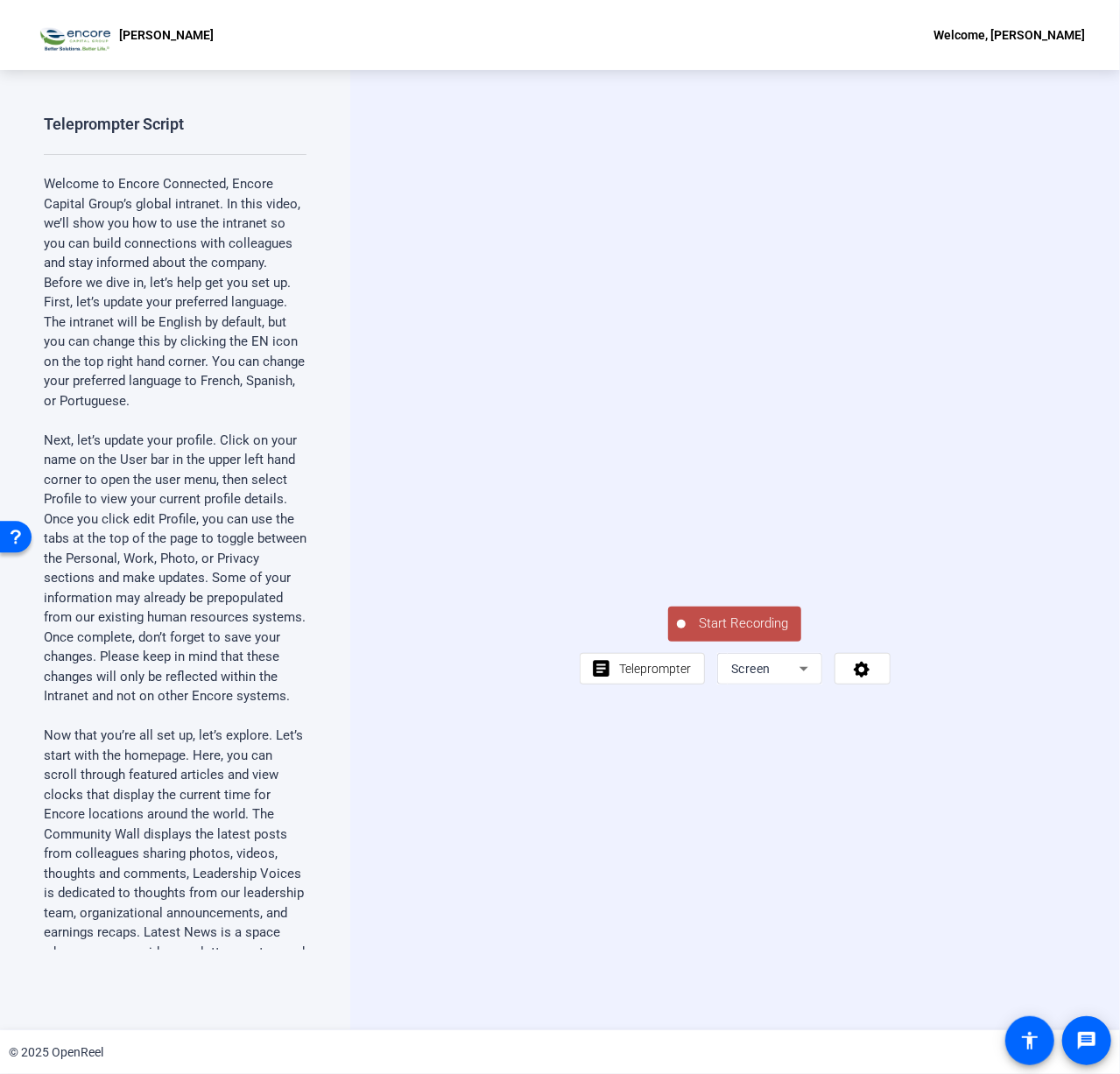
drag, startPoint x: 1106, startPoint y: 423, endPoint x: 1054, endPoint y: 426, distance: 52.1
click at [889, 426] on video at bounding box center [735, 503] width 309 height 175
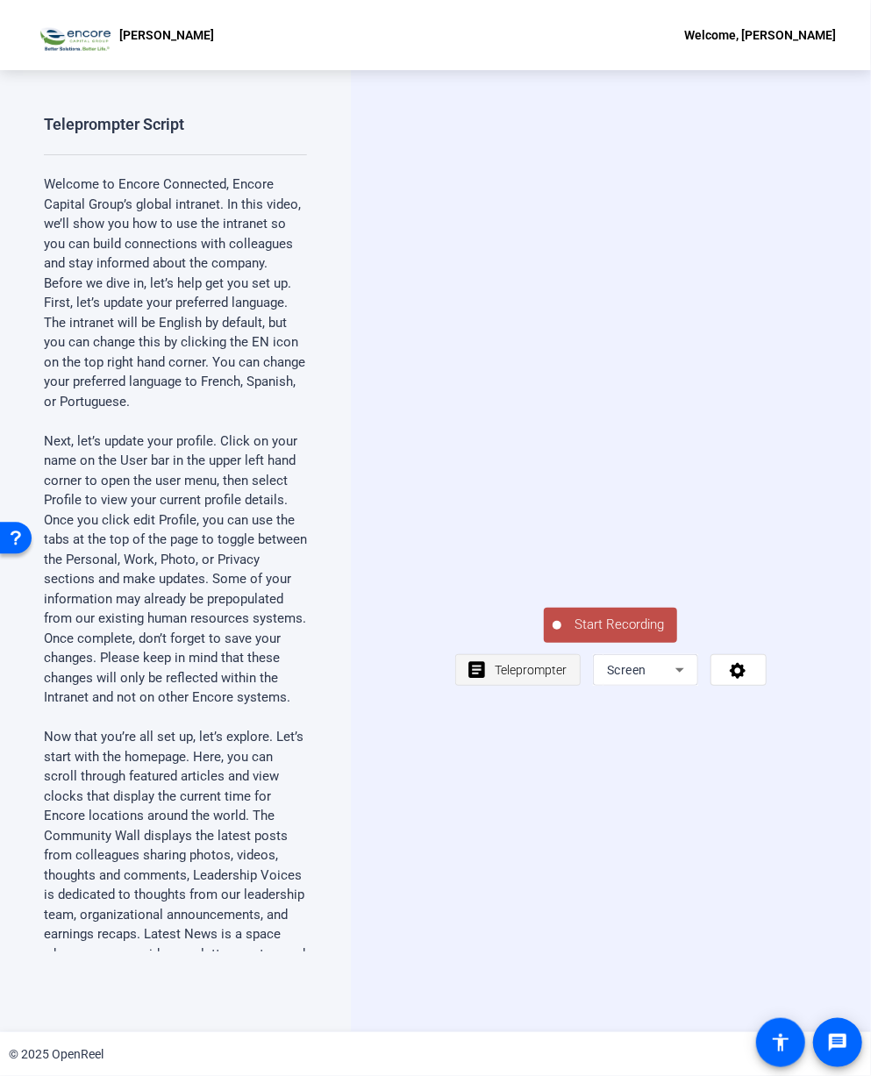
click at [507, 616] on span "Teleprompter" at bounding box center [531, 669] width 72 height 33
click at [505, 616] on span "Teleprompter" at bounding box center [531, 670] width 72 height 14
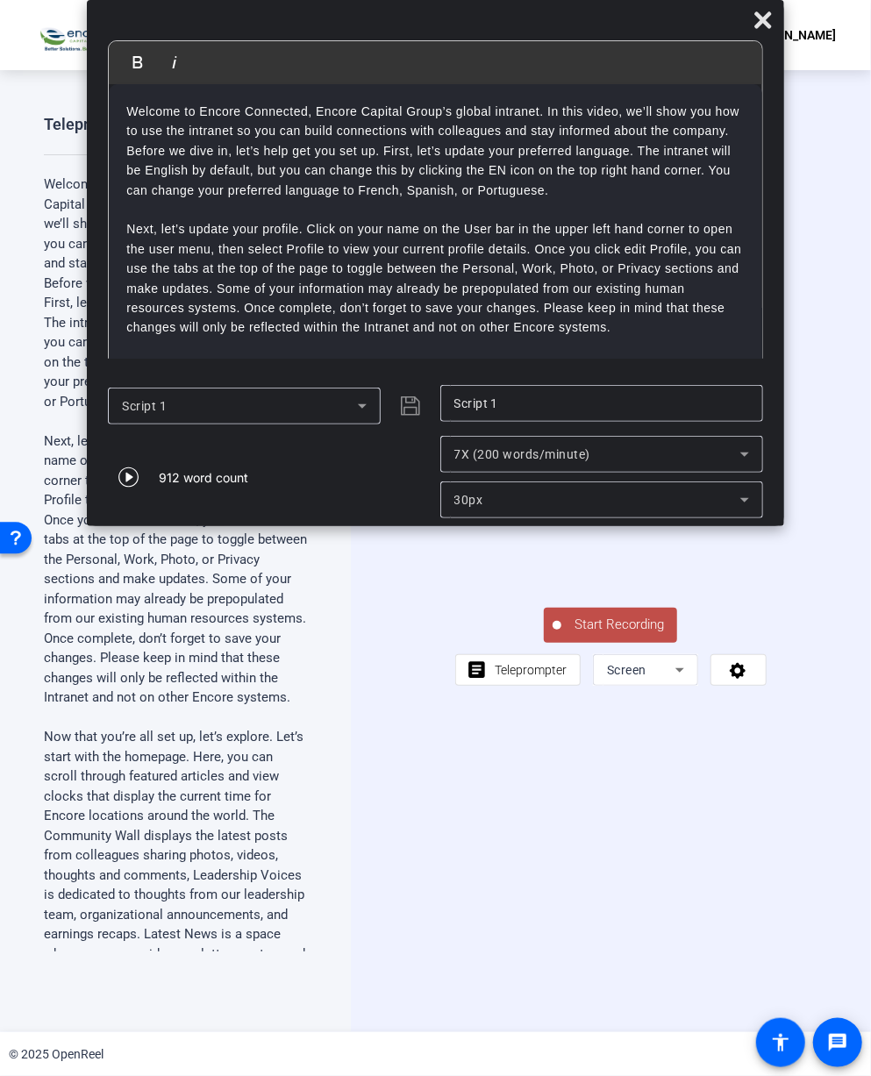
click at [532, 494] on div "30px" at bounding box center [597, 499] width 286 height 21
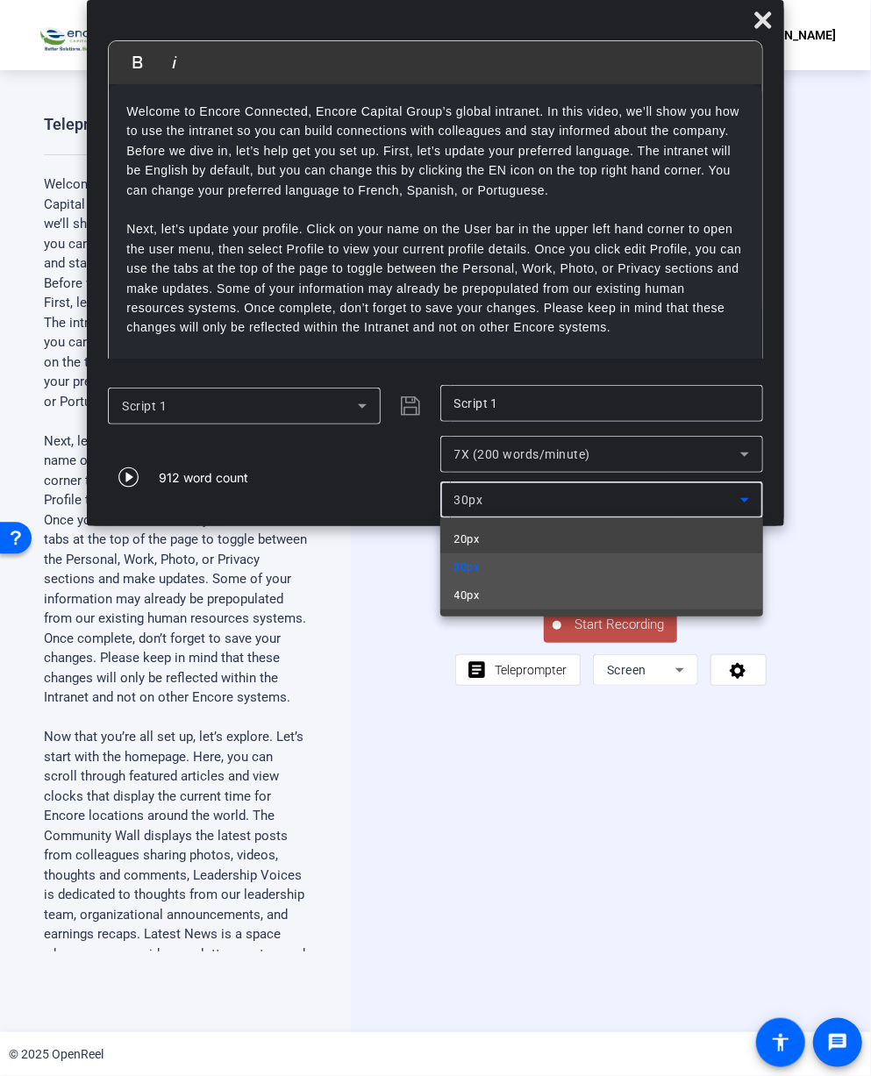
click at [493, 591] on mat-option "40px" at bounding box center [601, 596] width 323 height 28
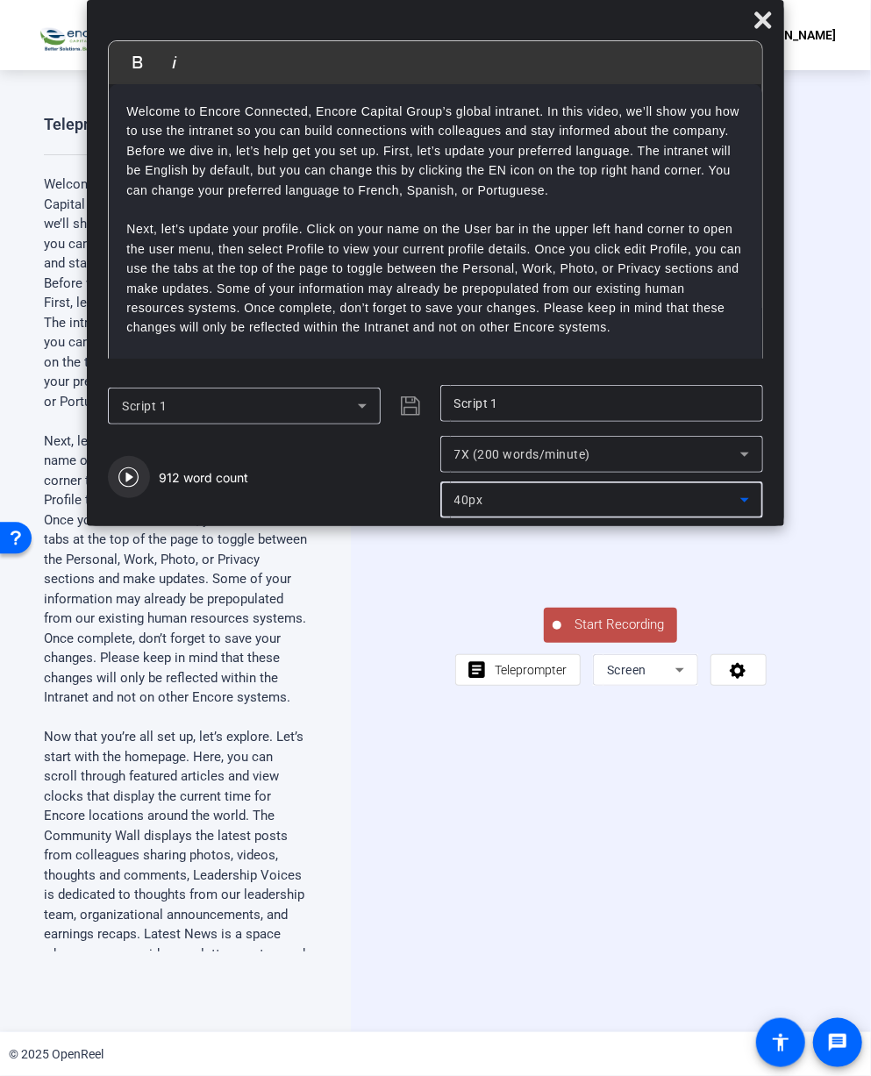
click at [122, 486] on icon "button" at bounding box center [128, 477] width 21 height 21
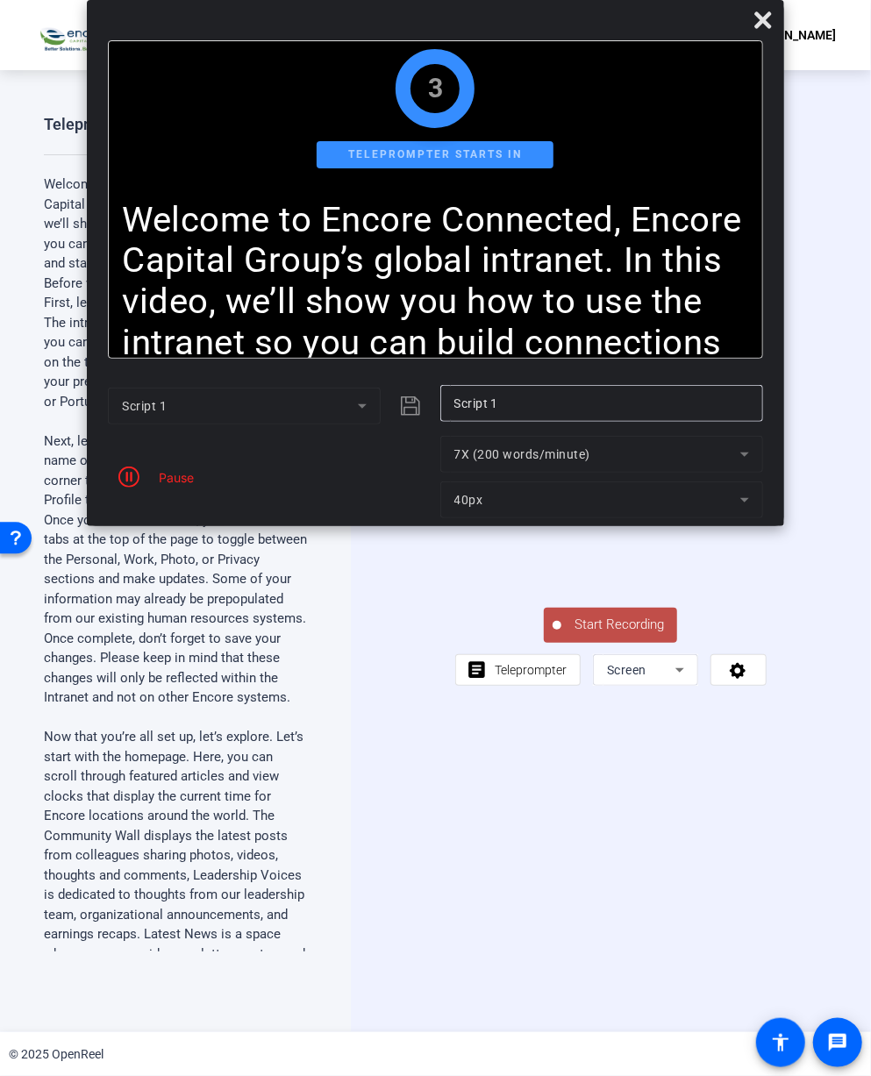
click at [540, 496] on mat-form-field "40px" at bounding box center [601, 500] width 323 height 37
click at [124, 480] on icon "button" at bounding box center [128, 477] width 21 height 21
click at [495, 494] on mat-form-field "40px" at bounding box center [601, 500] width 323 height 37
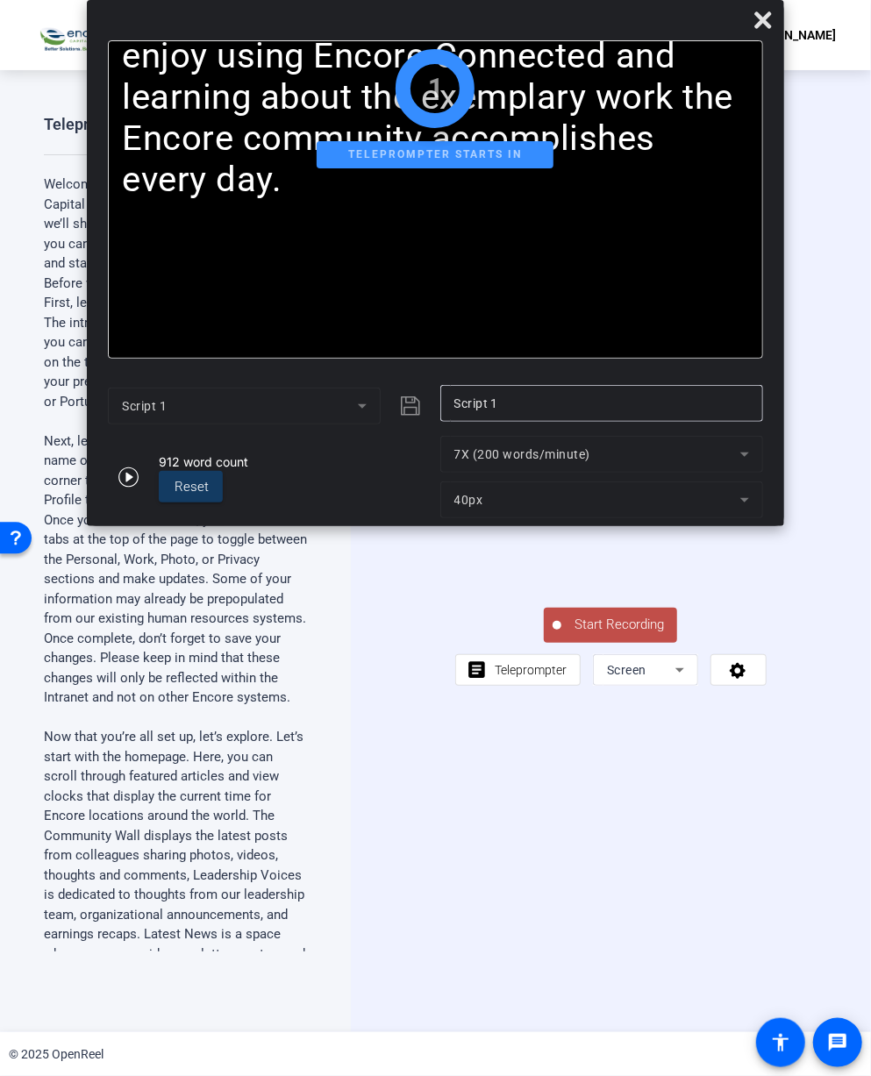
drag, startPoint x: 495, startPoint y: 506, endPoint x: 499, endPoint y: 487, distance: 19.8
click at [496, 506] on mat-form-field "40px" at bounding box center [601, 500] width 323 height 37
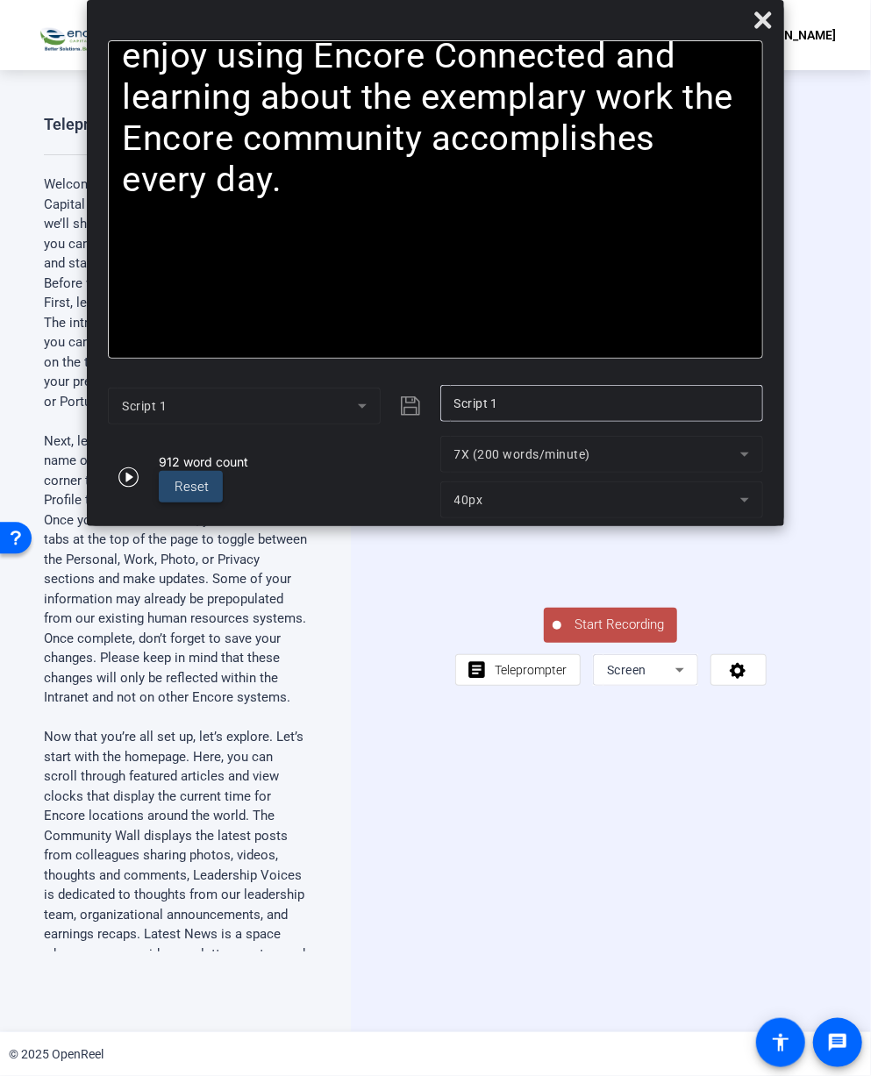
click at [188, 486] on span "Reset" at bounding box center [192, 487] width 34 height 16
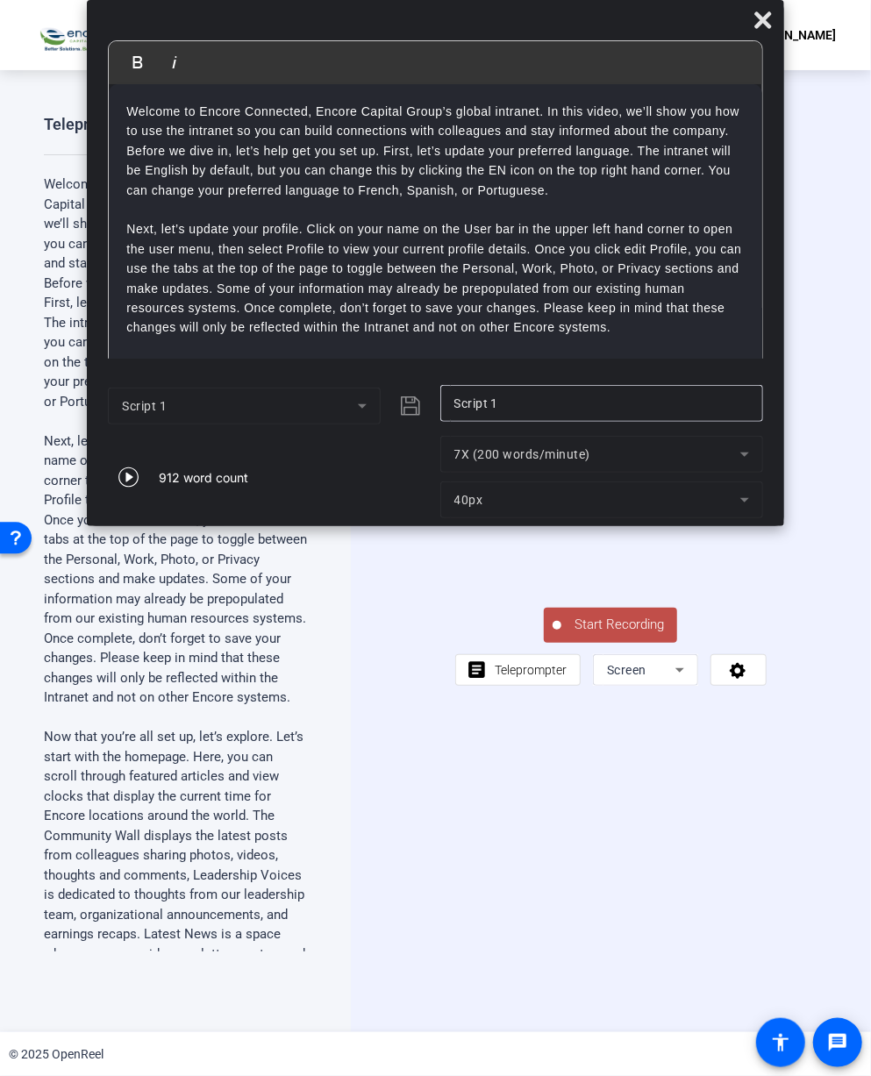
click at [560, 499] on mat-form-field "40px" at bounding box center [601, 500] width 323 height 37
click at [328, 473] on div "912 word count" at bounding box center [269, 477] width 323 height 82
click at [567, 481] on div "7X (200 words/minute) 40px" at bounding box center [601, 477] width 323 height 82
click at [548, 504] on mat-form-field "40px" at bounding box center [601, 500] width 323 height 37
click at [549, 448] on mat-form-field "7X (200 words/minute)" at bounding box center [601, 454] width 323 height 37
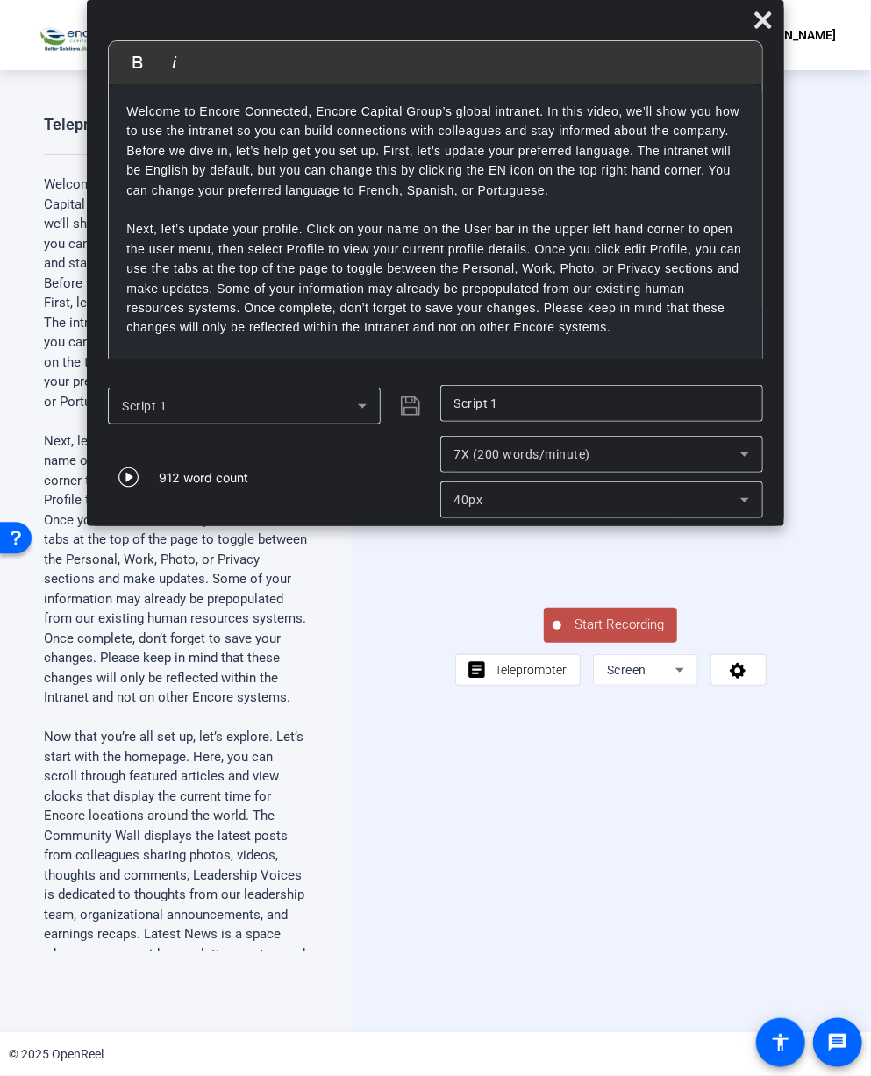
click at [500, 406] on input "Script 1" at bounding box center [601, 403] width 295 height 21
click at [545, 484] on div "40px" at bounding box center [601, 500] width 295 height 37
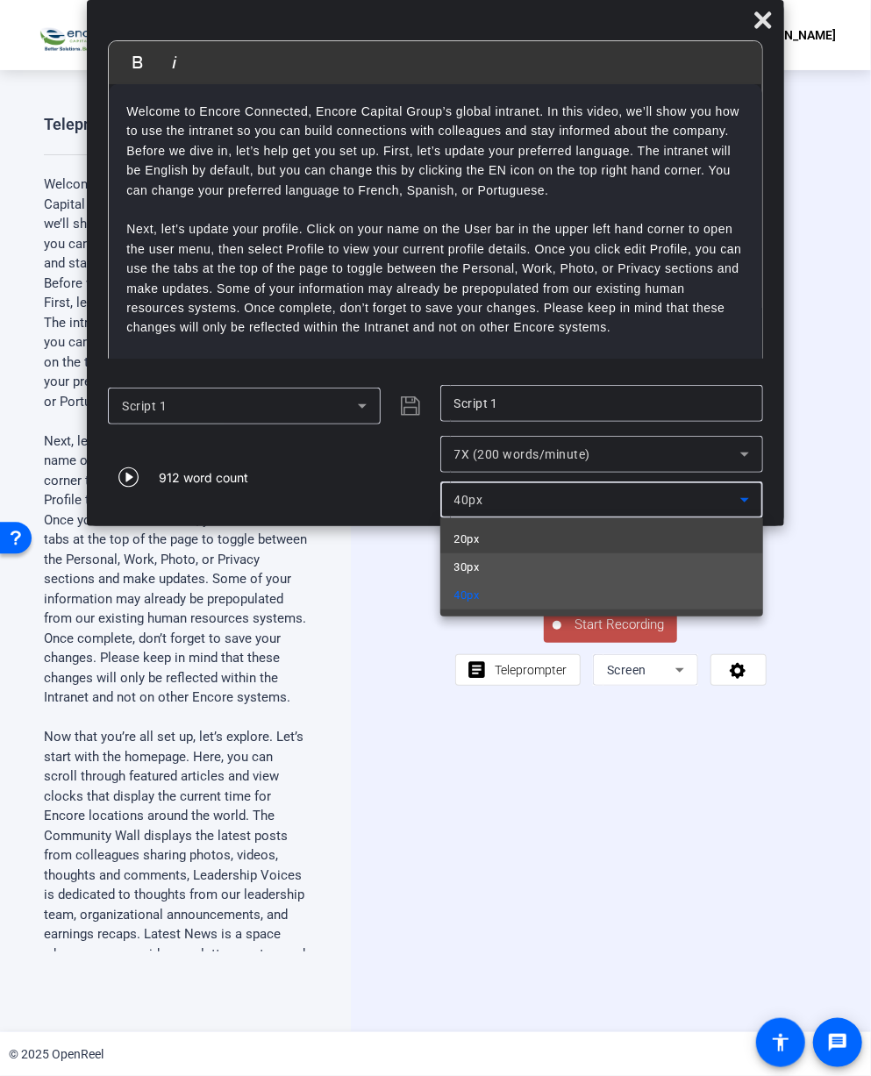
click at [519, 560] on mat-option "30px" at bounding box center [601, 567] width 323 height 28
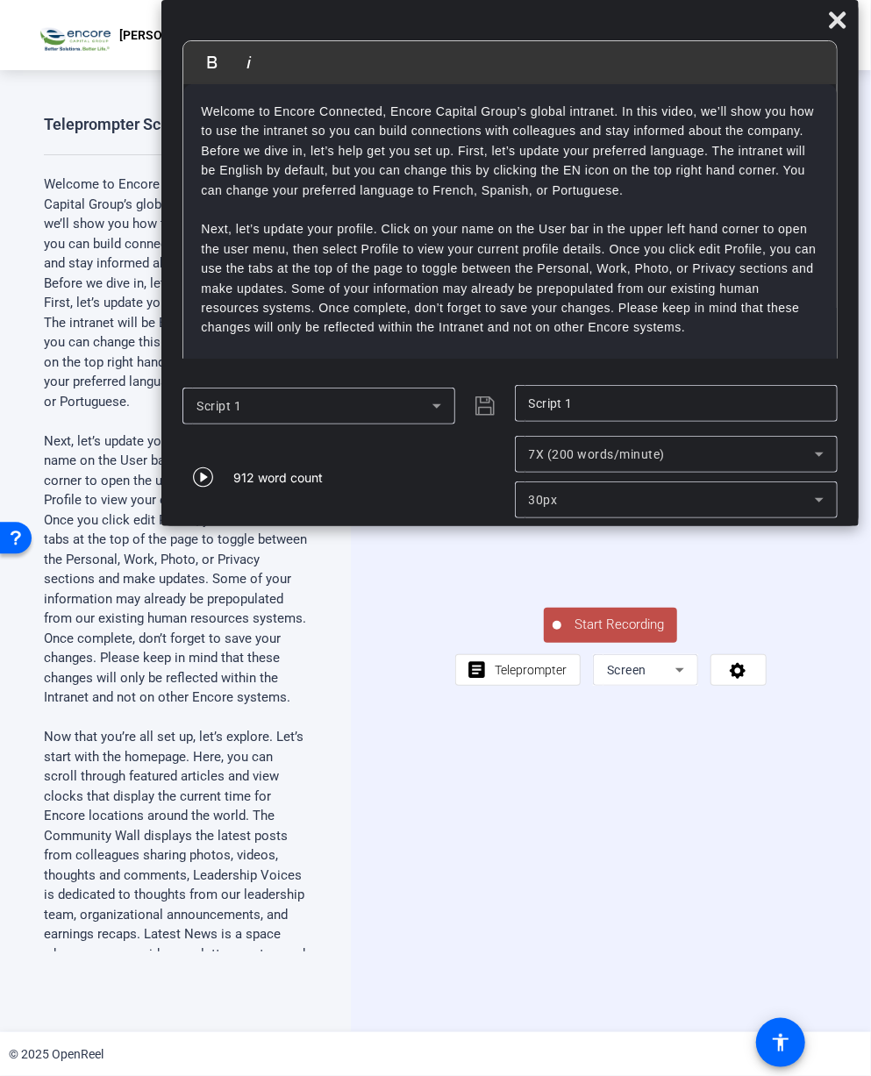
drag, startPoint x: 509, startPoint y: 43, endPoint x: 590, endPoint y: -45, distance: 119.8
click at [590, 0] on html "Accessibility Screen-Reader Guide, Feedback, and Issue Reporting | New window C…" at bounding box center [435, 538] width 871 height 1076
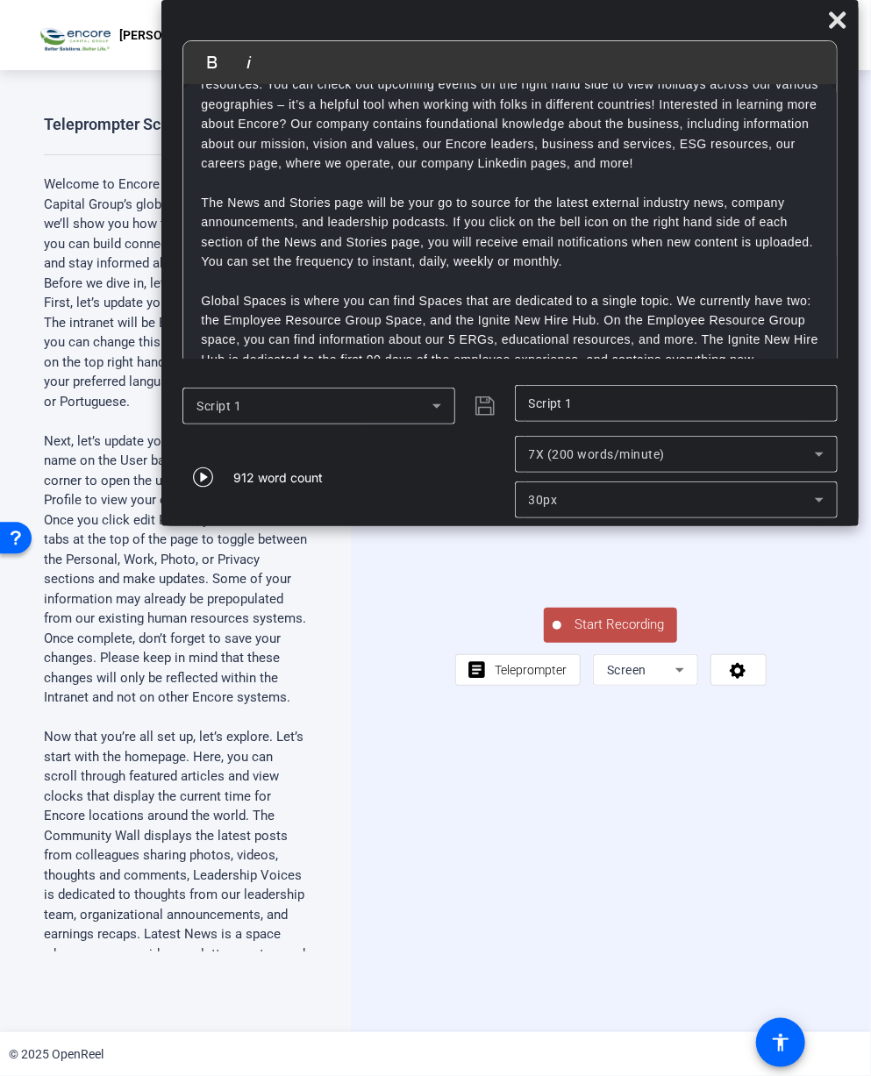
scroll to position [526, 0]
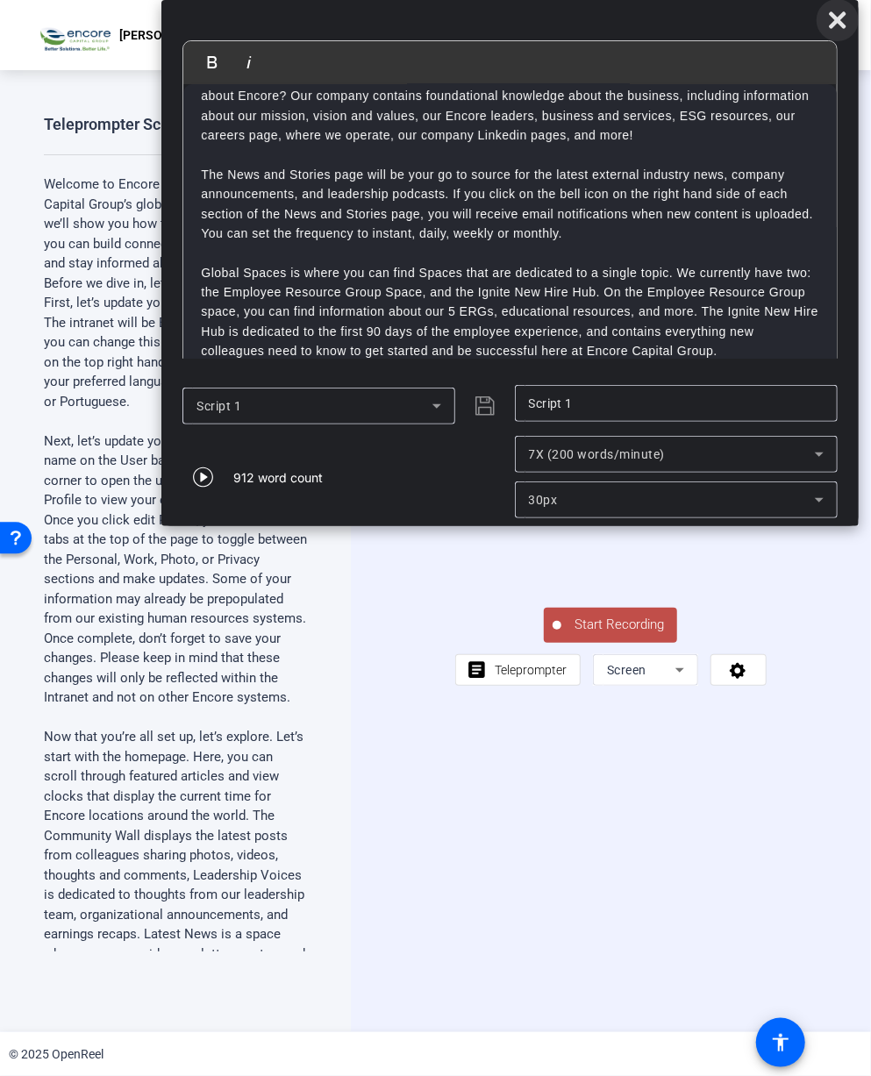
click at [840, 18] on icon at bounding box center [837, 19] width 17 height 17
